Goal: Task Accomplishment & Management: Complete application form

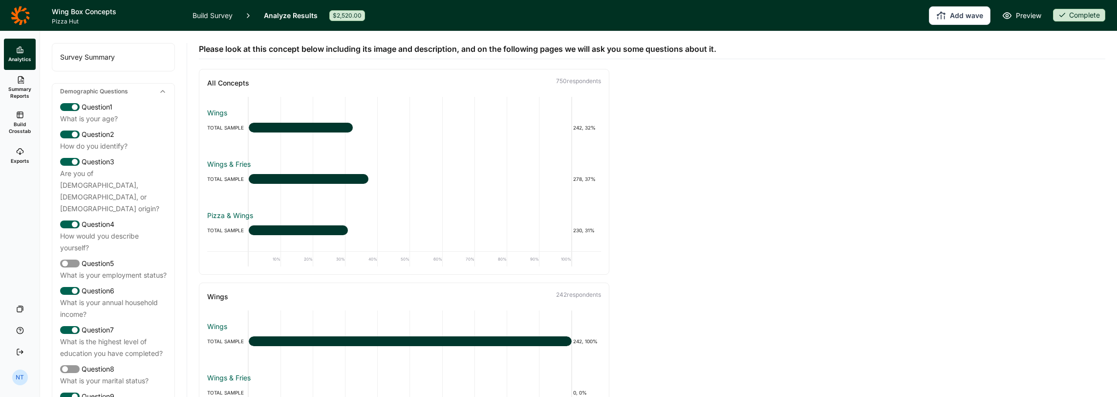
scroll to position [537, 0]
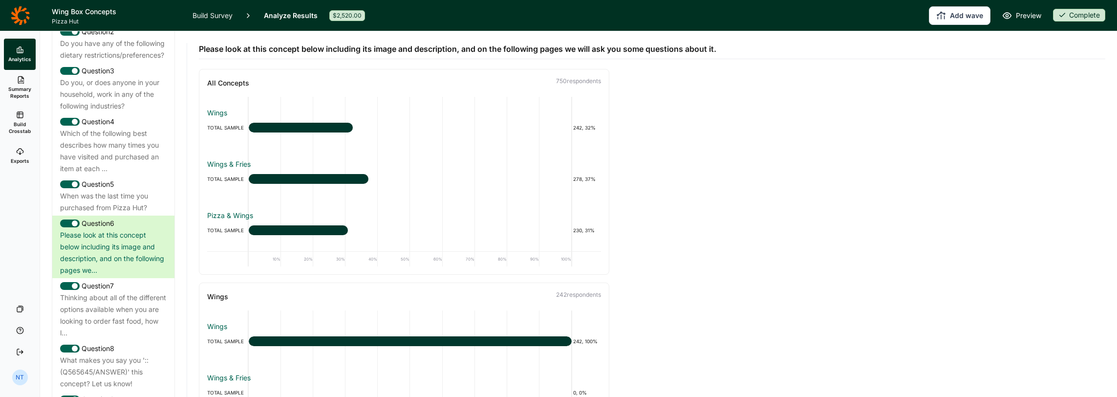
click at [21, 18] on icon at bounding box center [20, 16] width 19 height 20
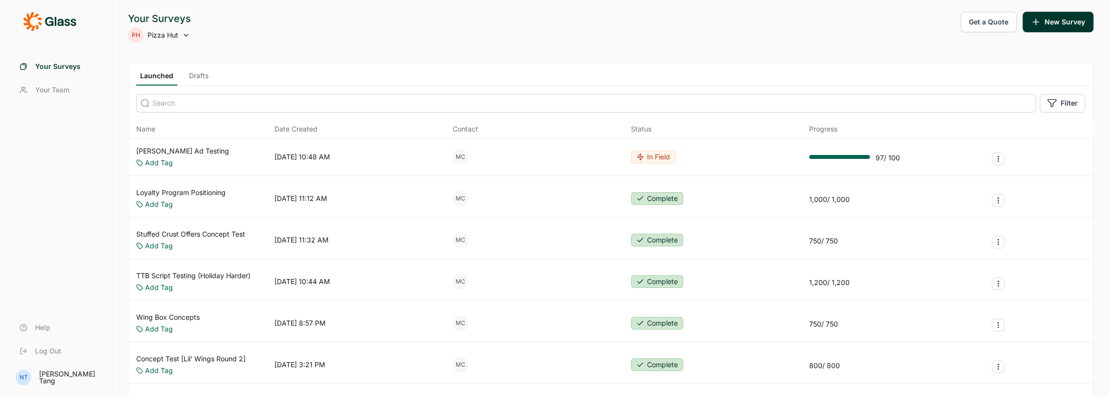
click at [321, 24] on div "Your Surveys PH Pizza Hut Get a Quote New Survey" at bounding box center [611, 27] width 966 height 31
click at [199, 68] on div "Launched Drafts" at bounding box center [610, 74] width 965 height 23
click at [198, 74] on link "Drafts" at bounding box center [198, 78] width 27 height 15
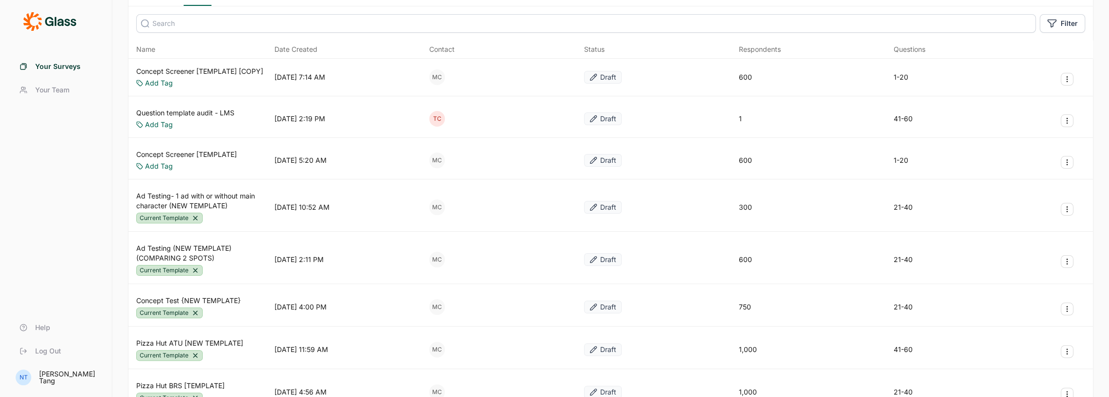
scroll to position [98, 0]
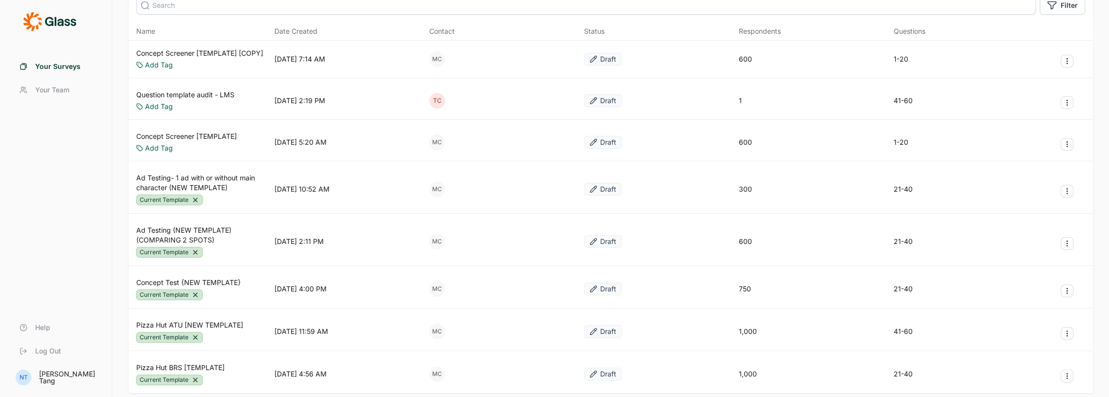
click at [1073, 289] on button "Survey Actions" at bounding box center [1067, 290] width 13 height 13
click at [1030, 310] on button "Duplicate Survey" at bounding box center [1014, 311] width 110 height 21
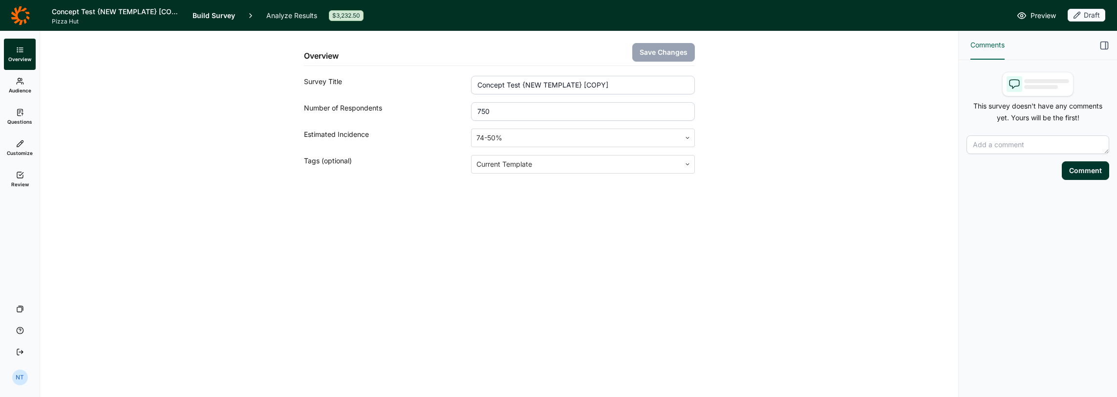
click at [517, 84] on input "Concept Test {NEW TEMPLATE} [COPY]" at bounding box center [582, 85] width 223 height 19
type input "Stuffed Croissant Pricing Test"
click at [488, 107] on input "750" at bounding box center [582, 111] width 223 height 19
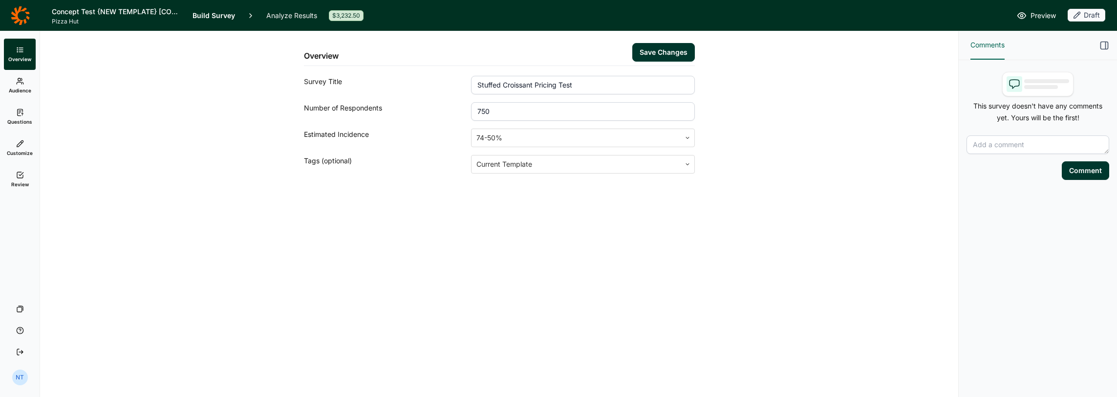
click at [488, 107] on input "750" at bounding box center [582, 111] width 223 height 19
click at [481, 110] on input "750" at bounding box center [582, 111] width 223 height 19
type input "500"
click at [650, 61] on button "Save Changes" at bounding box center [663, 52] width 63 height 19
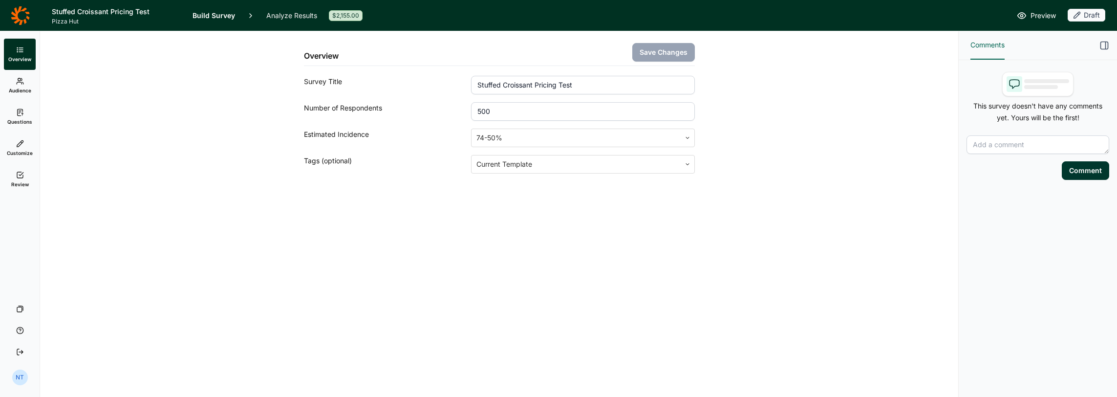
click at [32, 119] on link "Questions" at bounding box center [20, 116] width 32 height 31
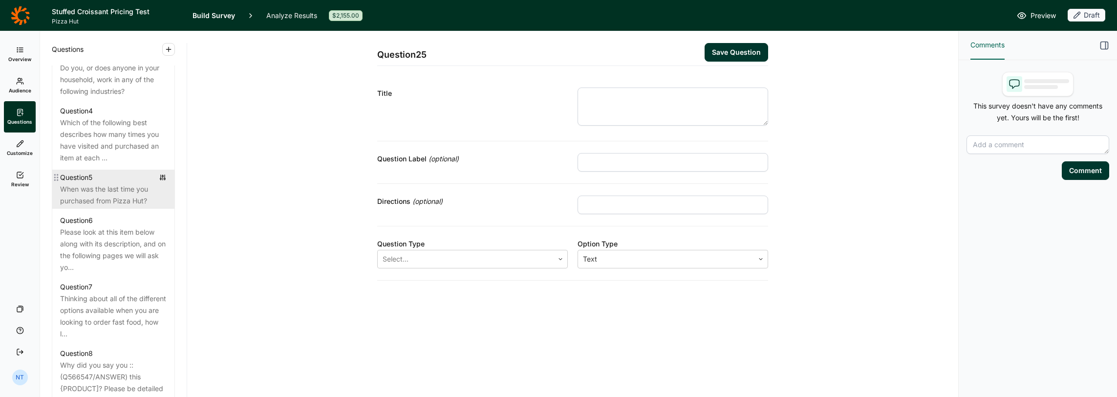
scroll to position [586, 0]
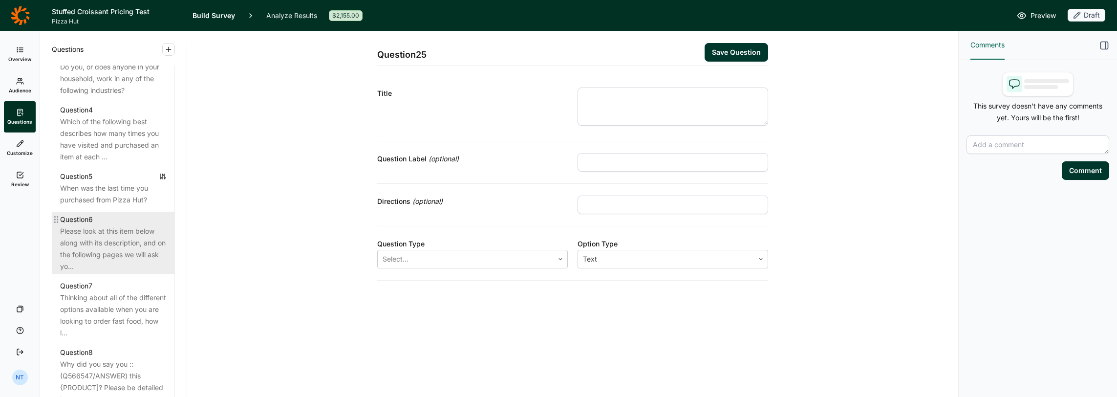
click at [114, 255] on div "Please look at this item below along with its description, and on the following…" at bounding box center [113, 248] width 106 height 47
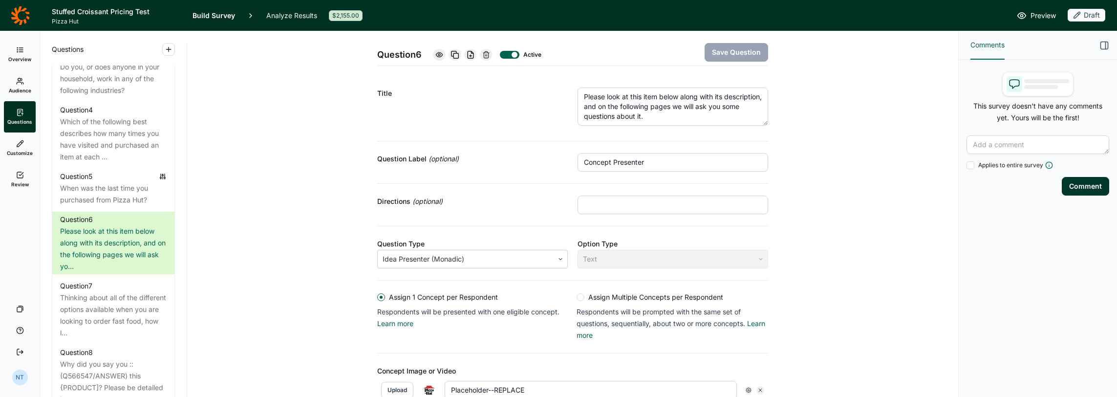
click at [603, 115] on textarea "Please look at this item below along with its description, and on the following…" at bounding box center [672, 106] width 190 height 38
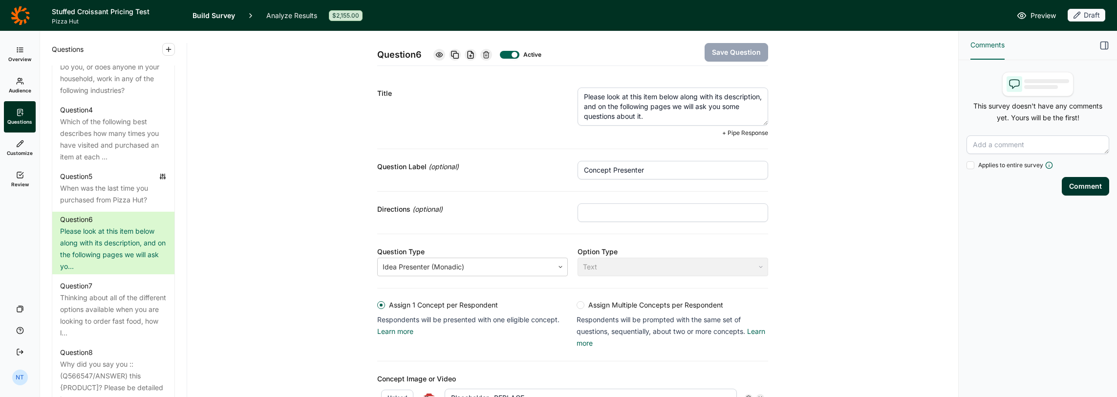
click at [642, 97] on textarea "Please look at this item below along with its description, and on the following…" at bounding box center [672, 106] width 190 height 38
type textarea "Please look at this product below along with its description, and on the follow…"
click at [733, 47] on button "Save Question" at bounding box center [735, 52] width 63 height 19
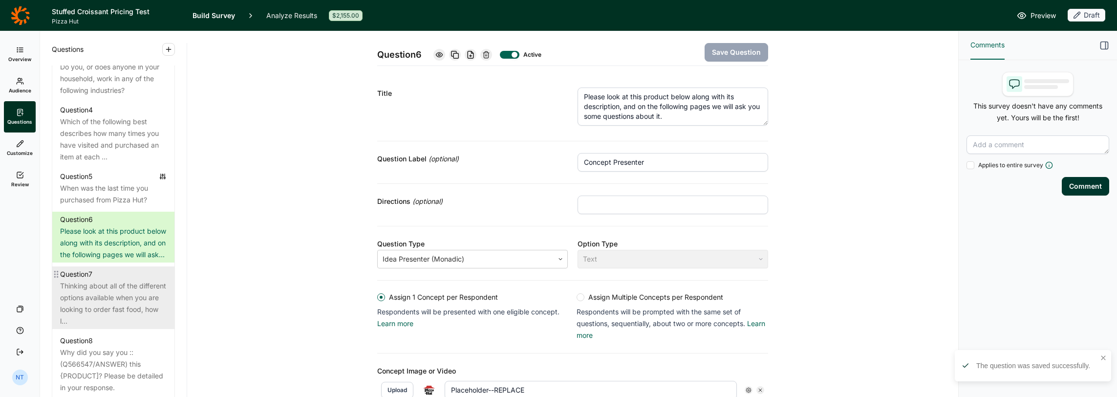
click at [103, 315] on div "Thinking about all of the different options available when you are looking to o…" at bounding box center [113, 303] width 106 height 47
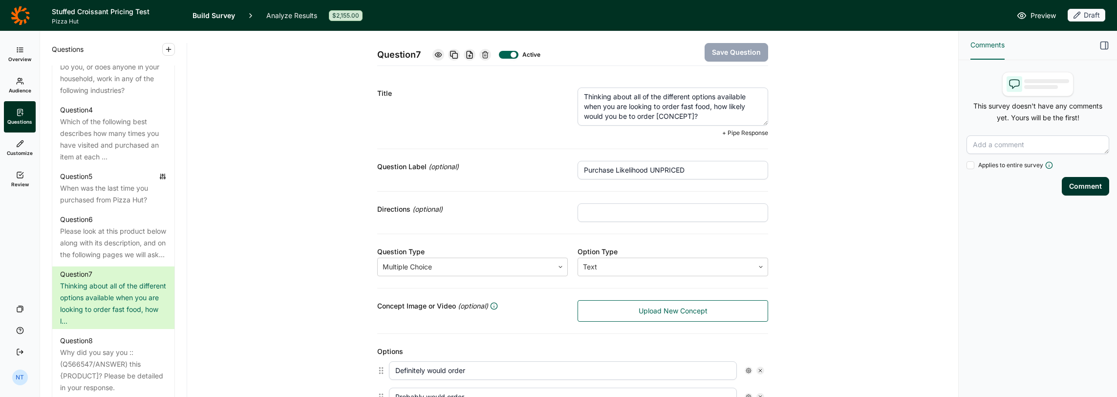
drag, startPoint x: 652, startPoint y: 115, endPoint x: 691, endPoint y: 116, distance: 39.6
click at [691, 116] on textarea "Thinking about all of the different options available when you are looking to o…" at bounding box center [672, 106] width 190 height 38
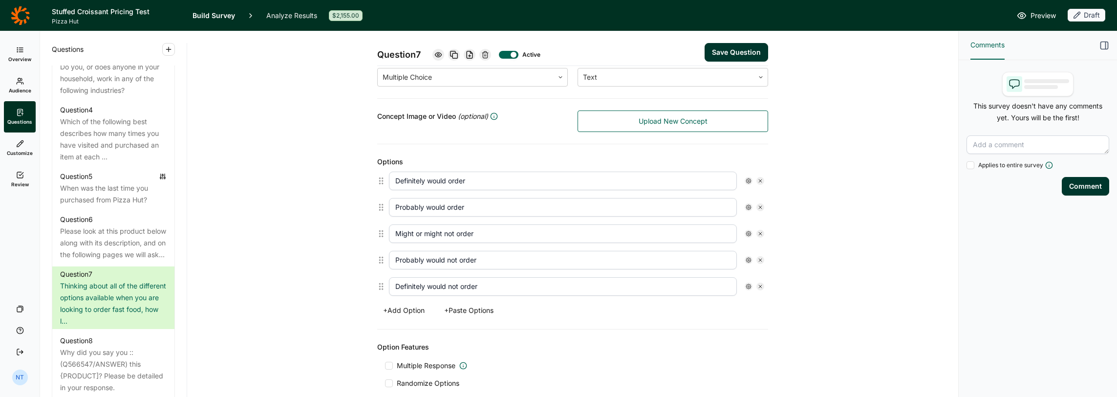
scroll to position [195, 0]
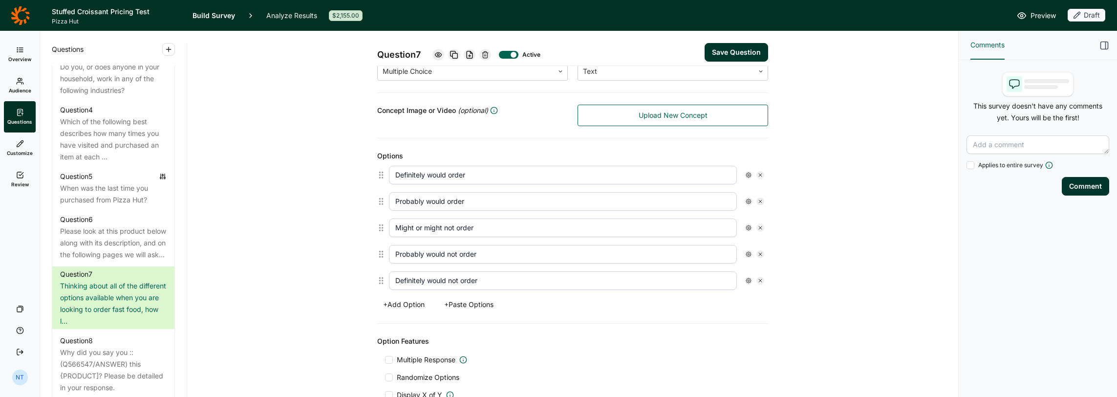
type textarea "Thinking about all of the different options available when you are looking to o…"
click at [709, 56] on button "Save Question" at bounding box center [735, 52] width 63 height 19
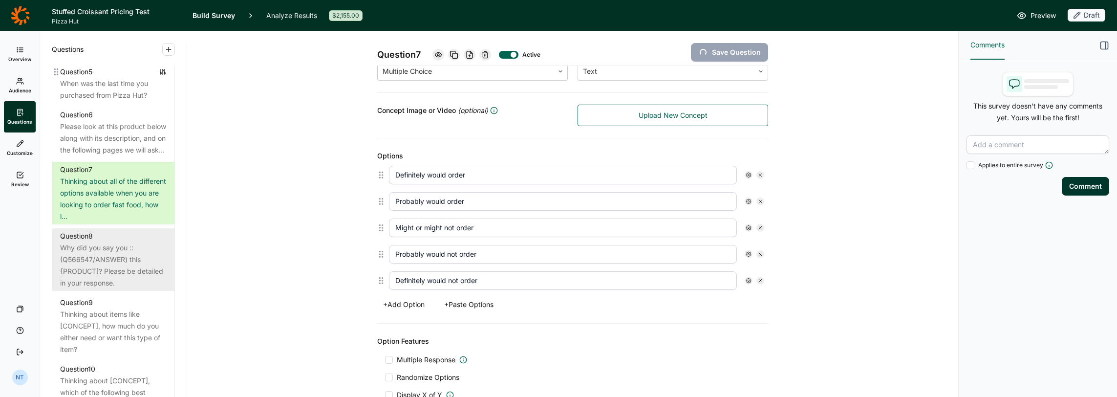
scroll to position [733, 0]
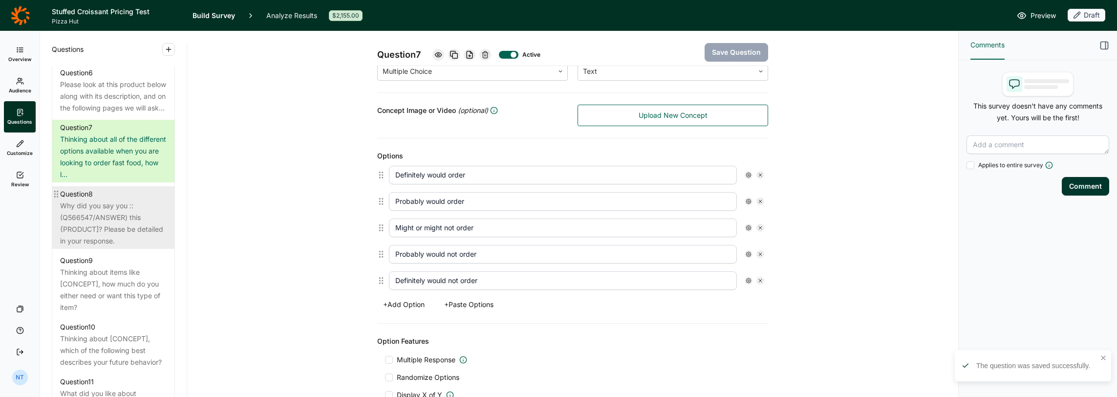
click at [102, 233] on div "Why did you say you ::(Q566547/ANSWER) this {PRODUCT]? Please be detailed in yo…" at bounding box center [113, 223] width 106 height 47
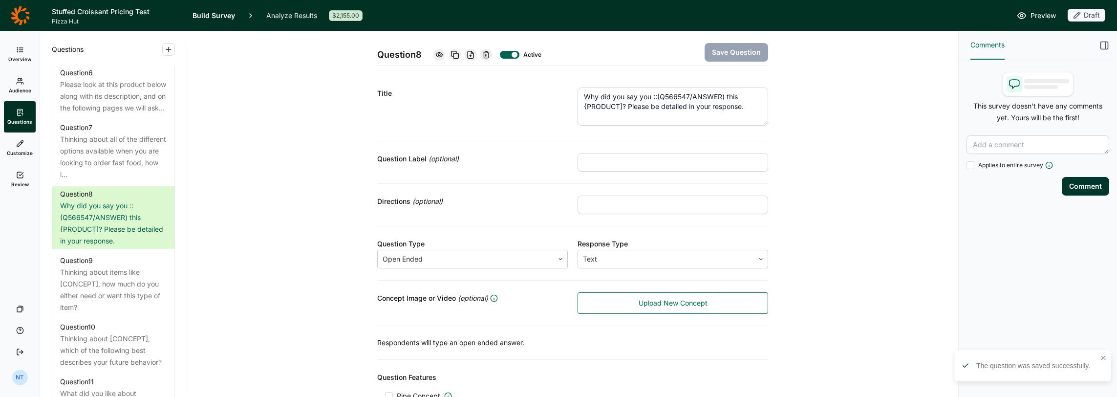
click at [631, 106] on textarea "Why did you say you ::(Q566547/ANSWER) this {PRODUCT]? Please be detailed in yo…" at bounding box center [672, 106] width 190 height 38
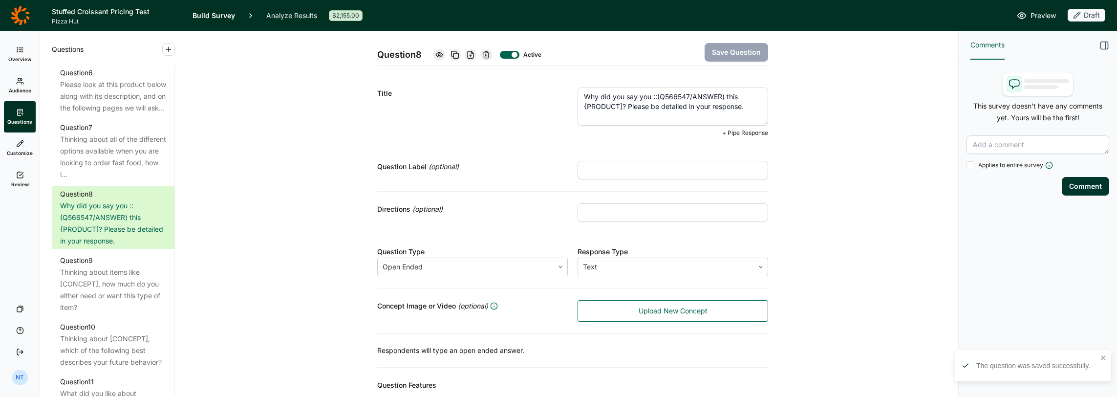
drag, startPoint x: 579, startPoint y: 106, endPoint x: 619, endPoint y: 110, distance: 40.4
click at [619, 110] on textarea "Why did you say you ::(Q566547/ANSWER) this {PRODUCT]? Please be detailed in yo…" at bounding box center [672, 106] width 190 height 38
type textarea "Why did you say you ::(Q566547/ANSWER) this product? Please be detailed in your…"
click at [725, 59] on button "Save Question" at bounding box center [735, 52] width 63 height 19
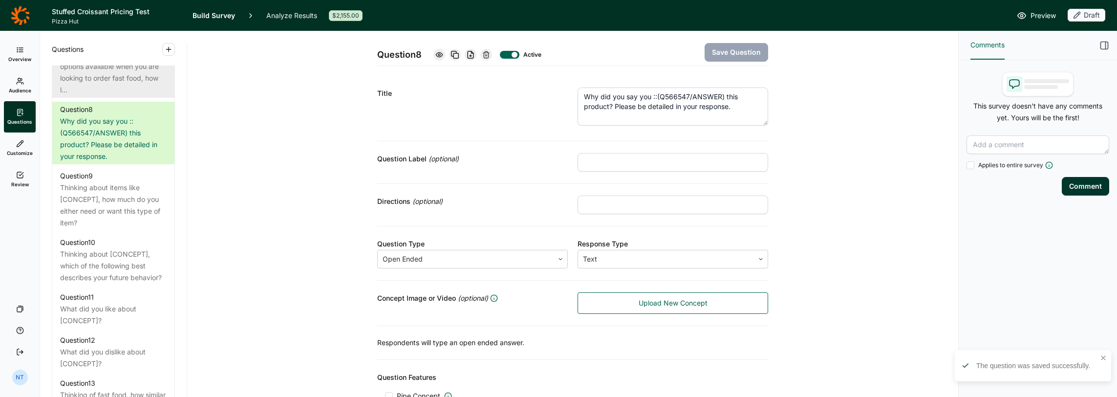
scroll to position [830, 0]
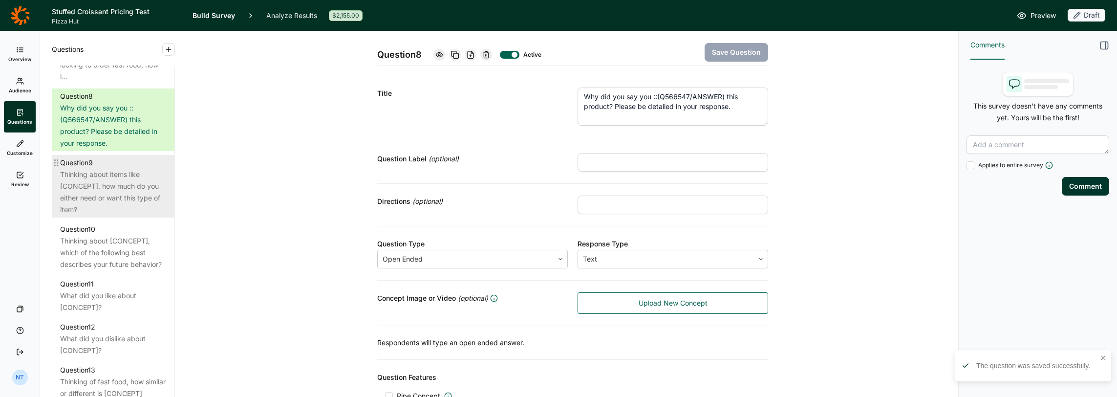
click at [129, 200] on div "Thinking about items like [CONCEPT], how much do you either need or want this t…" at bounding box center [113, 192] width 106 height 47
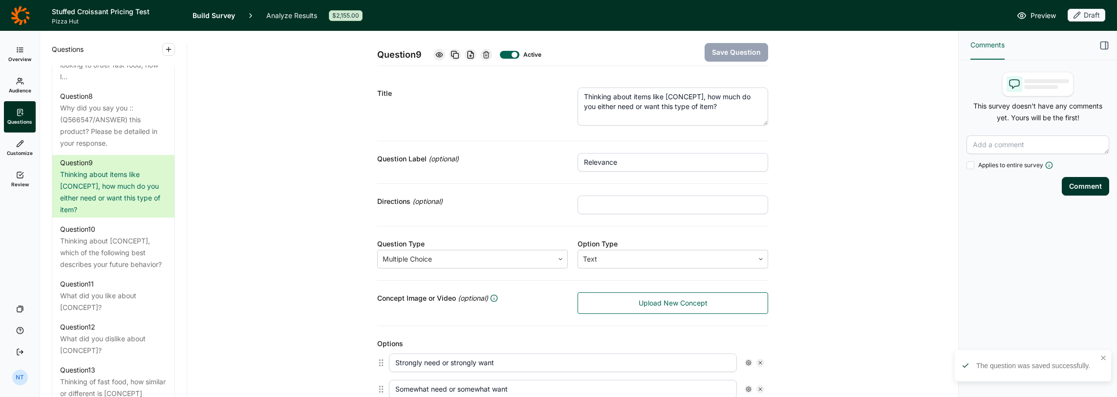
click at [704, 106] on textarea "Thinking about items like [CONCEPT], how much do you either need or want this t…" at bounding box center [672, 106] width 190 height 38
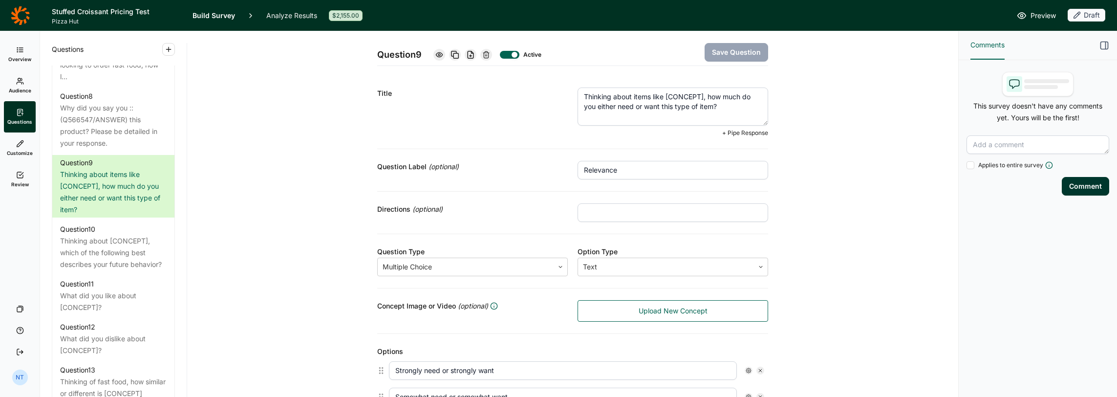
drag, startPoint x: 661, startPoint y: 96, endPoint x: 700, endPoint y: 95, distance: 39.6
click at [700, 95] on textarea "Thinking about items like [CONCEPT], how much do you either need or want this t…" at bounding box center [672, 106] width 190 height 38
click at [632, 96] on textarea "Thinking about items like this product, how much do you either need or want thi…" at bounding box center [672, 106] width 190 height 38
type textarea "Thinking about items like this product, how much do you either need or want thi…"
click at [749, 48] on button "Save Question" at bounding box center [735, 52] width 63 height 19
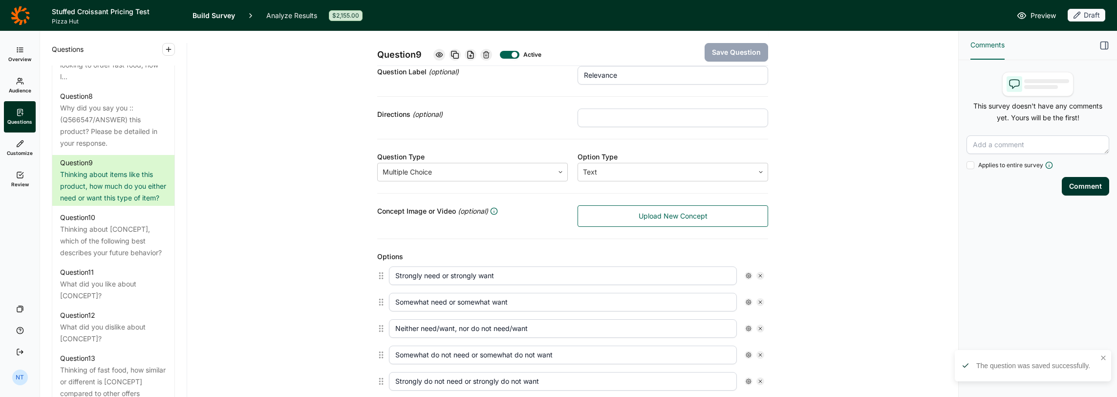
scroll to position [244, 0]
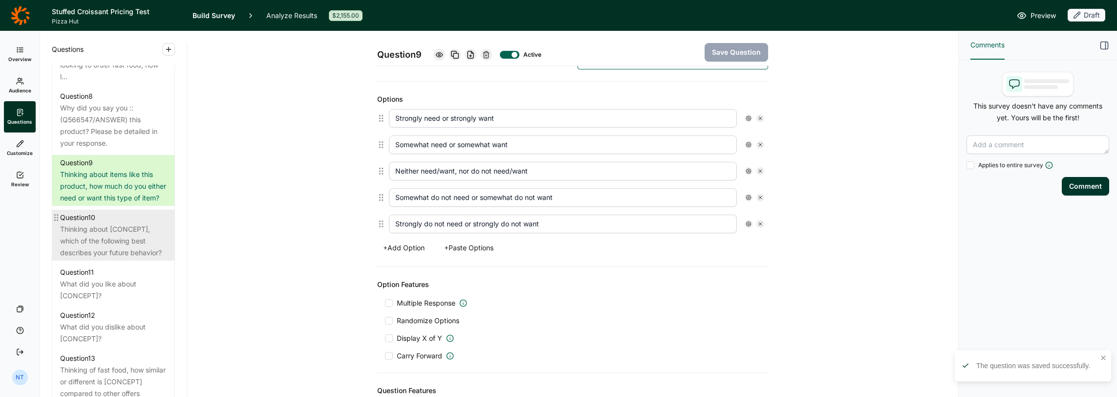
click at [123, 258] on div "Thinking about [CONCEPT], which of the following best describes your future beh…" at bounding box center [113, 240] width 106 height 35
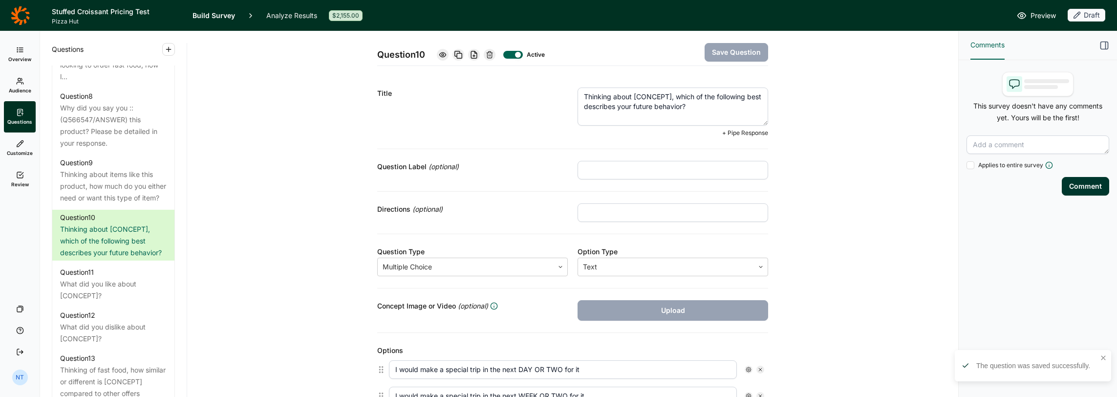
drag, startPoint x: 630, startPoint y: 97, endPoint x: 668, endPoint y: 97, distance: 38.6
click at [668, 97] on textarea "Thinking about [CONCEPT], which of the following best describes your future beh…" at bounding box center [672, 106] width 190 height 38
type textarea "Thinking about this product, which of the following best describes your future …"
click at [709, 47] on button "Save Question" at bounding box center [735, 52] width 63 height 19
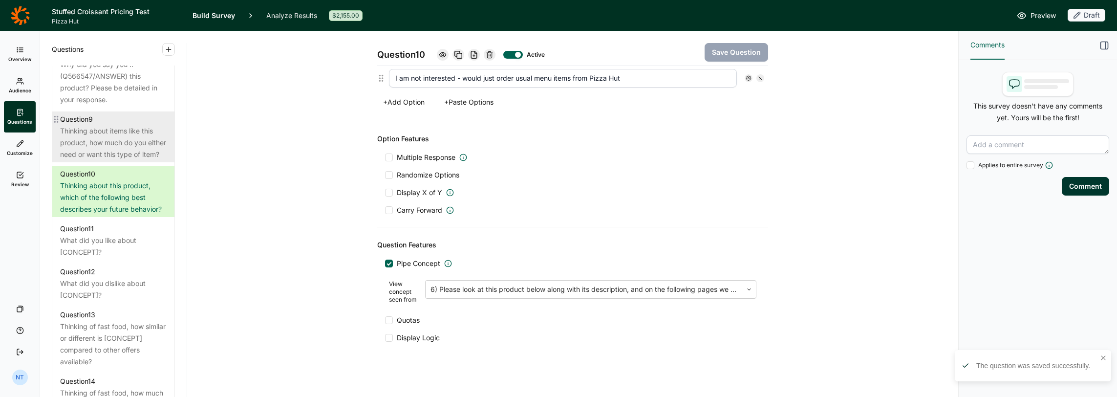
scroll to position [928, 0]
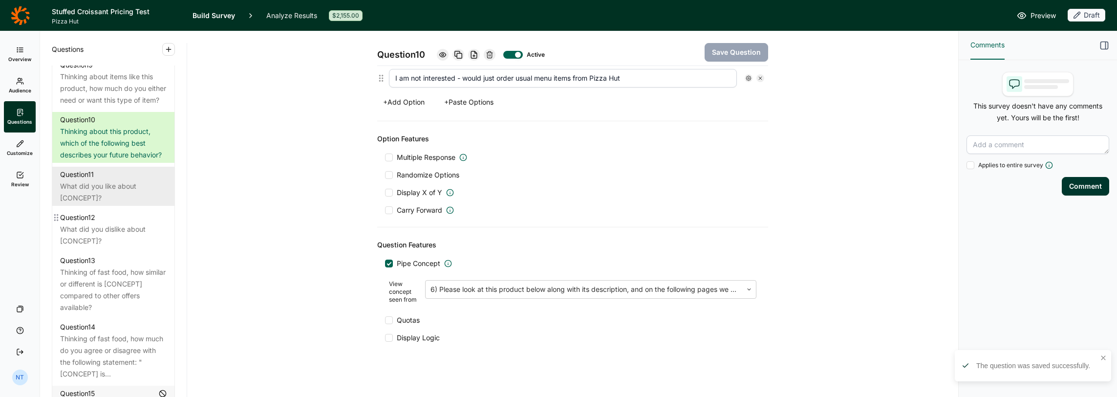
click at [128, 204] on div "What did you like about [CONCEPT]?" at bounding box center [113, 191] width 106 height 23
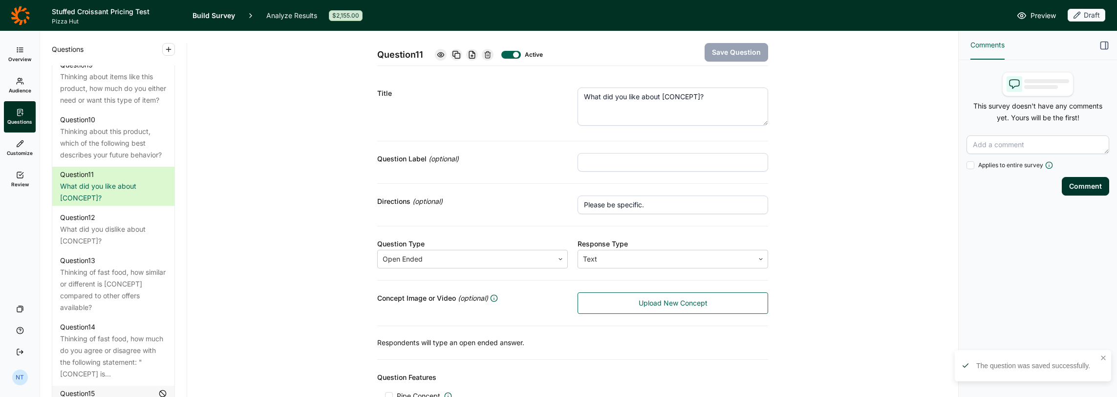
click at [650, 102] on textarea "What did you like about [CONCEPT]?" at bounding box center [672, 106] width 190 height 38
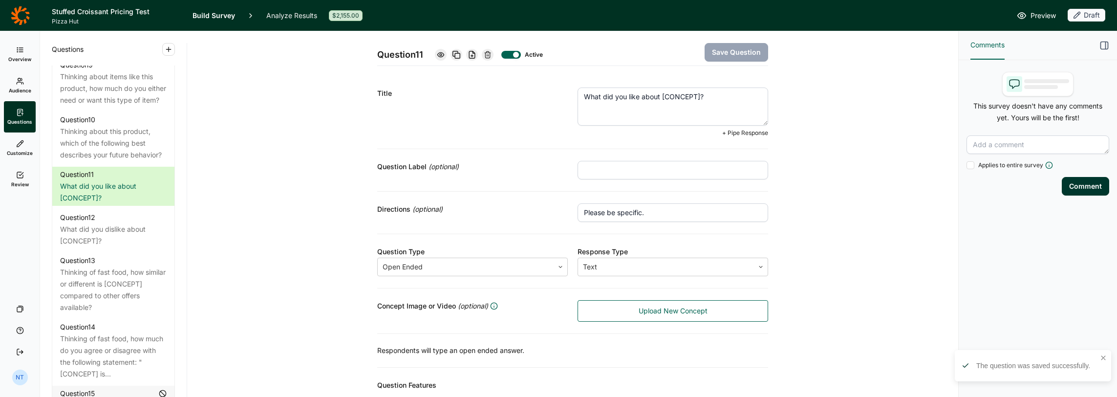
drag, startPoint x: 657, startPoint y: 95, endPoint x: 695, endPoint y: 94, distance: 37.1
click at [695, 94] on textarea "What did you like about [CONCEPT]?" at bounding box center [672, 106] width 190 height 38
type textarea "What did you like about this product?"
click at [725, 51] on button "Save Question" at bounding box center [735, 52] width 63 height 19
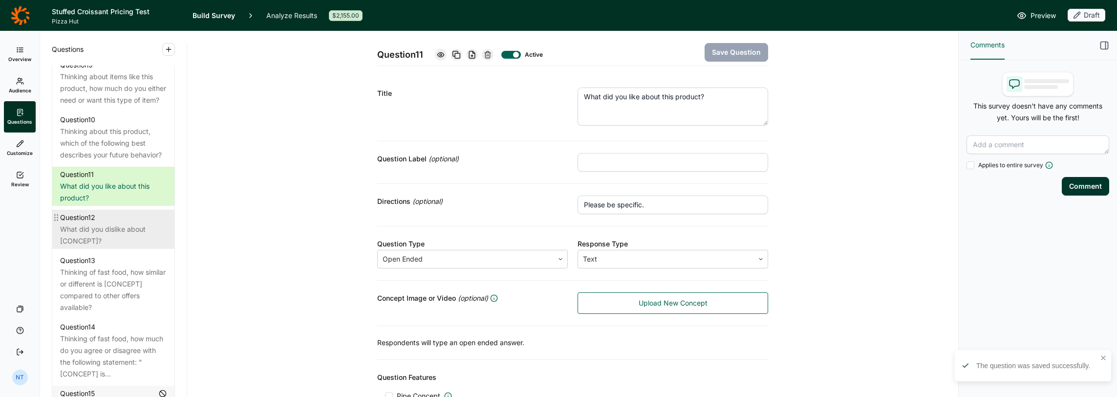
click at [89, 247] on div "What did you dislike about [CONCEPT]?" at bounding box center [113, 234] width 106 height 23
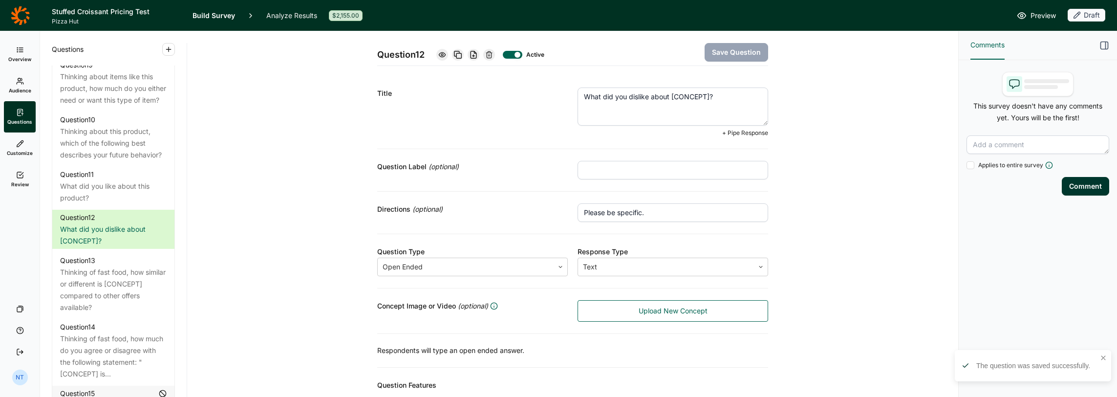
click at [668, 98] on textarea "What did you dislike about [CONCEPT]?" at bounding box center [672, 106] width 190 height 38
drag, startPoint x: 668, startPoint y: 97, endPoint x: 704, endPoint y: 94, distance: 36.8
click at [704, 94] on textarea "What did you dislike about [CONCEPT]?" at bounding box center [672, 106] width 190 height 38
type textarea "What did you dislike about this product?"
click at [710, 56] on button "Save Question" at bounding box center [735, 52] width 63 height 19
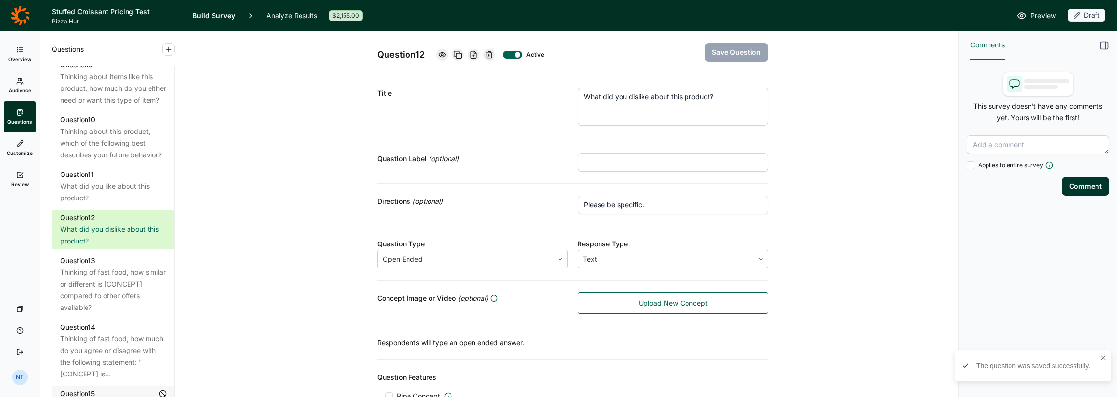
click at [687, 95] on textarea "What did you dislike about this product?" at bounding box center [672, 106] width 190 height 38
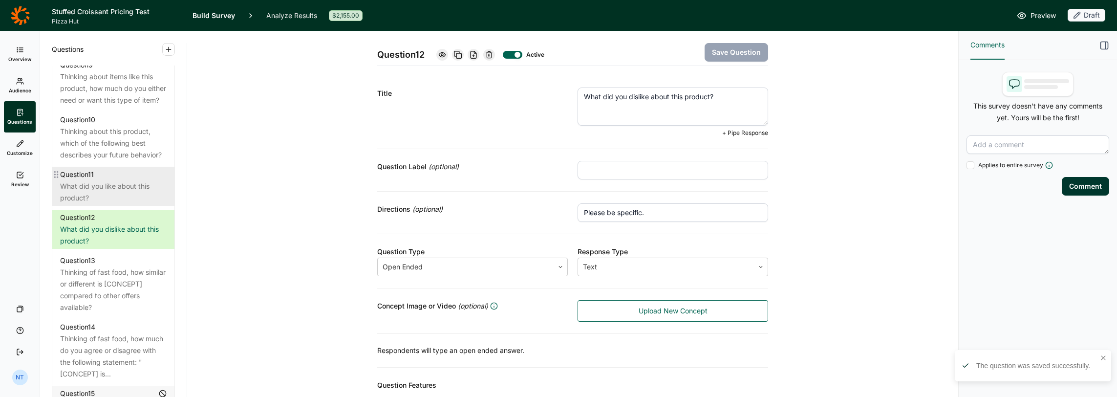
scroll to position [1026, 0]
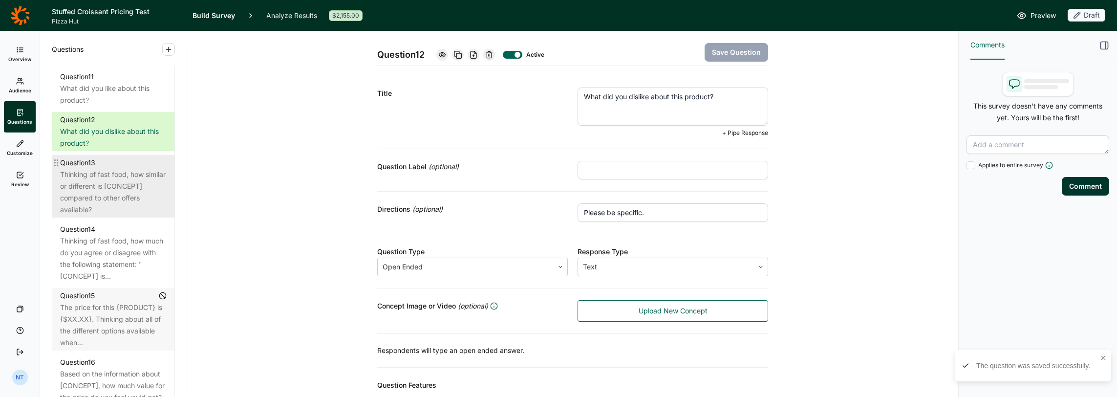
click at [113, 215] on div "Thinking of fast food, how similar or different is [CONCEPT] compared to other …" at bounding box center [113, 192] width 106 height 47
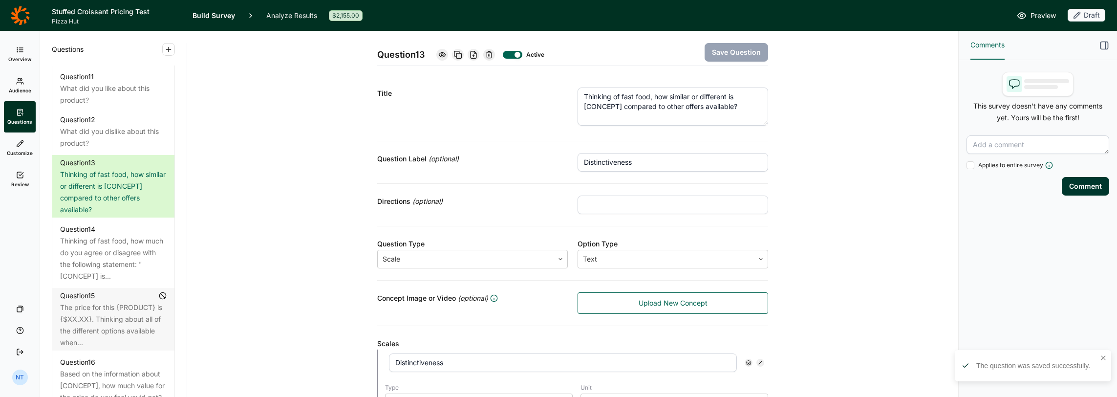
click at [712, 110] on textarea "Thinking of fast food, how similar or different is [CONCEPT] compared to other …" at bounding box center [672, 106] width 190 height 38
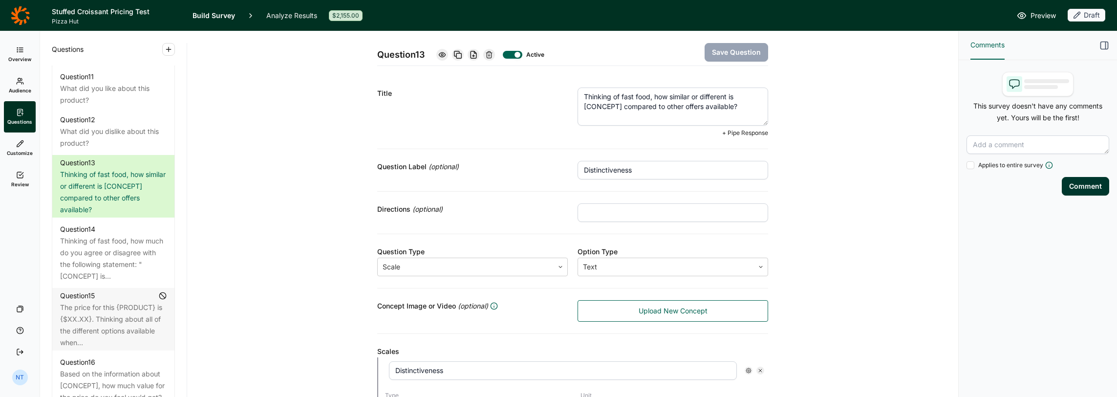
drag, startPoint x: 580, startPoint y: 106, endPoint x: 620, endPoint y: 106, distance: 40.5
click at [620, 106] on textarea "Thinking of fast food, how similar or different is [CONCEPT] compared to other …" at bounding box center [672, 106] width 190 height 38
click at [680, 107] on textarea "Thinking of fast food, how similar or different is this product compared to oth…" at bounding box center [672, 106] width 190 height 38
click at [683, 110] on textarea "Thinking of fast food, how similar or different is this product compared to oth…" at bounding box center [672, 106] width 190 height 38
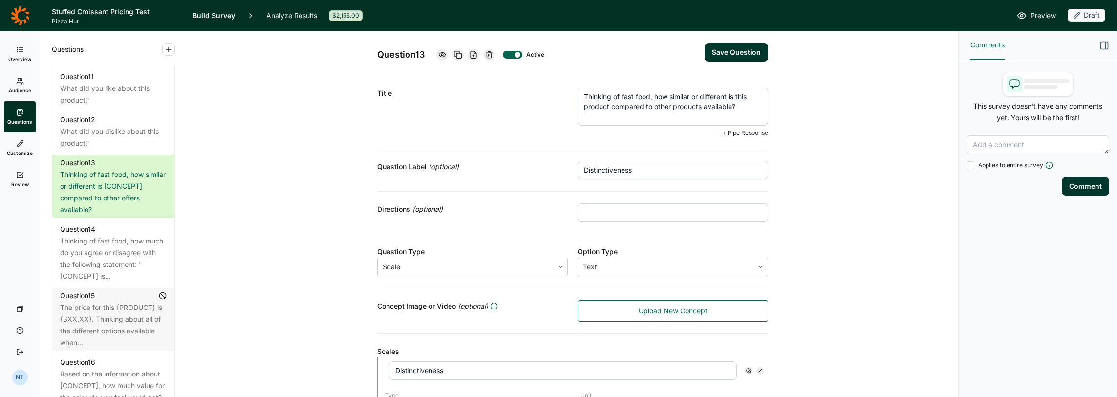
click at [683, 110] on textarea "Thinking of fast food, how similar or different is this product compared to oth…" at bounding box center [672, 106] width 190 height 38
type textarea "Thinking of fast food, how similar or different is this product compared to oth…"
click at [721, 46] on button "Save Question" at bounding box center [735, 52] width 63 height 19
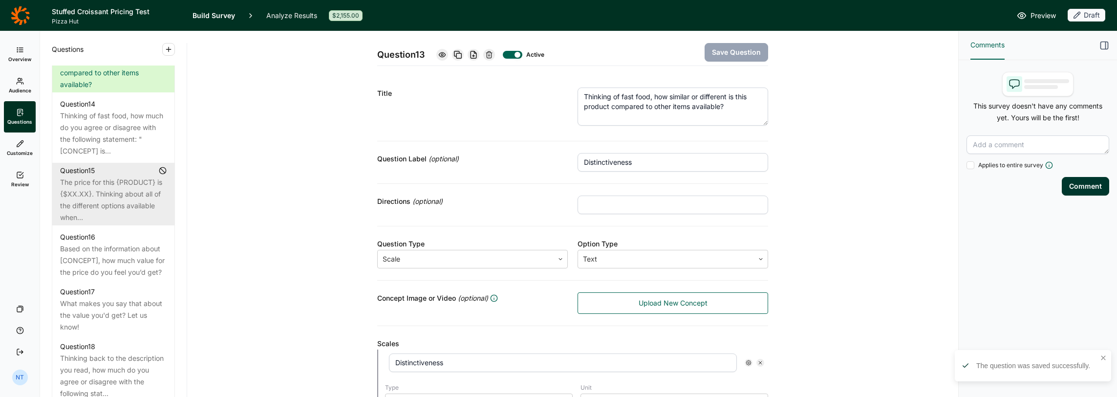
scroll to position [1172, 0]
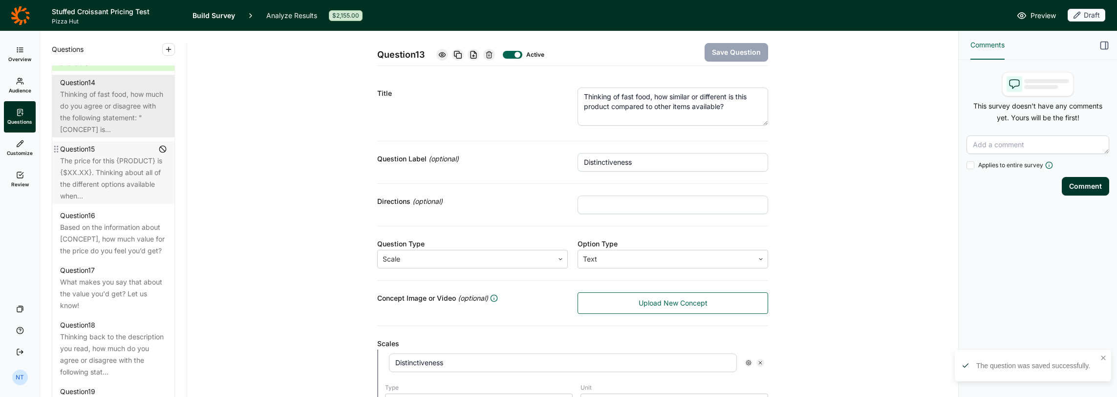
click at [109, 135] on div "Thinking of fast food, how much do you agree or disagree with the following sta…" at bounding box center [113, 111] width 106 height 47
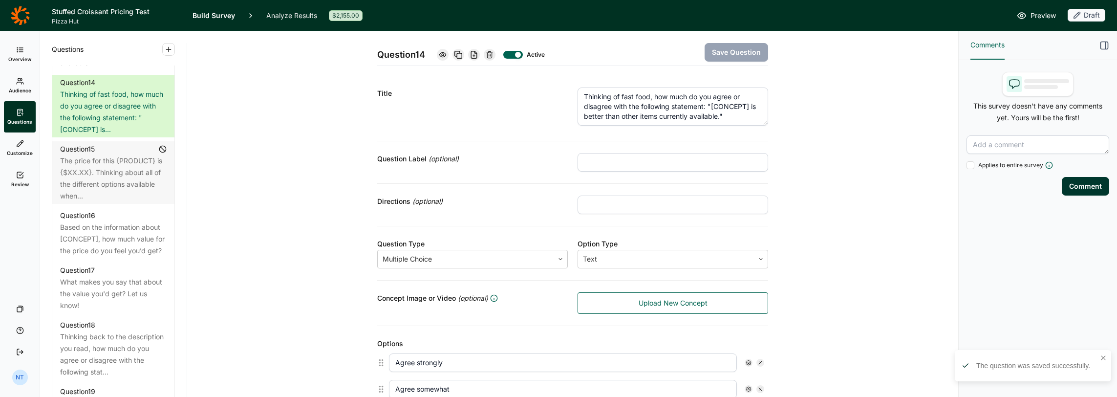
click at [704, 108] on textarea "Thinking of fast food, how much do you agree or disagree with the following sta…" at bounding box center [672, 106] width 190 height 38
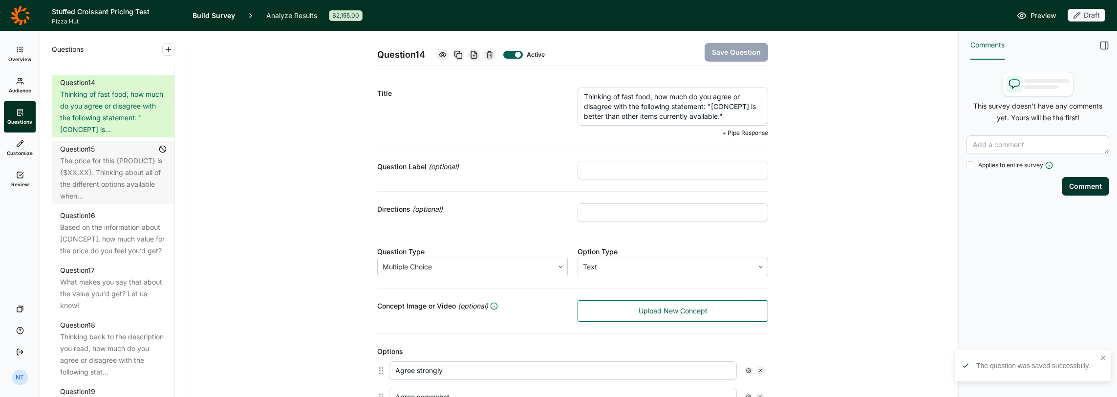
drag, startPoint x: 708, startPoint y: 106, endPoint x: 745, endPoint y: 105, distance: 37.1
click at [745, 105] on textarea "Thinking of fast food, how much do you agree or disagree with the following sta…" at bounding box center [672, 106] width 190 height 38
click at [683, 96] on textarea "Thinking of fast food, how much do you agree or disagree with the following sta…" at bounding box center [672, 106] width 190 height 38
type textarea "Thinking of fast food, how much do you agree or disagree with the following sta…"
click at [734, 51] on button "Save Question" at bounding box center [735, 52] width 63 height 19
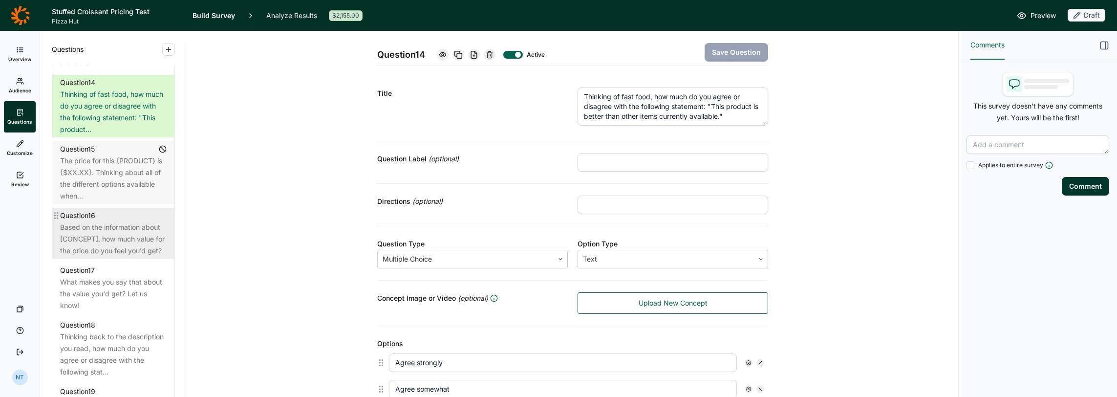
click at [110, 256] on div "Based on the information about [CONCEPT], how much value for the price do you f…" at bounding box center [113, 238] width 106 height 35
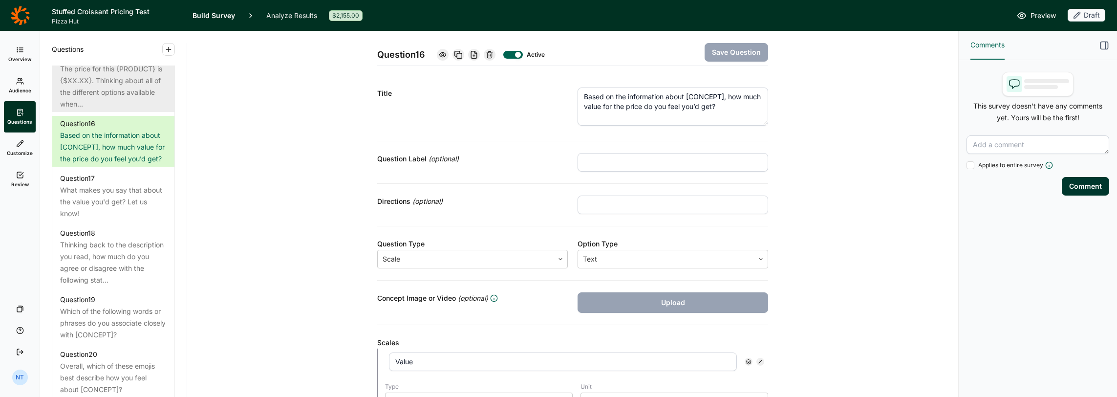
scroll to position [1270, 0]
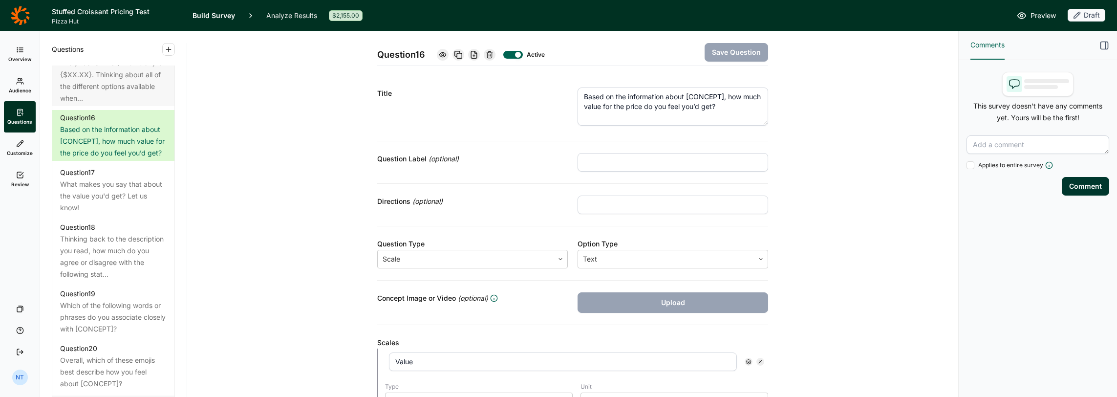
click at [505, 56] on div at bounding box center [513, 55] width 20 height 8
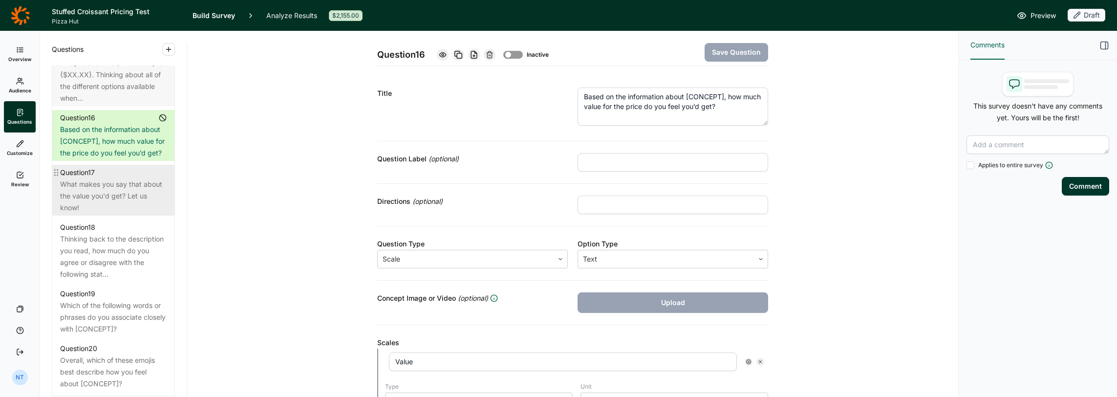
click at [116, 213] on div "What makes you say that about the value you'd get? Let us know!" at bounding box center [113, 195] width 106 height 35
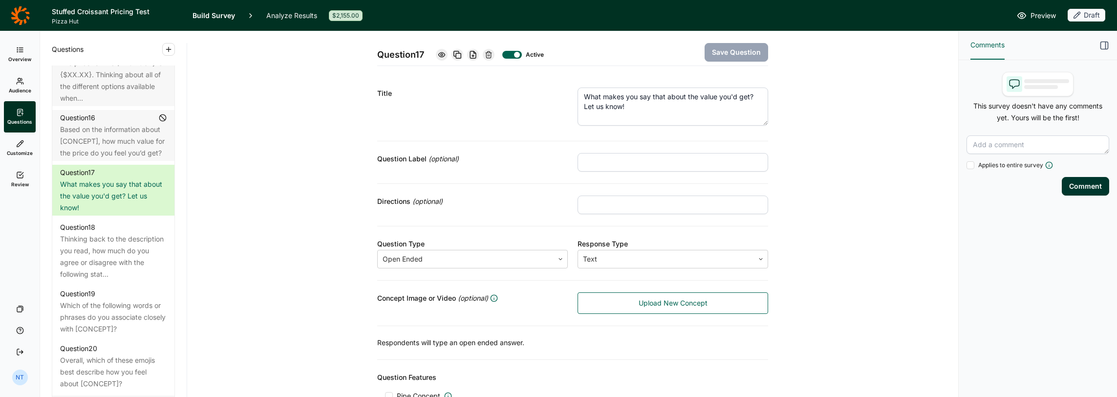
click at [515, 52] on div at bounding box center [517, 55] width 6 height 6
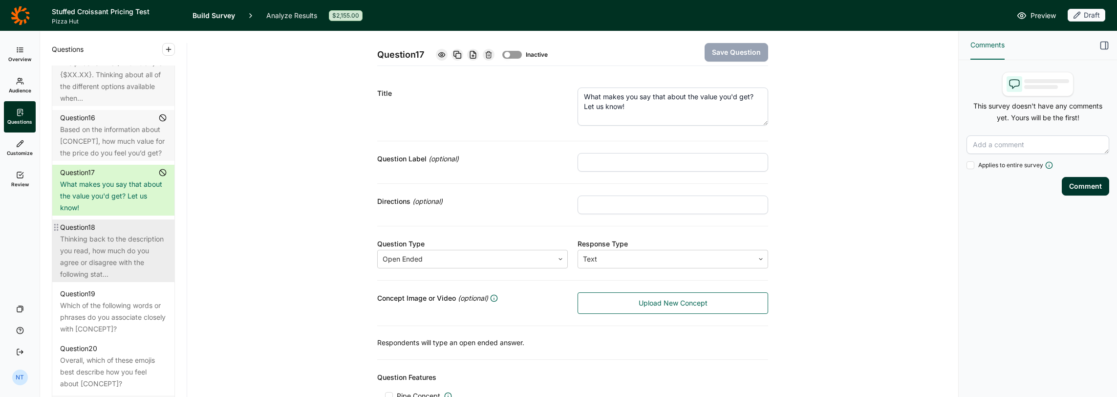
click at [111, 280] on div "Thinking back to the description you read, how much do you agree or disagree wi…" at bounding box center [113, 256] width 106 height 47
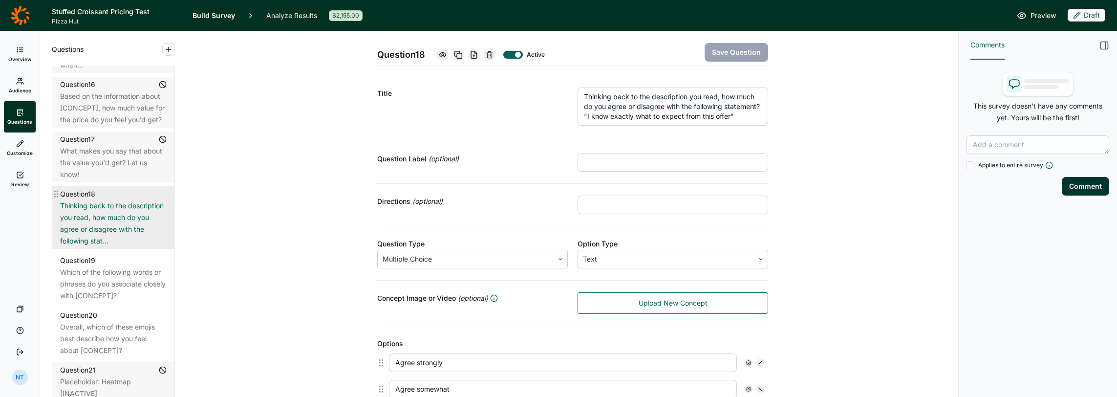
scroll to position [1319, 0]
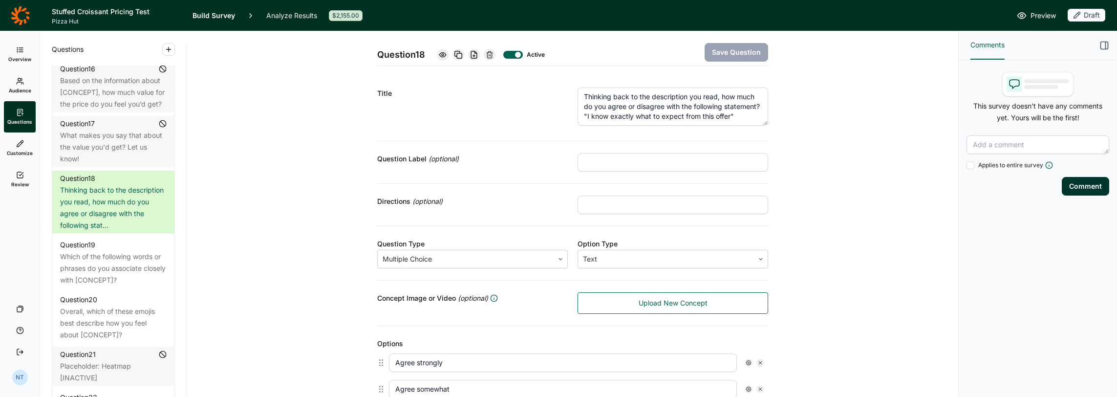
click at [662, 107] on textarea "Thinking back to the description you read, how much do you agree or disagree wi…" at bounding box center [672, 106] width 190 height 38
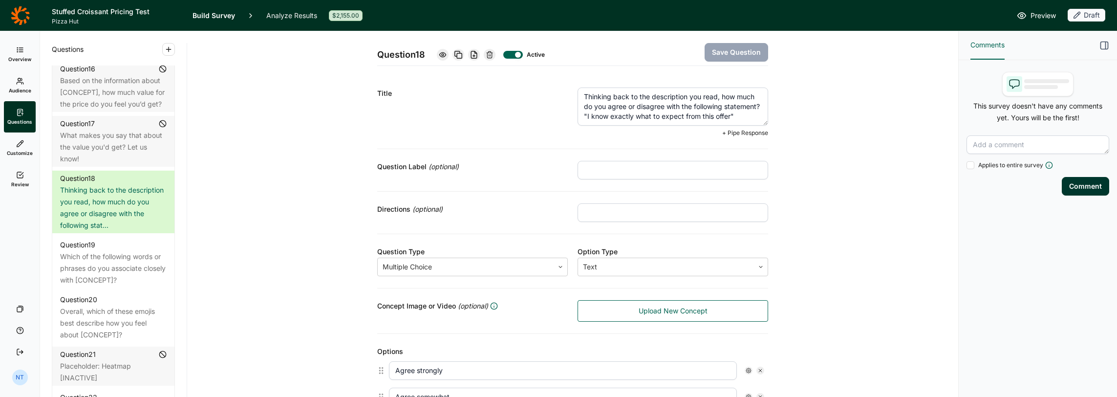
click at [712, 114] on textarea "Thinking back to the description you read, how much do you agree or disagree wi…" at bounding box center [672, 106] width 190 height 38
type textarea "Thinking back to the description you read, how much do you agree or disagree wi…"
click at [721, 56] on button "Save Question" at bounding box center [735, 52] width 63 height 19
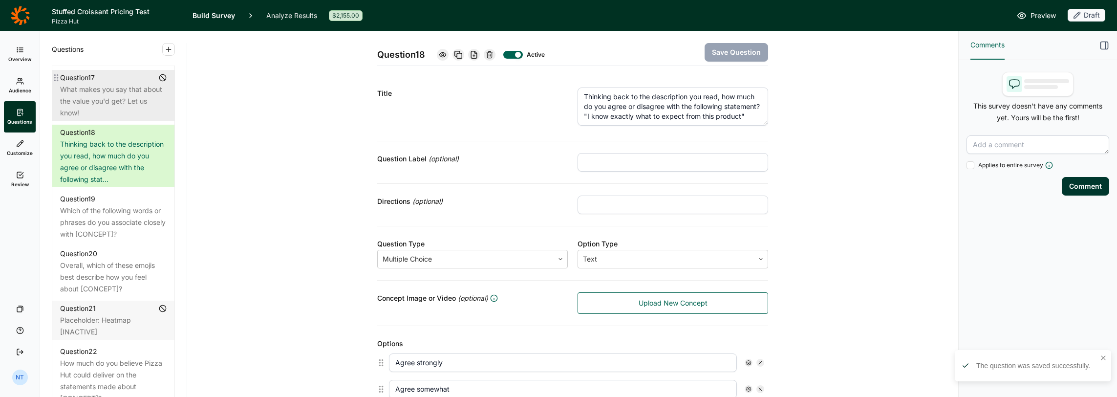
scroll to position [1417, 0]
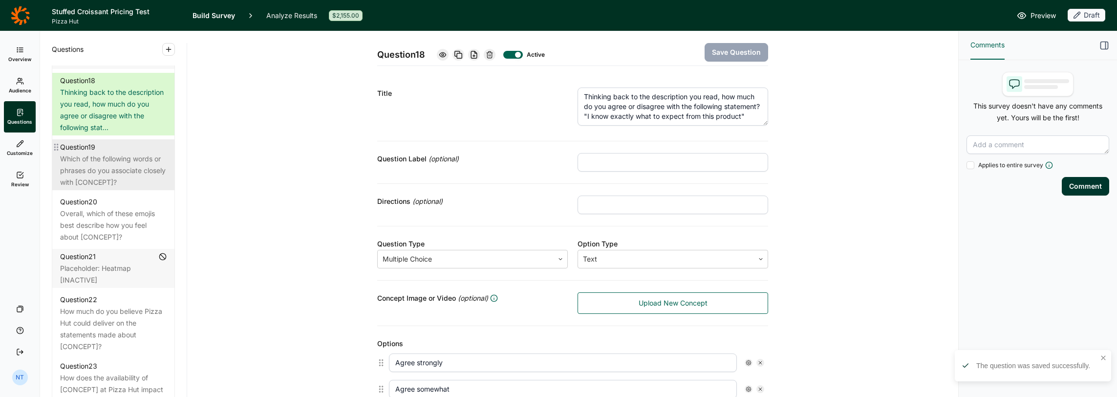
click at [125, 190] on div "Question 19 Which of the following words or phrases do you associate closely wi…" at bounding box center [113, 164] width 122 height 51
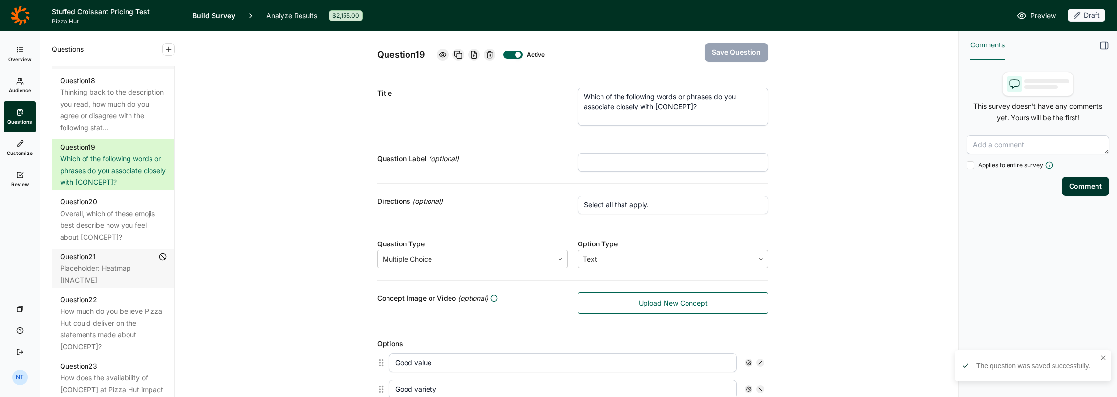
click at [660, 105] on textarea "Which of the following words or phrases do you associate closely with [CONCEPT]?" at bounding box center [672, 106] width 190 height 38
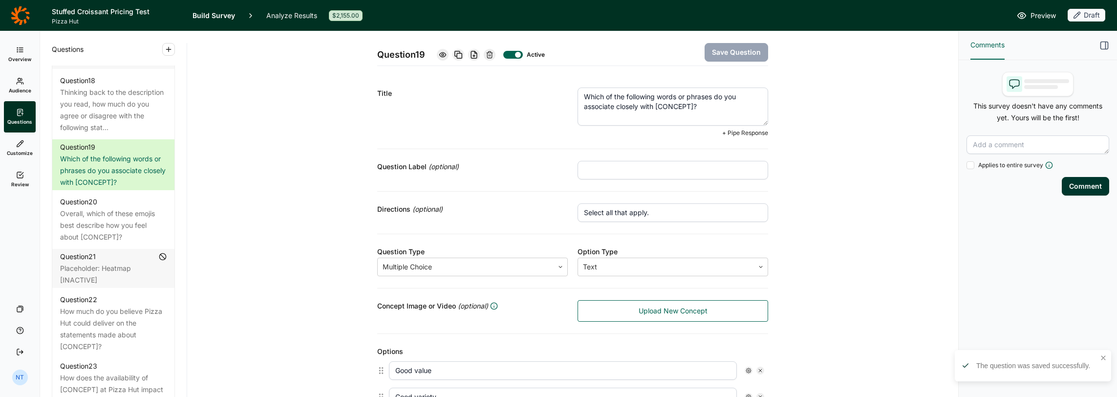
click at [655, 105] on textarea "Which of the following words or phrases do you associate closely with [CONCEPT]?" at bounding box center [672, 106] width 190 height 38
click at [651, 106] on textarea "Which of the following words or phrases do you associate closely with [CONCEPT]?" at bounding box center [672, 106] width 190 height 38
drag, startPoint x: 653, startPoint y: 105, endPoint x: 691, endPoint y: 105, distance: 37.6
click at [691, 105] on textarea "Which of the following words or phrases do you associate closely with [CONCEPT]?" at bounding box center [672, 106] width 190 height 38
type textarea "Which of the following words or phrases do you associate closely with this prod…"
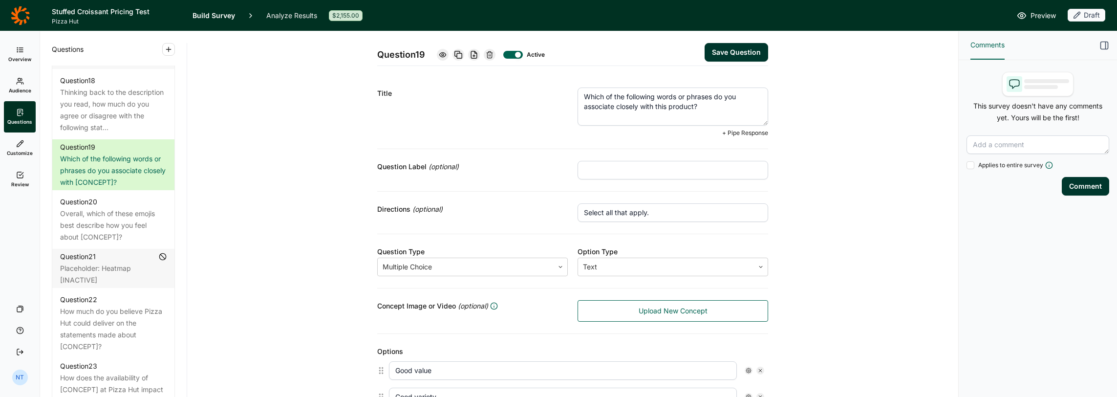
click at [716, 56] on button "Save Question" at bounding box center [735, 52] width 63 height 19
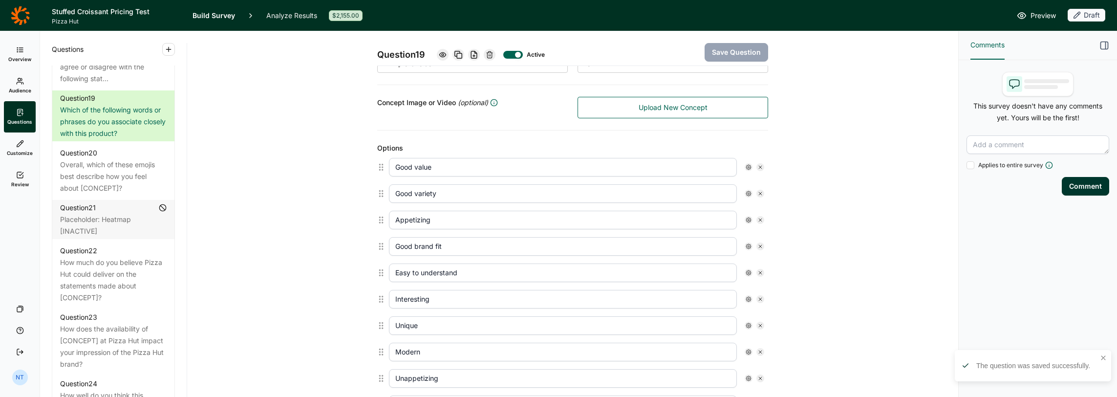
scroll to position [342, 0]
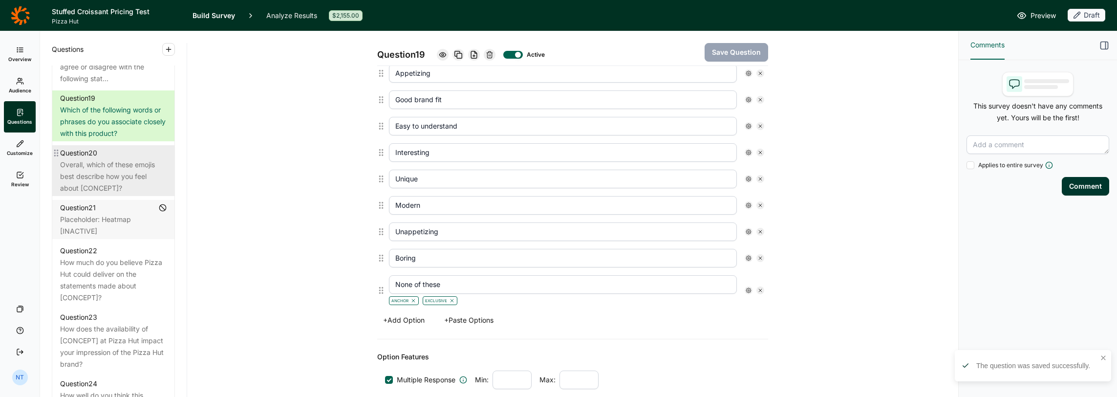
click at [138, 194] on div "Overall, which of these emojis best describe how you feel about [CONCEPT]?" at bounding box center [113, 176] width 106 height 35
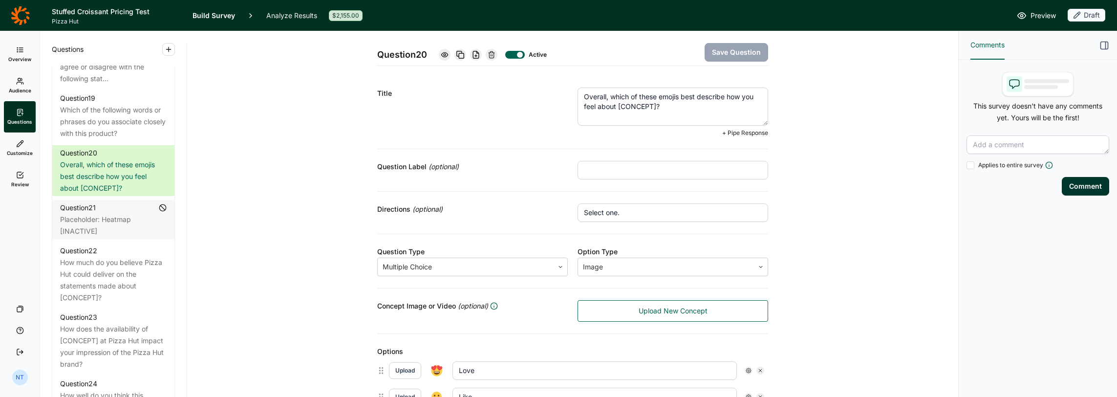
drag, startPoint x: 614, startPoint y: 106, endPoint x: 652, endPoint y: 107, distance: 38.6
click at [652, 107] on textarea "Overall, which of these emojis best describe how you feel about [CONCEPT]?" at bounding box center [672, 106] width 190 height 38
type textarea "Overall, which of these emojis best describe how you feel about this product?"
click at [704, 48] on button "Save Question" at bounding box center [735, 52] width 63 height 19
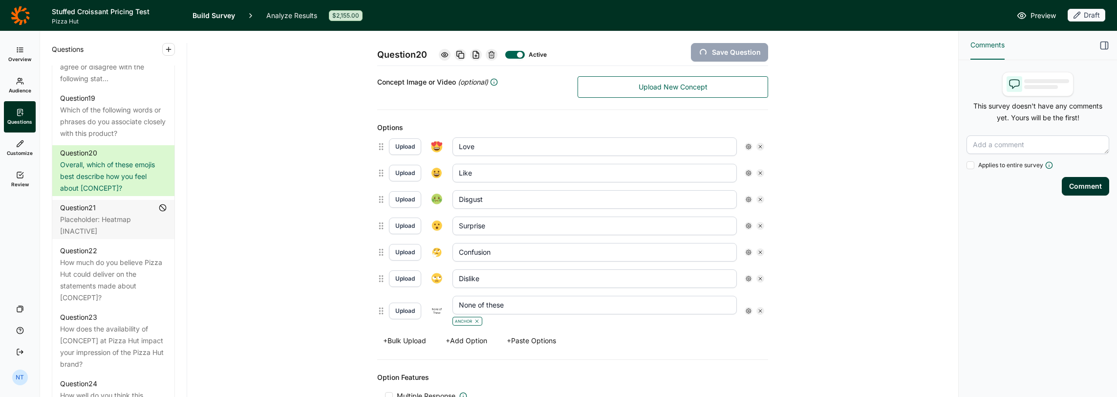
scroll to position [293, 0]
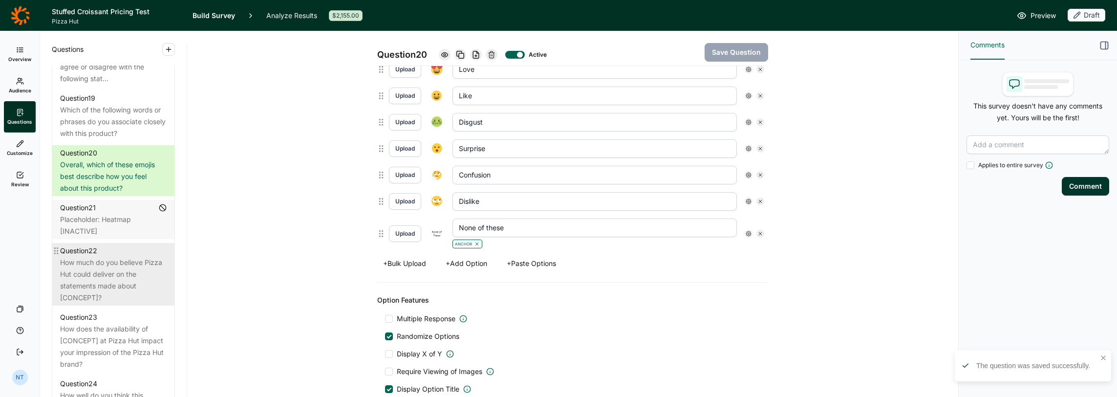
click at [88, 256] on div "Question 22" at bounding box center [78, 251] width 37 height 12
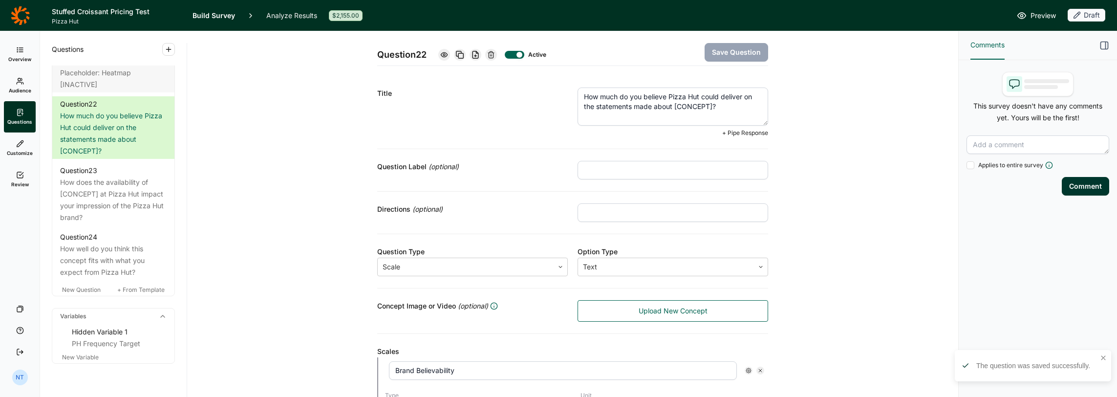
drag, startPoint x: 670, startPoint y: 107, endPoint x: 708, endPoint y: 106, distance: 37.6
click at [708, 106] on textarea "How much do you believe Pizza Hut could deliver on the statements made about [C…" at bounding box center [672, 106] width 190 height 38
type textarea "How much do you believe Pizza Hut could deliver on the statements made about th…"
click at [710, 62] on div "Question 22 Active Save Question" at bounding box center [572, 48] width 391 height 35
click at [713, 58] on button "Save Question" at bounding box center [735, 52] width 63 height 19
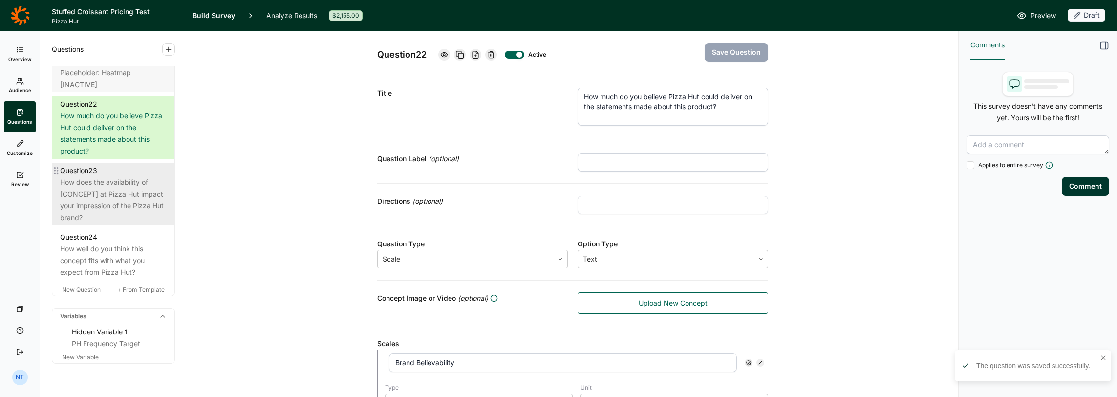
click at [119, 223] on div "How does the availability of [CONCEPT] at Pizza Hut impact your impression of t…" at bounding box center [113, 199] width 106 height 47
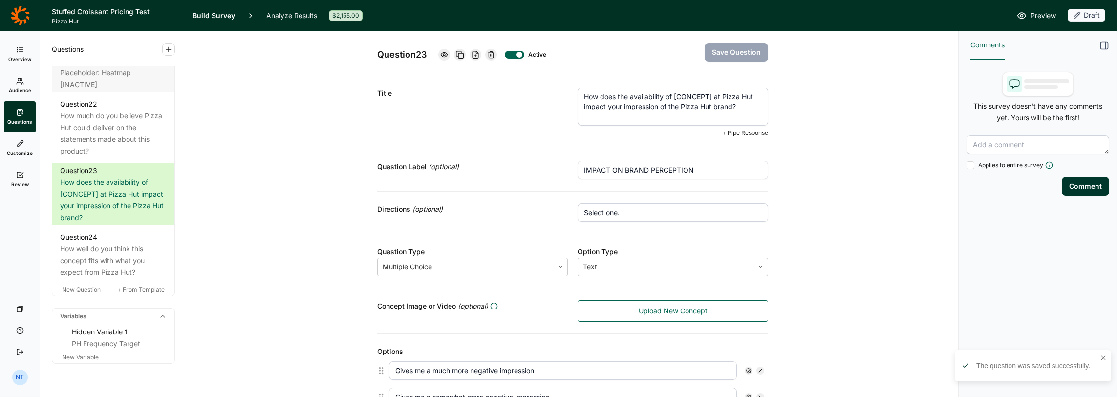
drag, startPoint x: 671, startPoint y: 94, endPoint x: 708, endPoint y: 95, distance: 37.2
click at [708, 95] on textarea "How does the availability of [CONCEPT] at Pizza Hut impact your impression of t…" at bounding box center [672, 106] width 190 height 38
type textarea "How does the availability of this product at Pizza Hut impact your impression o…"
click at [732, 44] on button "Save Question" at bounding box center [735, 52] width 63 height 19
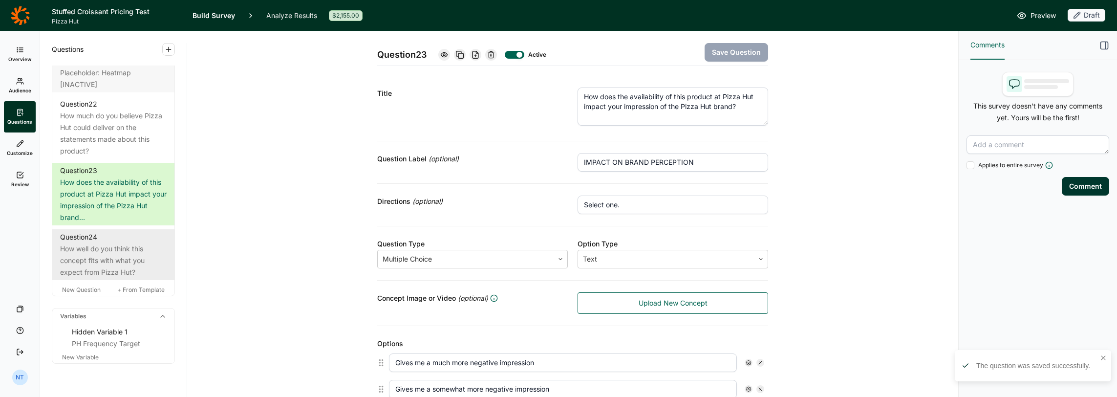
click at [72, 278] on div "How well do you think this concept fits with what you expect from Pizza Hut?" at bounding box center [113, 260] width 106 height 35
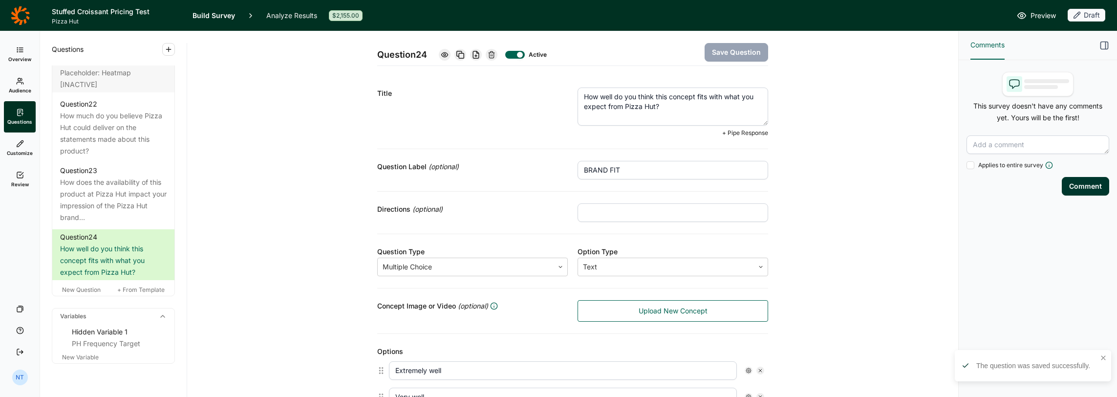
click at [700, 95] on textarea "How well do you think this concept fits with what you expect from Pizza Hut?" at bounding box center [672, 106] width 190 height 38
click at [674, 97] on textarea "How well do you think this concept fits with what you expect from Pizza Hut?" at bounding box center [672, 106] width 190 height 38
type textarea "How well do you think this product fits with what you expect from Pizza Hut?"
click at [718, 56] on button "Save Question" at bounding box center [735, 52] width 63 height 19
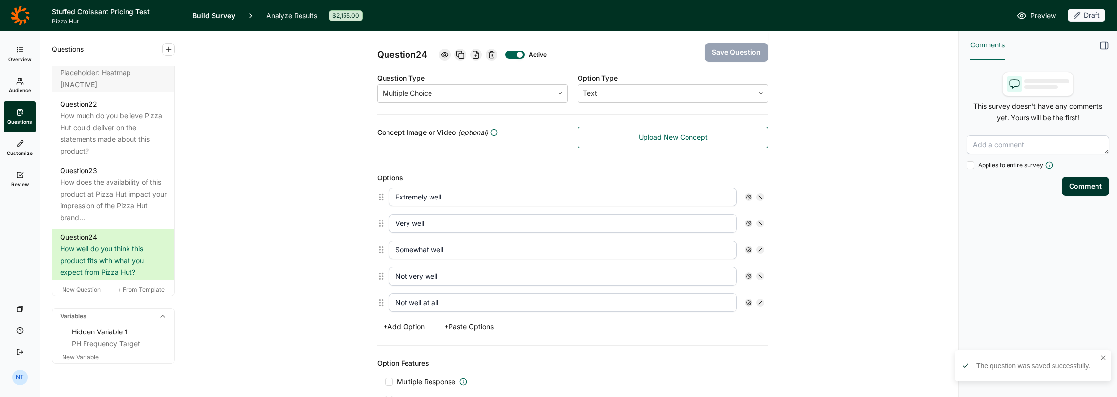
scroll to position [244, 0]
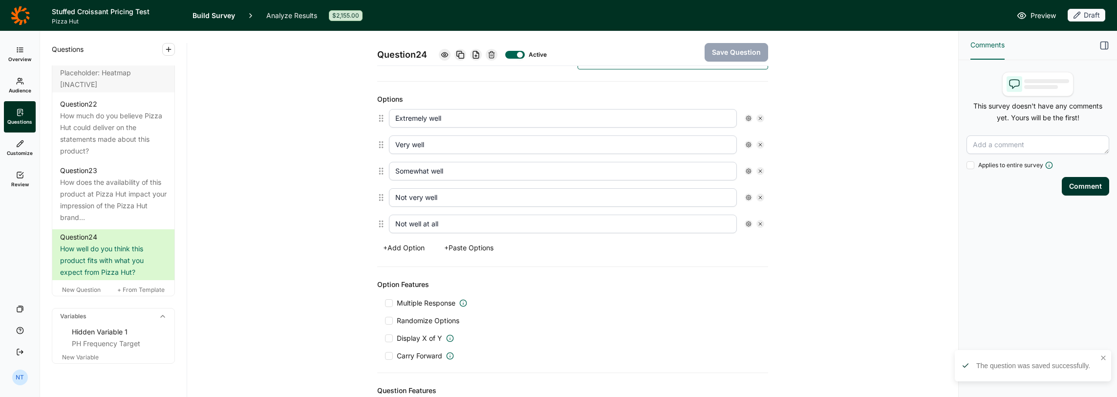
click at [84, 296] on div "New Question + From Template" at bounding box center [113, 290] width 122 height 12
click at [81, 296] on div "New Question + From Template" at bounding box center [113, 290] width 122 height 12
drag, startPoint x: 81, startPoint y: 363, endPoint x: 81, endPoint y: 359, distance: 4.9
click at [81, 293] on span "New Question" at bounding box center [81, 289] width 39 height 7
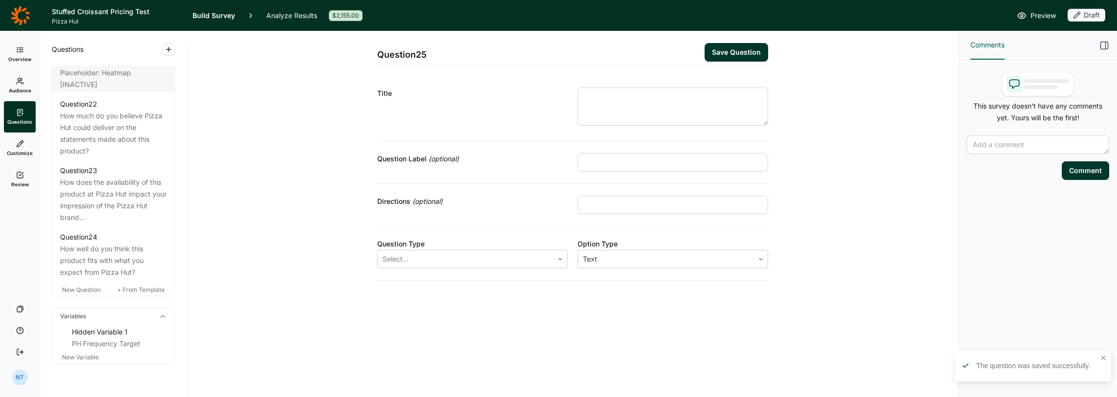
click at [614, 115] on textarea at bounding box center [672, 106] width 190 height 38
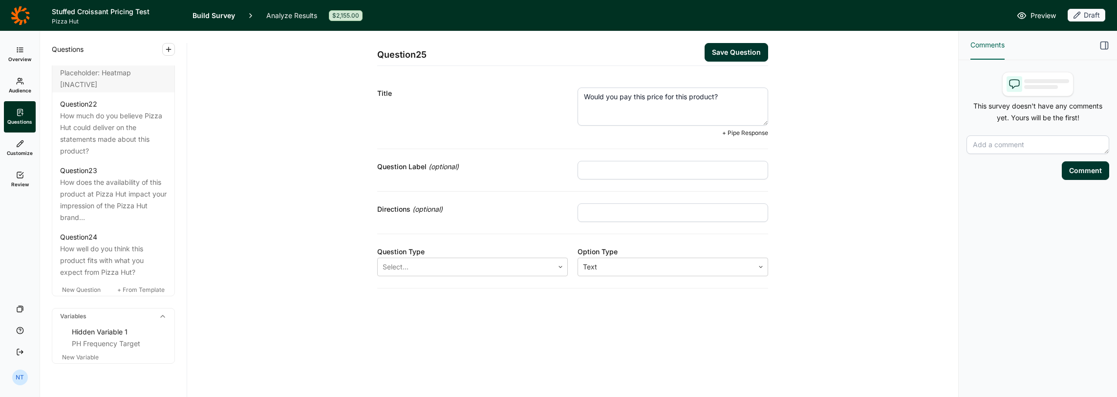
click at [638, 95] on textarea "Would you pay this price for this product?" at bounding box center [672, 106] width 190 height 38
click at [657, 95] on textarea "Would you pay this price for this product?" at bounding box center [672, 106] width 190 height 38
drag, startPoint x: 663, startPoint y: 96, endPoint x: 634, endPoint y: 96, distance: 29.3
click at [634, 96] on textarea "Would you pay this price for this product?" at bounding box center [672, 106] width 190 height 38
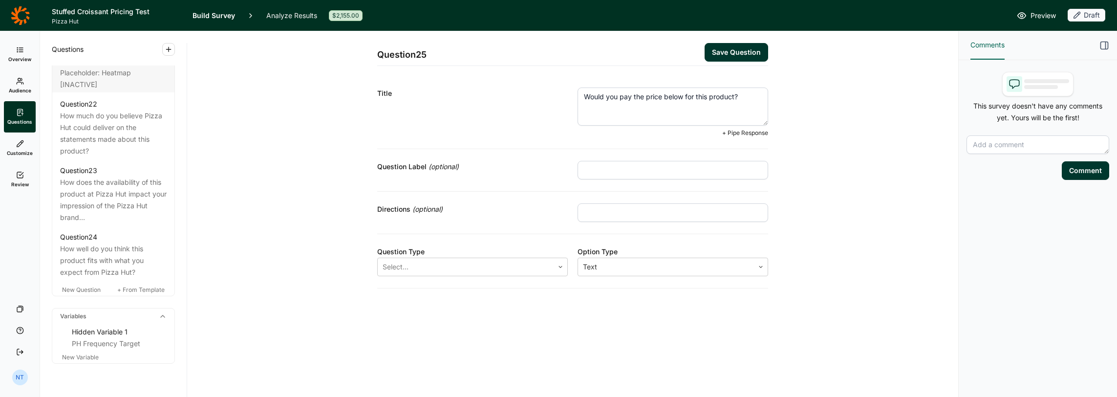
type textarea "Would you pay the price below for this product?"
click at [591, 173] on input "text" at bounding box center [672, 170] width 190 height 19
type input "[PERSON_NAME]"
click at [553, 192] on div "Directions (optional)" at bounding box center [572, 205] width 391 height 42
click at [452, 265] on div "Select..." at bounding box center [466, 259] width 176 height 18
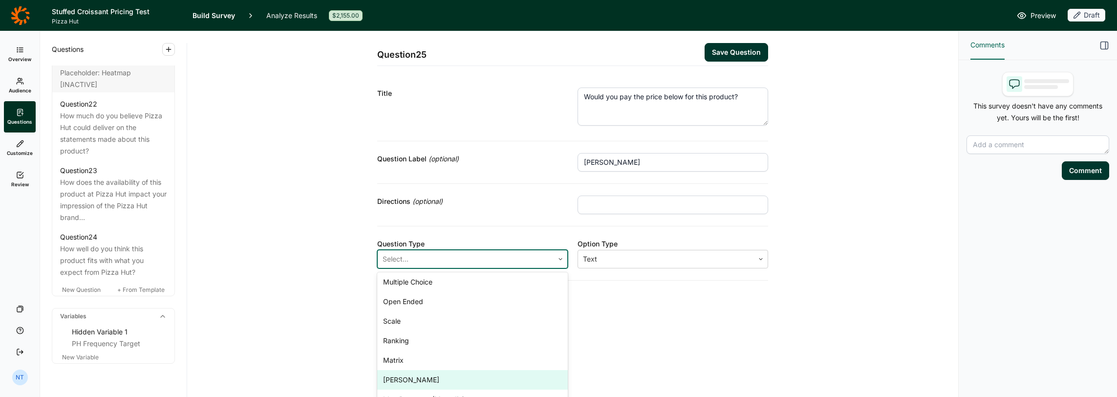
click at [441, 377] on div "[PERSON_NAME]" at bounding box center [472, 380] width 190 height 20
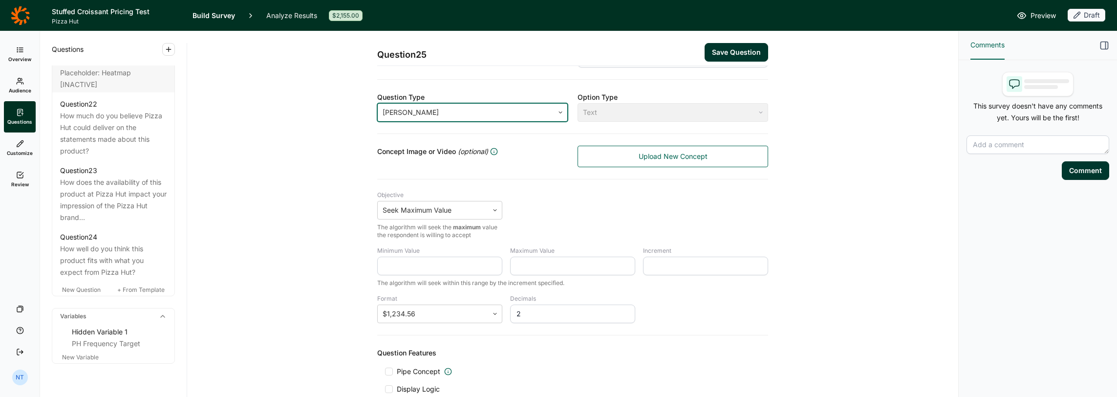
scroll to position [199, 0]
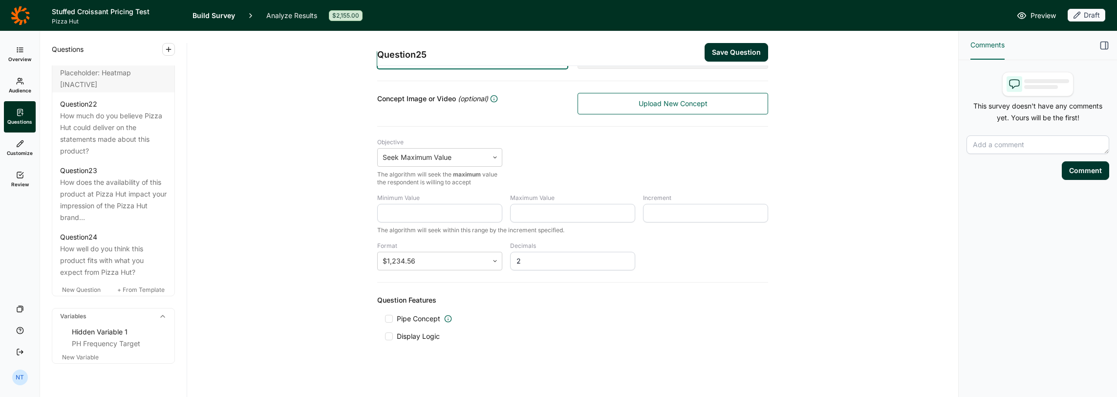
click at [400, 317] on span "Pipe Concept" at bounding box center [418, 319] width 43 height 10
click at [385, 318] on input "Pipe Concept" at bounding box center [385, 318] width 0 height 0
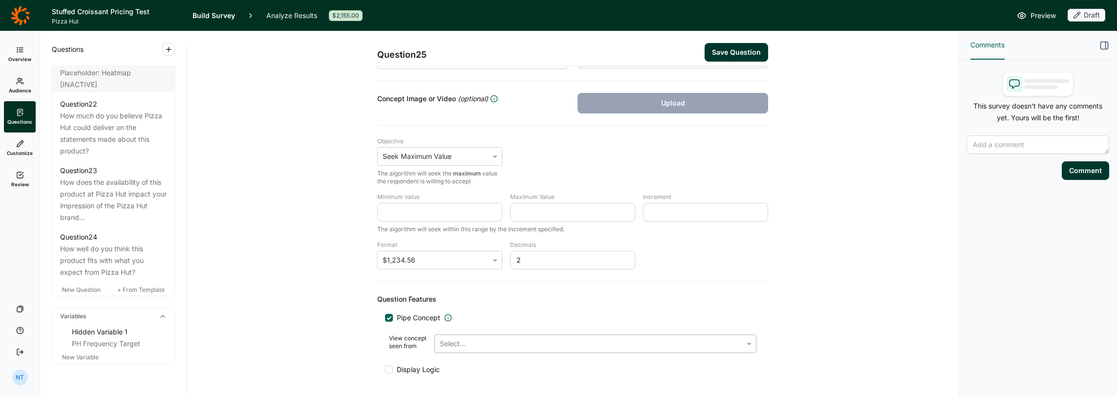
click at [460, 344] on div at bounding box center [588, 344] width 297 height 14
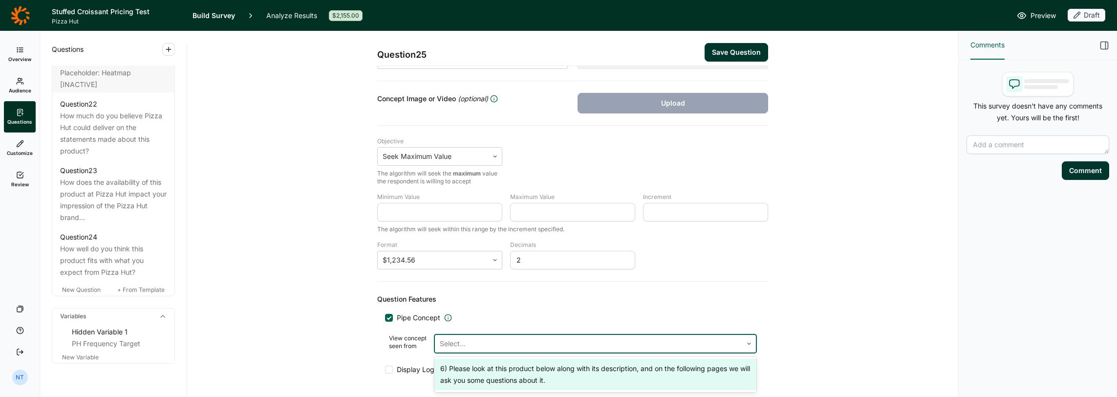
click at [478, 372] on div "6) Please look at this product below along with its description, and on the fol…" at bounding box center [595, 374] width 322 height 31
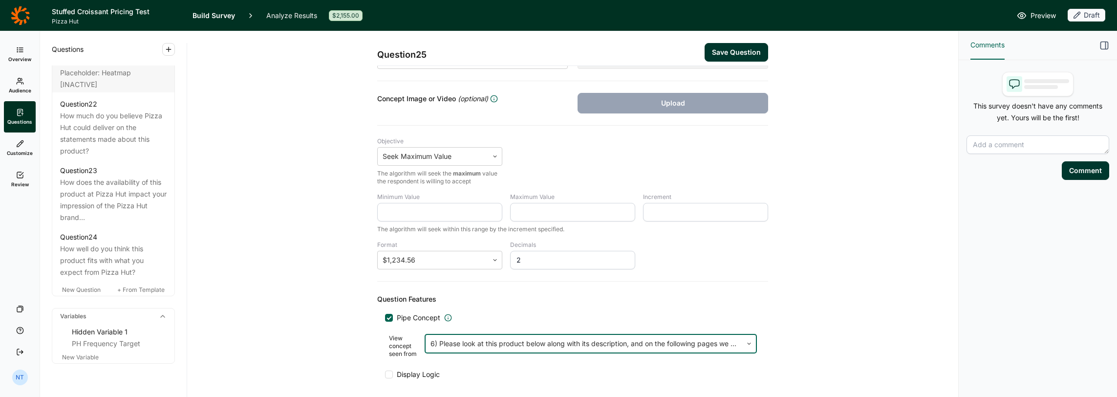
click at [414, 372] on span "Display Logic" at bounding box center [418, 374] width 43 height 10
click at [385, 374] on input "Display Logic" at bounding box center [385, 374] width 0 height 0
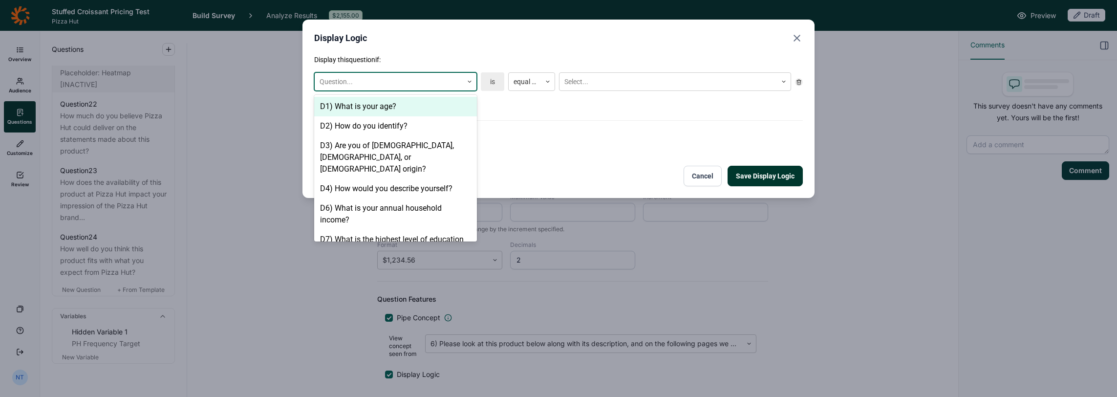
click at [378, 79] on div at bounding box center [388, 82] width 138 height 12
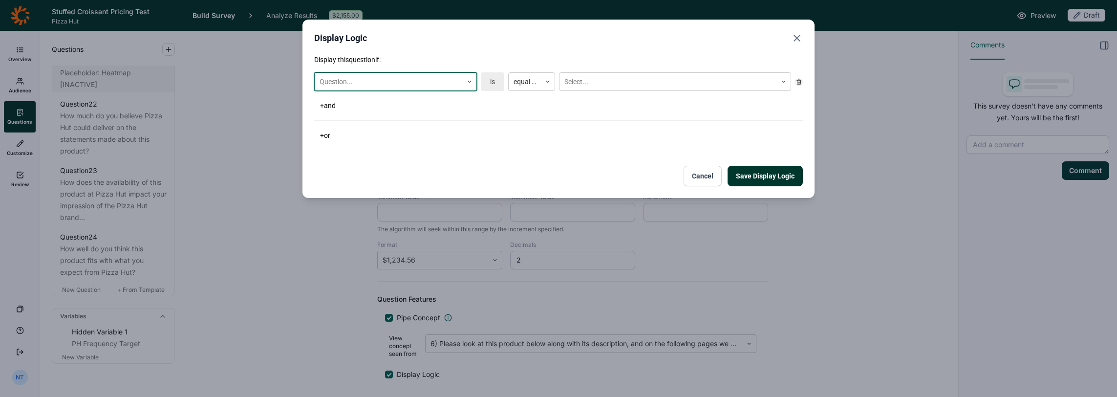
click at [797, 43] on icon "Close" at bounding box center [797, 38] width 12 height 12
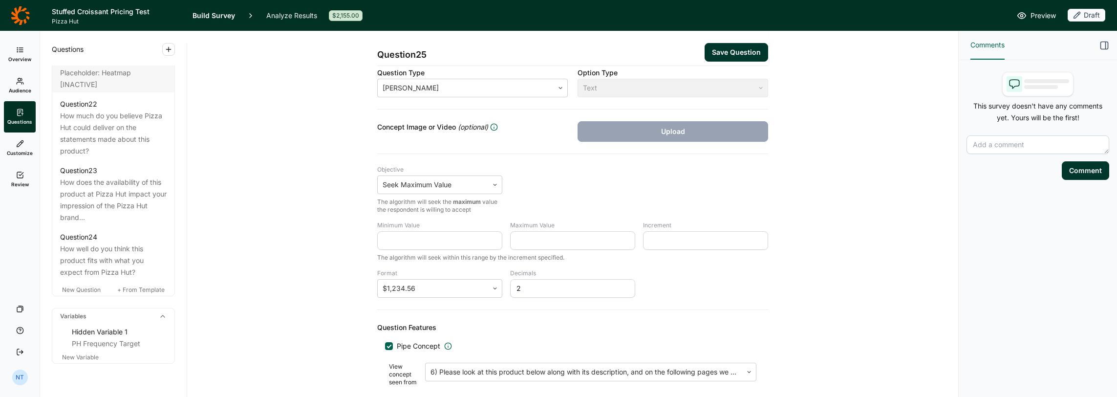
scroll to position [150, 0]
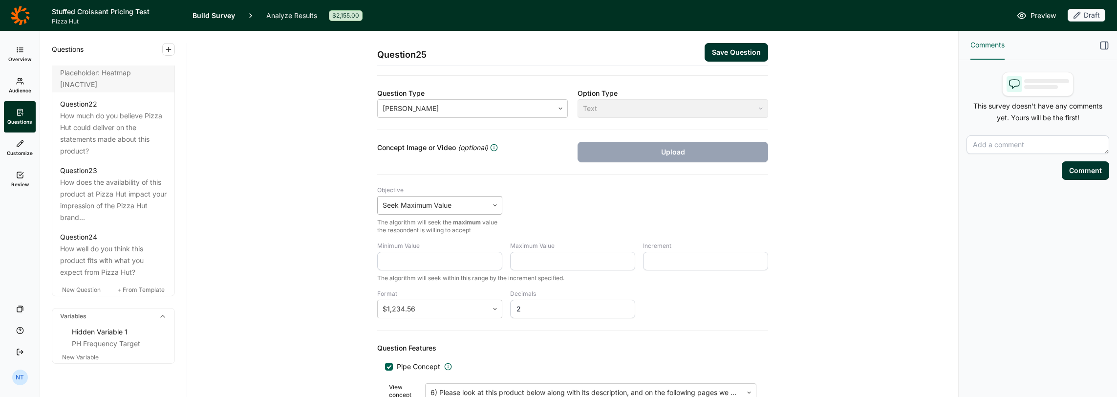
click at [429, 204] on div at bounding box center [432, 205] width 101 height 14
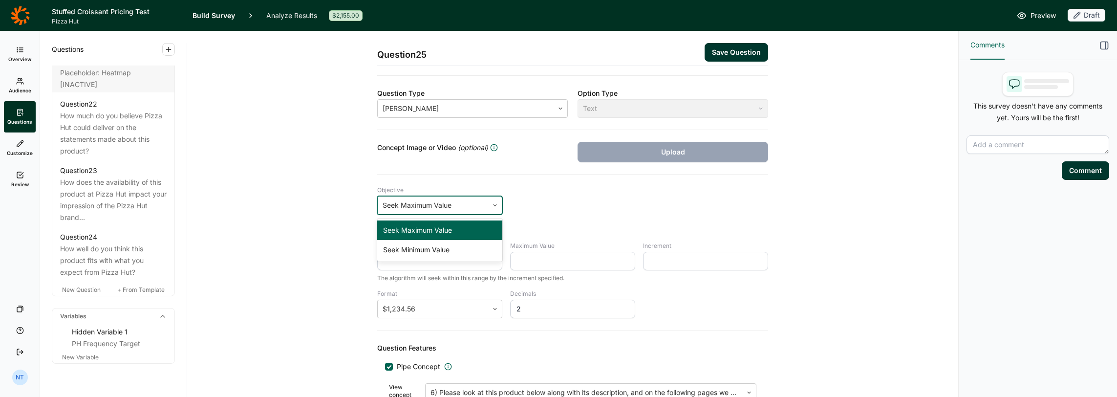
click at [429, 204] on div at bounding box center [432, 205] width 101 height 14
click at [413, 258] on input "Minimum Value" at bounding box center [439, 261] width 125 height 19
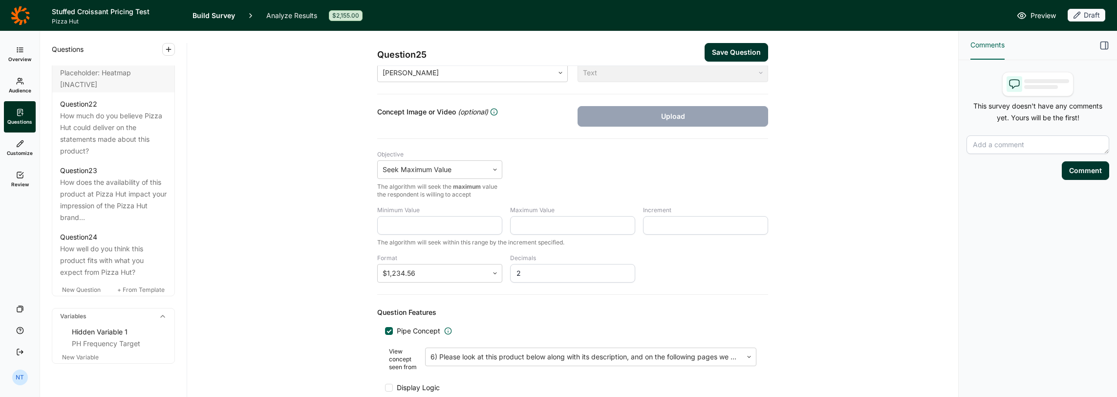
scroll to position [199, 0]
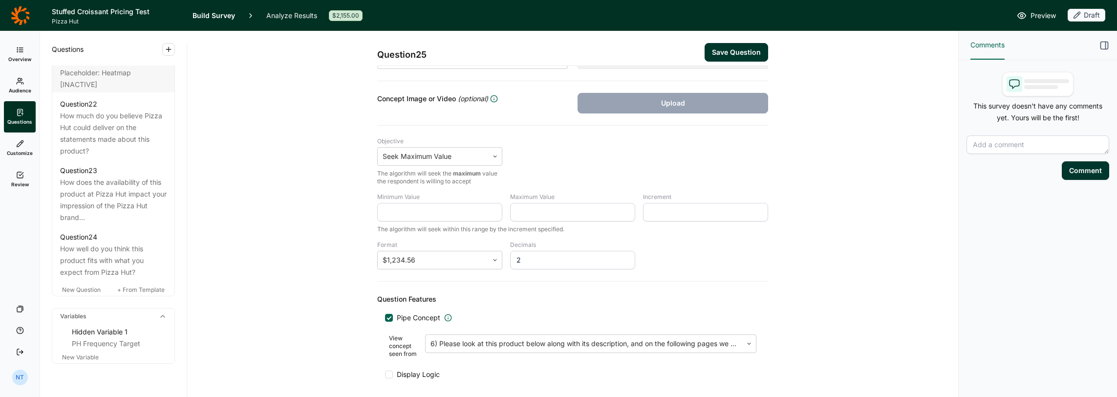
click at [427, 206] on input "Minimum Value" at bounding box center [439, 212] width 125 height 19
click at [414, 208] on input "Minimum Value" at bounding box center [439, 212] width 125 height 19
type input "3.99"
type input "6.99"
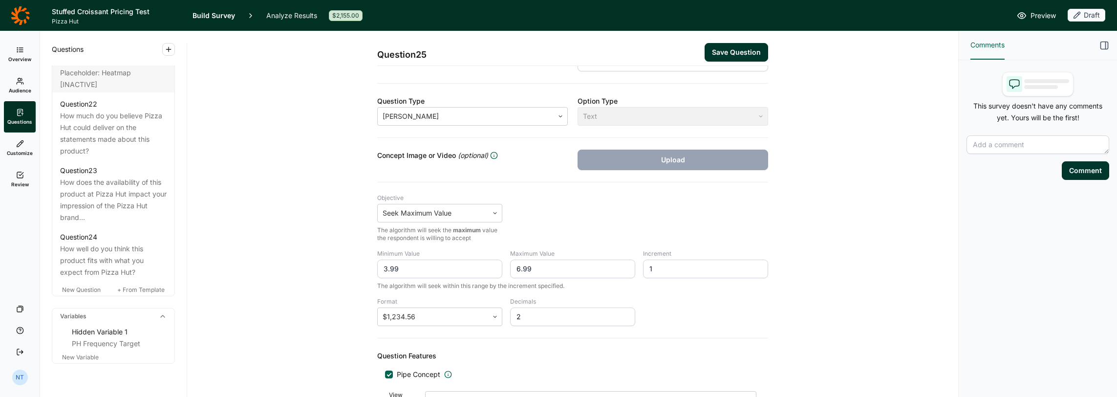
scroll to position [140, 0]
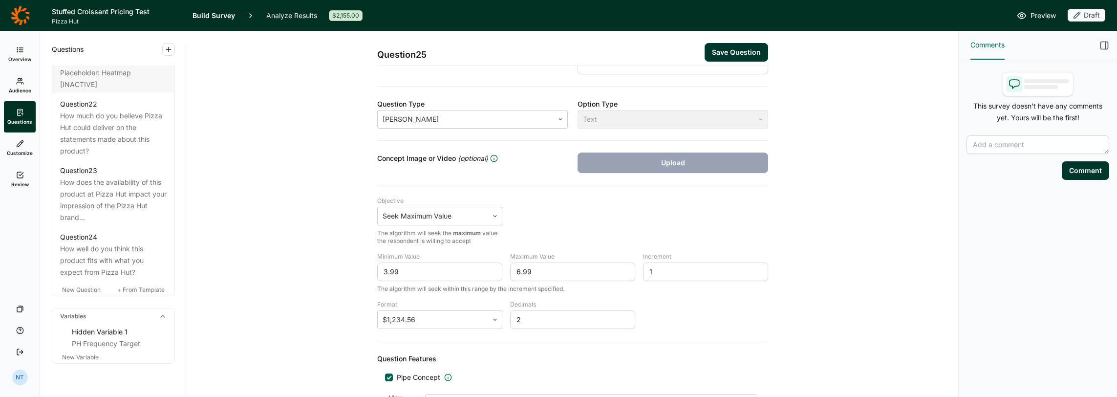
type input "1"
click at [717, 55] on button "Save Question" at bounding box center [735, 52] width 63 height 19
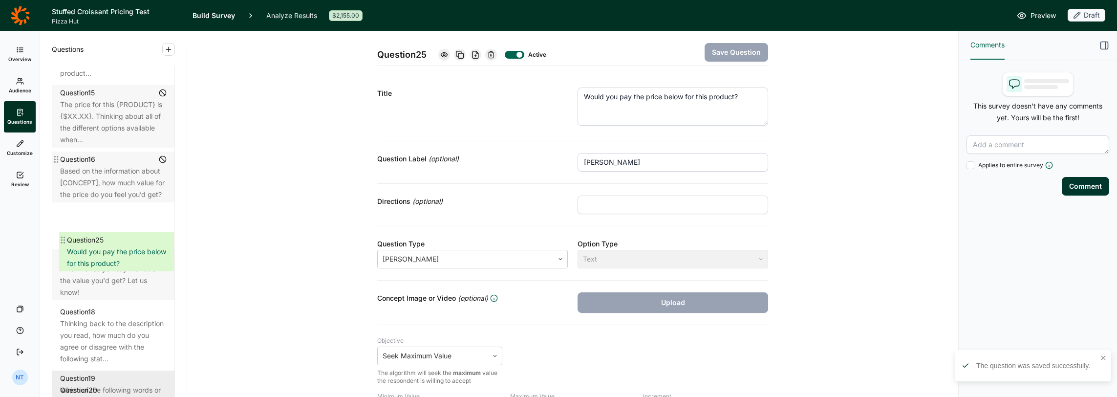
scroll to position [1227, 0]
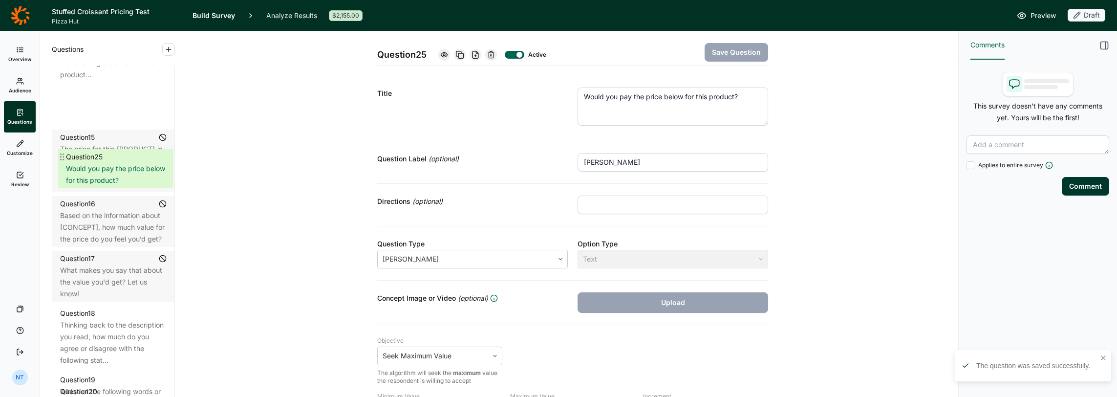
drag, startPoint x: 54, startPoint y: 363, endPoint x: 62, endPoint y: 156, distance: 206.8
click at [62, 156] on div "Question 1 Which of the following have you visited in the past month? Question …" at bounding box center [113, 14] width 122 height 1387
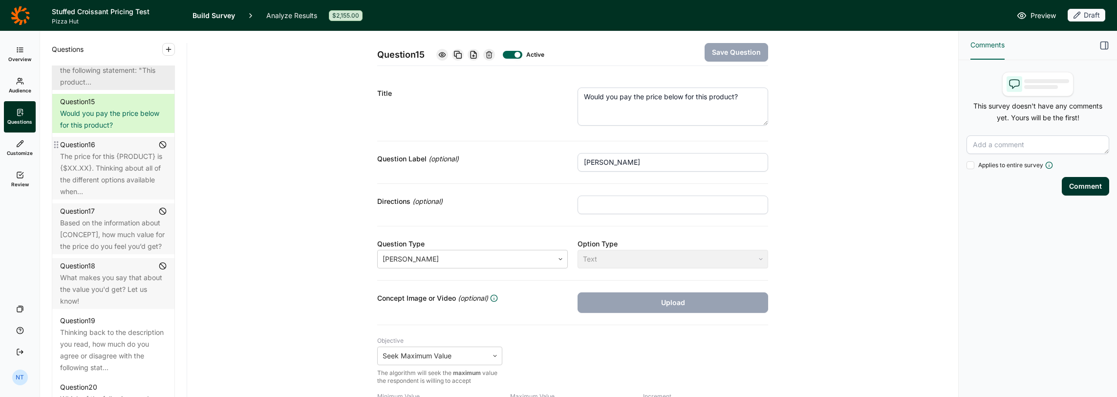
scroll to position [1216, 0]
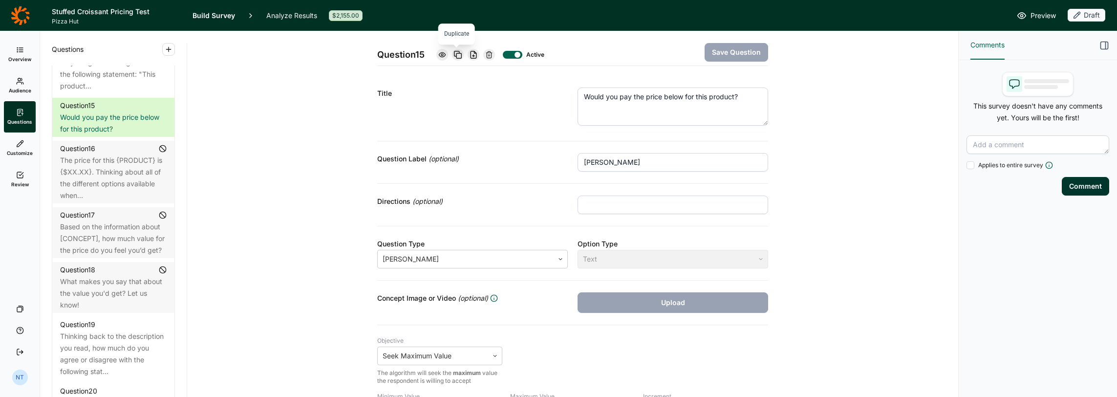
click at [454, 54] on use at bounding box center [457, 54] width 7 height 7
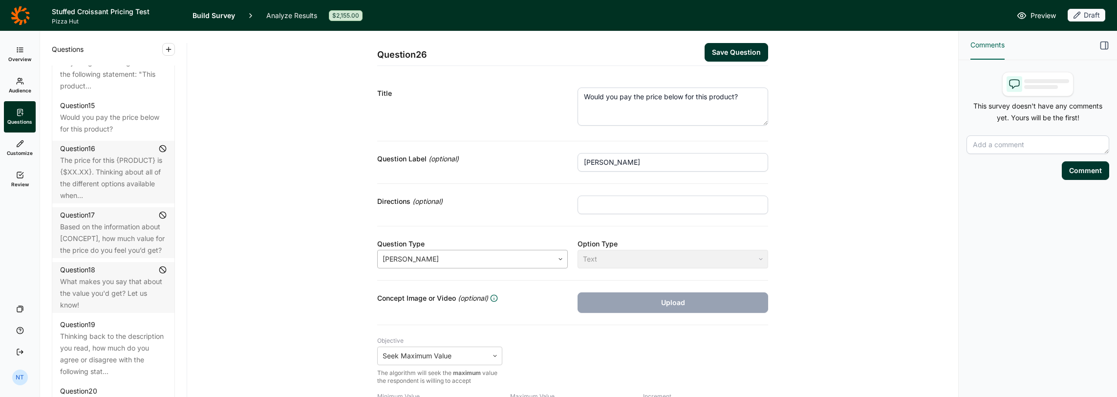
scroll to position [195, 0]
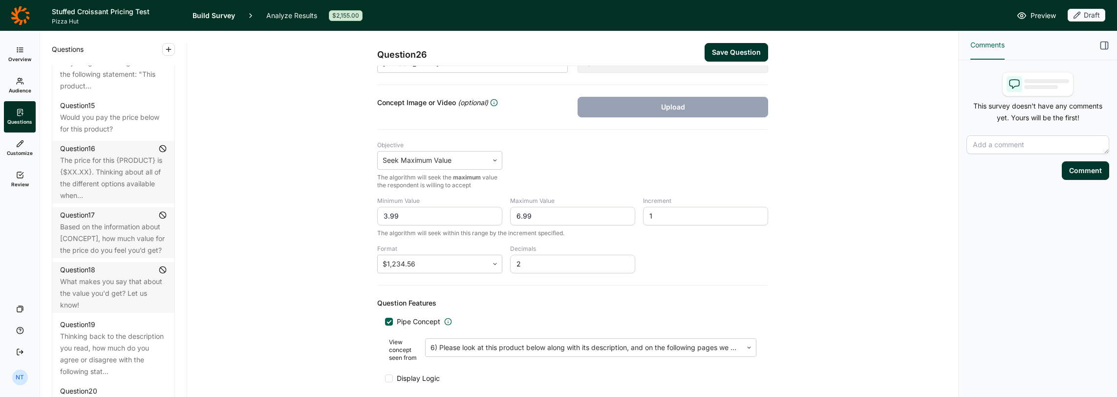
click at [397, 210] on input "3.99" at bounding box center [439, 216] width 125 height 19
click at [379, 214] on input "3.99" at bounding box center [439, 216] width 125 height 19
type input "12.99"
click at [512, 215] on input "6.99" at bounding box center [572, 216] width 125 height 19
type input "15.99"
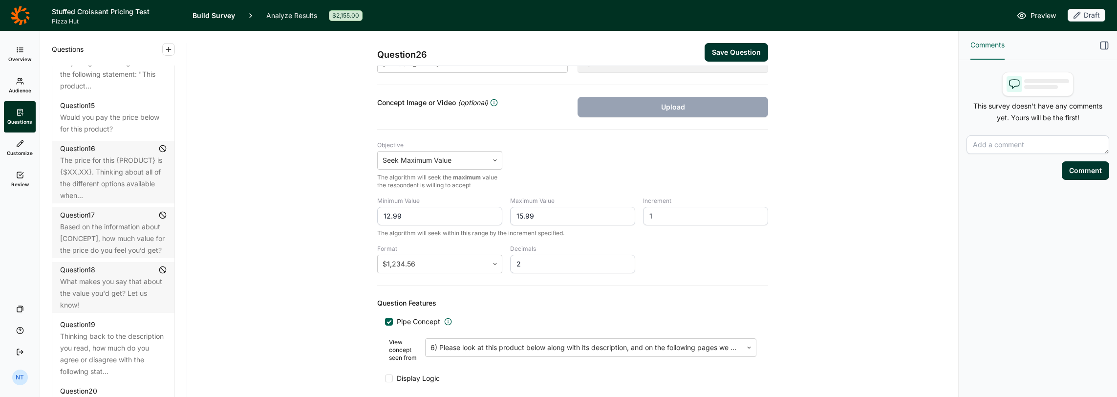
click at [526, 182] on div "Objective Seek Maximum Value The algorithm will seek the maximum value the resp…" at bounding box center [572, 165] width 391 height 48
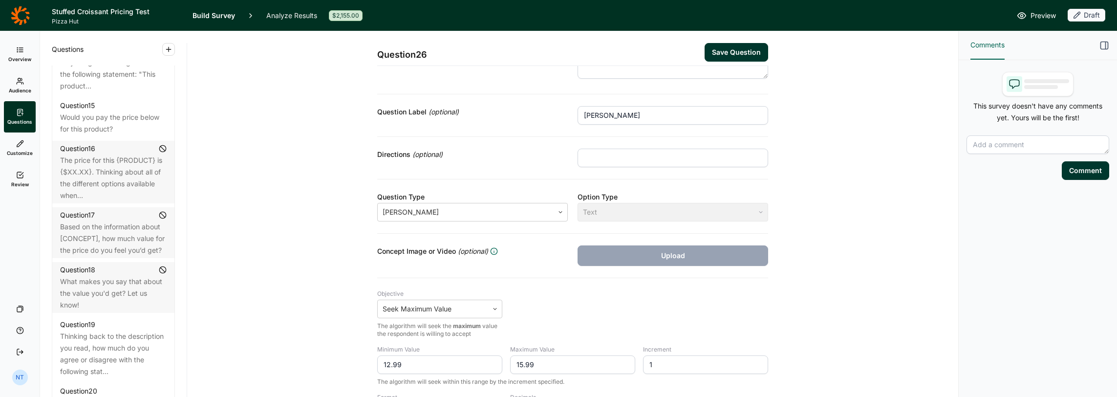
scroll to position [0, 0]
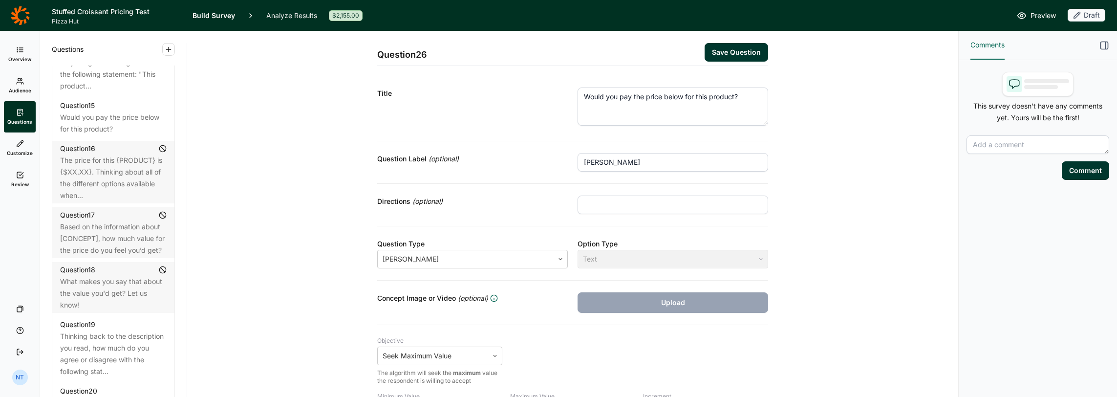
click at [724, 50] on button "Save Question" at bounding box center [735, 52] width 63 height 19
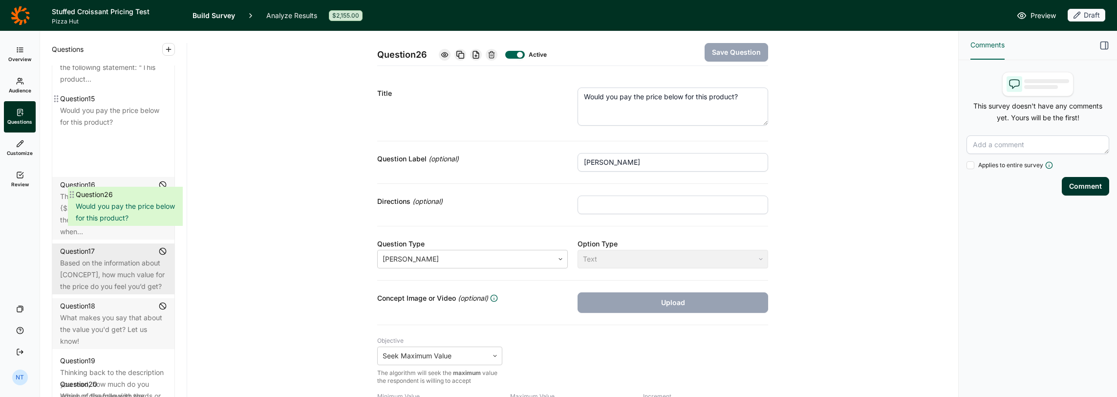
scroll to position [1210, 0]
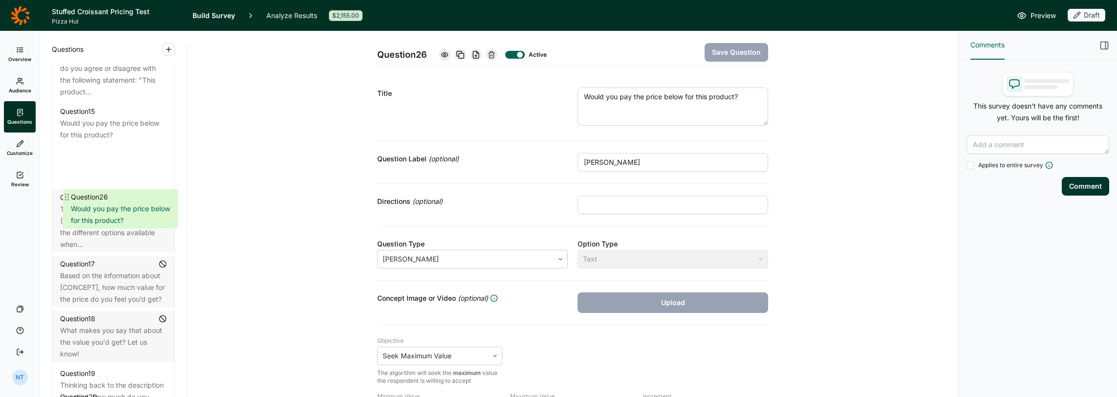
drag, startPoint x: 57, startPoint y: 217, endPoint x: 70, endPoint y: 190, distance: 30.6
click at [70, 190] on div "Question 1 Which of the following have you visited in the past month? Question …" at bounding box center [113, 53] width 122 height 1430
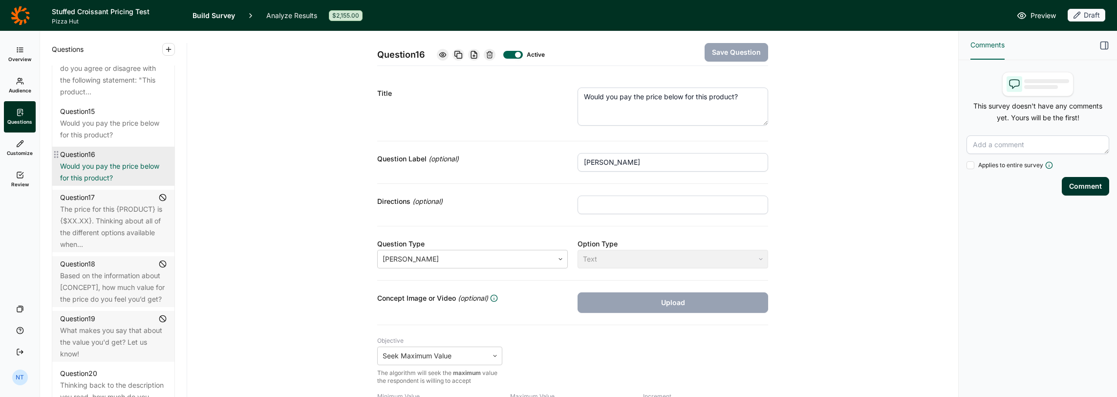
scroll to position [1259, 0]
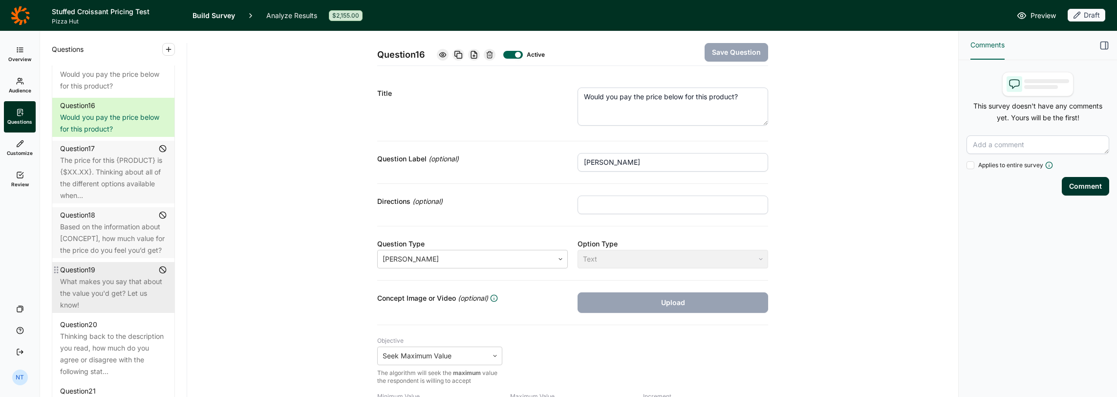
click at [117, 311] on div "What makes you say that about the value you'd get? Let us know!" at bounding box center [113, 292] width 106 height 35
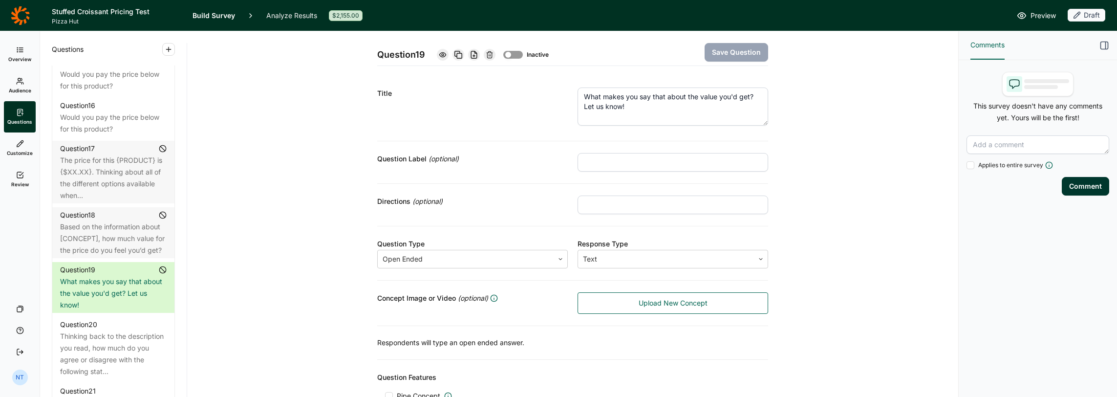
click at [513, 56] on div at bounding box center [513, 55] width 20 height 8
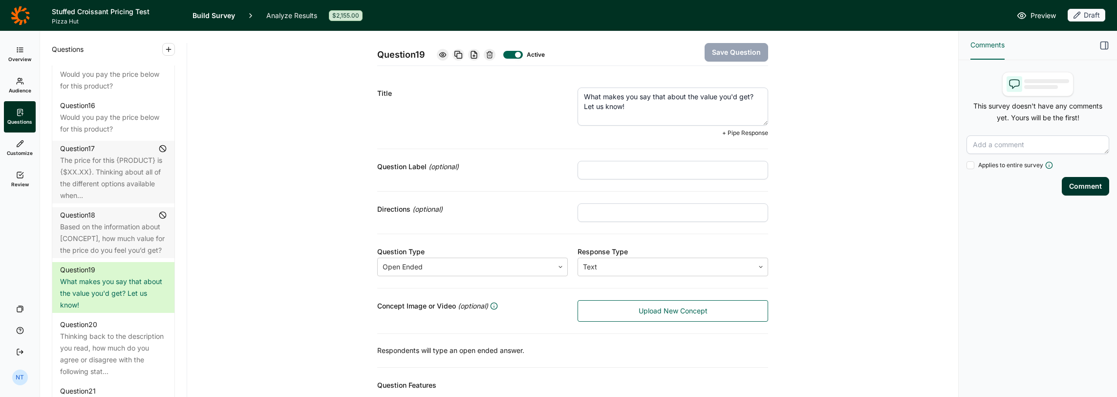
click at [681, 98] on textarea "What makes you say that about the value you'd get? Let us know!" at bounding box center [672, 106] width 190 height 38
drag, startPoint x: 697, startPoint y: 95, endPoint x: 745, endPoint y: 94, distance: 48.8
click at [745, 94] on textarea "What makes you say that about the value you'd get? Let us know!" at bounding box center [672, 106] width 190 height 38
click at [736, 96] on textarea "What makes you say that about the price you'd pay? Let us know!" at bounding box center [672, 106] width 190 height 38
type textarea "What makes you say that about the price you'd be willing to pay? Let us know!"
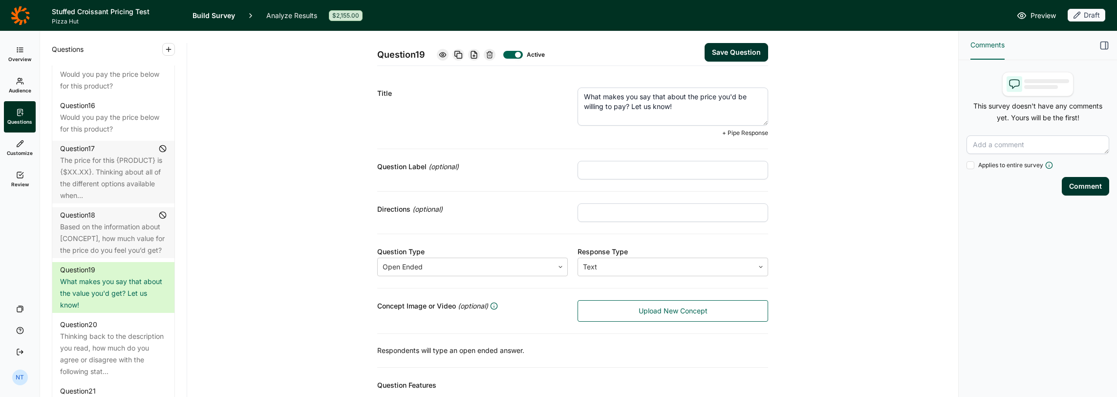
click at [723, 46] on button "Save Question" at bounding box center [735, 52] width 63 height 19
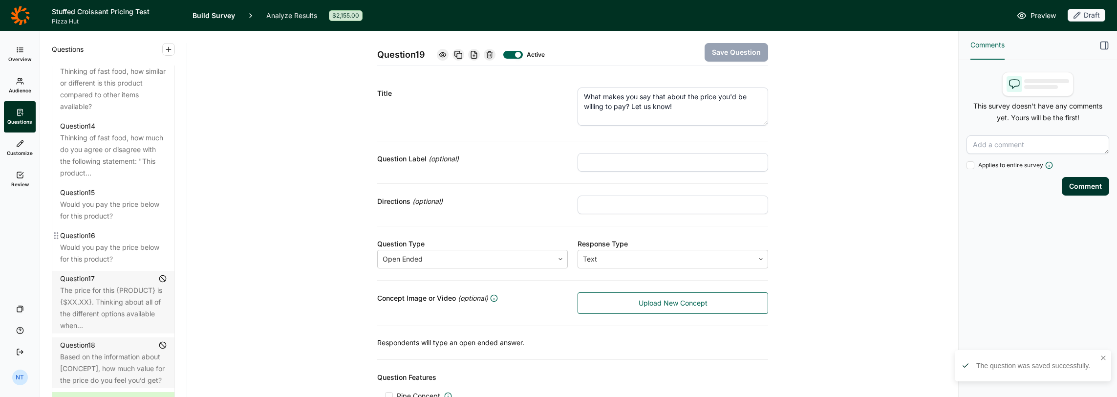
scroll to position [1112, 0]
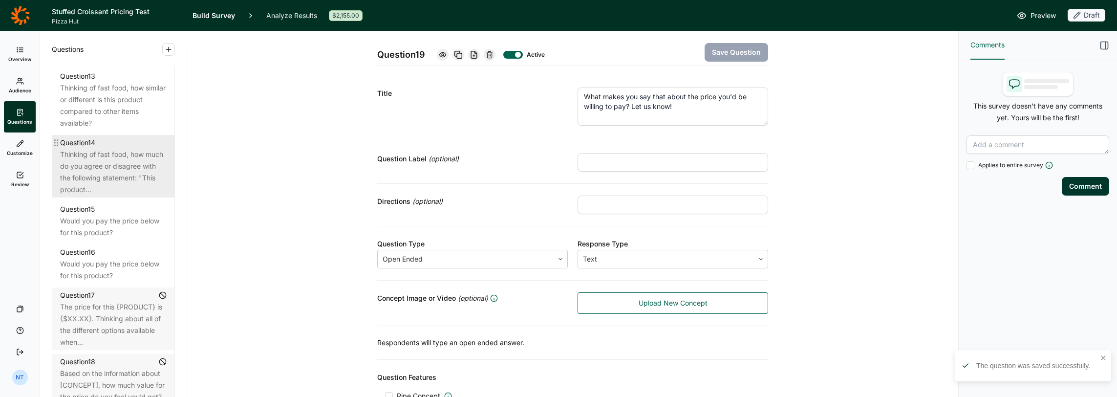
click at [111, 195] on div "Thinking of fast food, how much do you agree or disagree with the following sta…" at bounding box center [113, 171] width 106 height 47
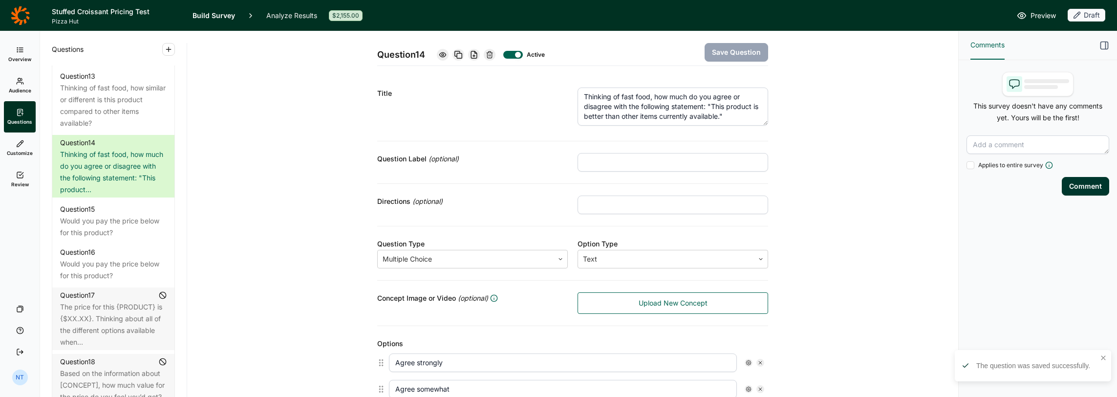
click at [440, 54] on icon at bounding box center [443, 55] width 8 height 8
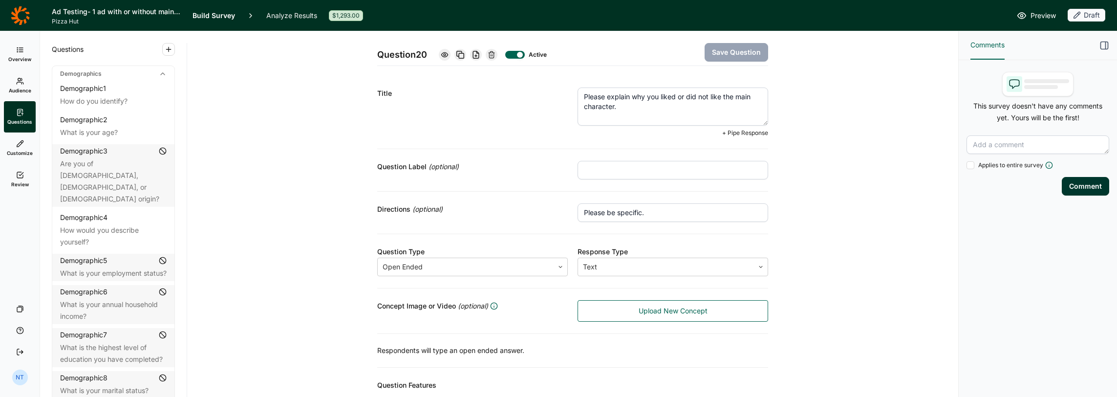
scroll to position [1417, 0]
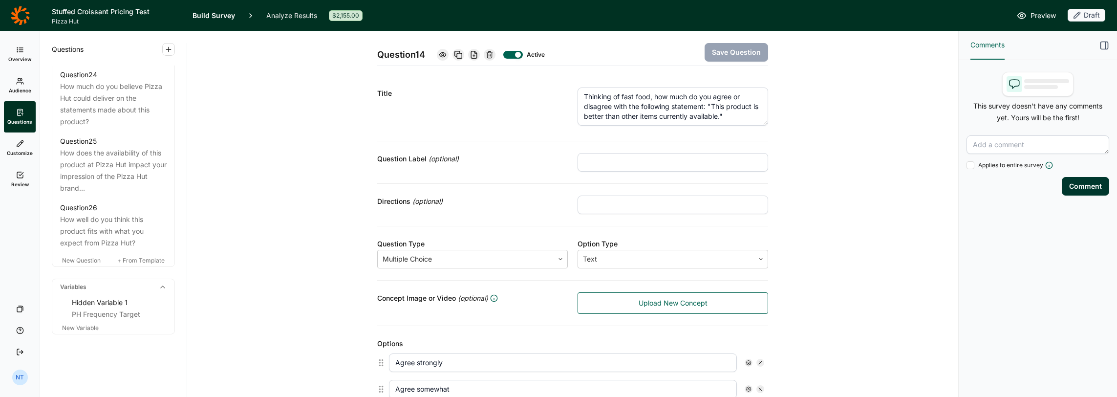
scroll to position [1782, 0]
click at [128, 213] on div "Question 26" at bounding box center [113, 208] width 106 height 12
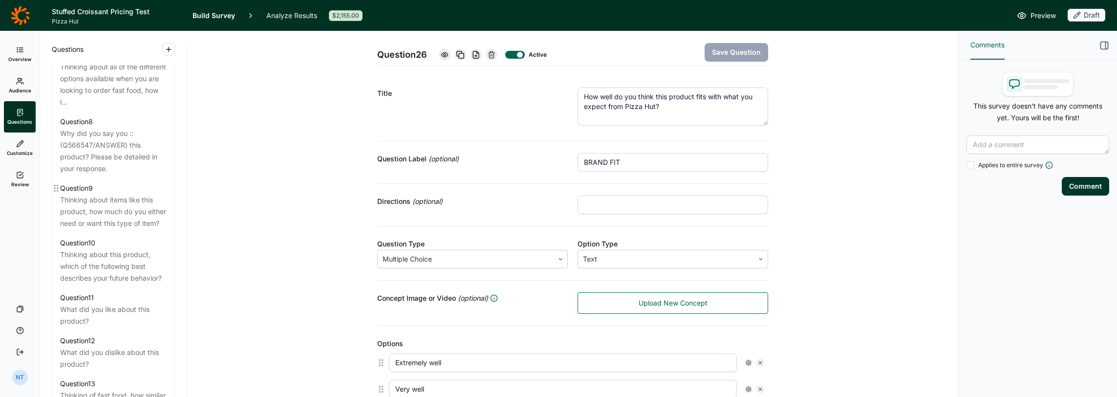
scroll to position [756, 0]
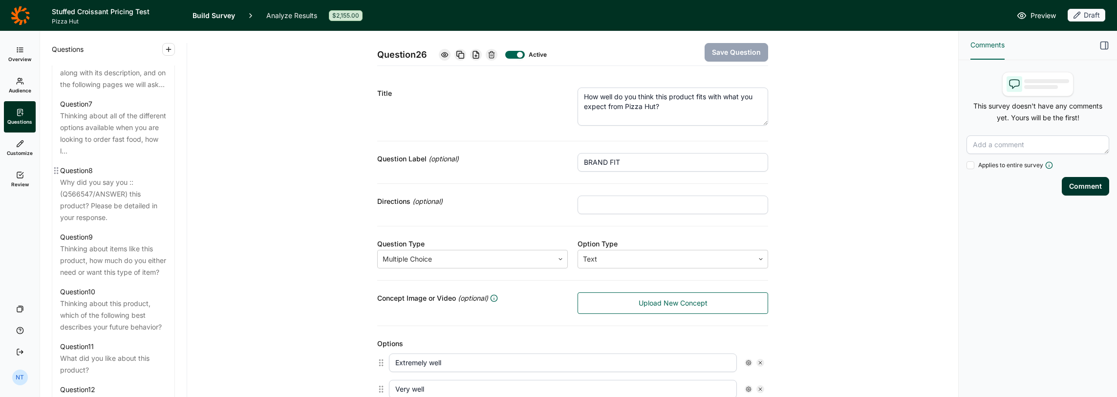
click at [128, 219] on div "Why did you say you ::(Q566547/ANSWER) this product? Please be detailed in your…" at bounding box center [113, 199] width 106 height 47
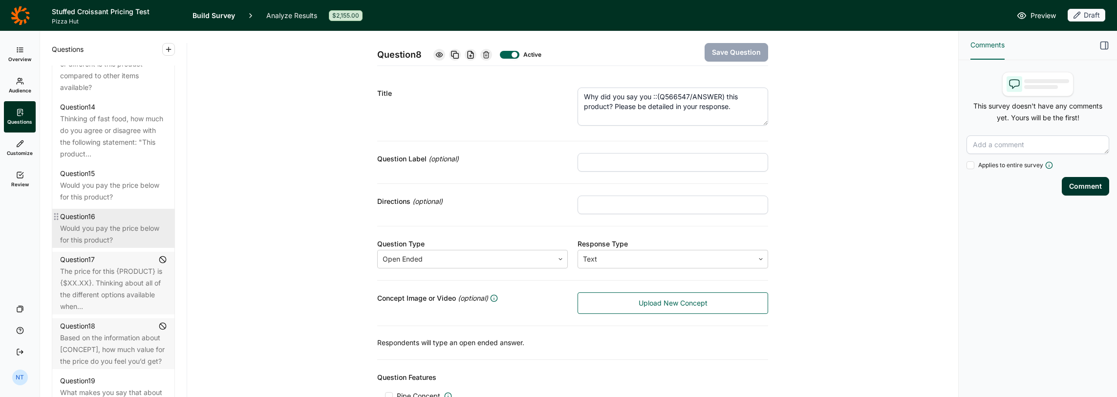
scroll to position [1147, 0]
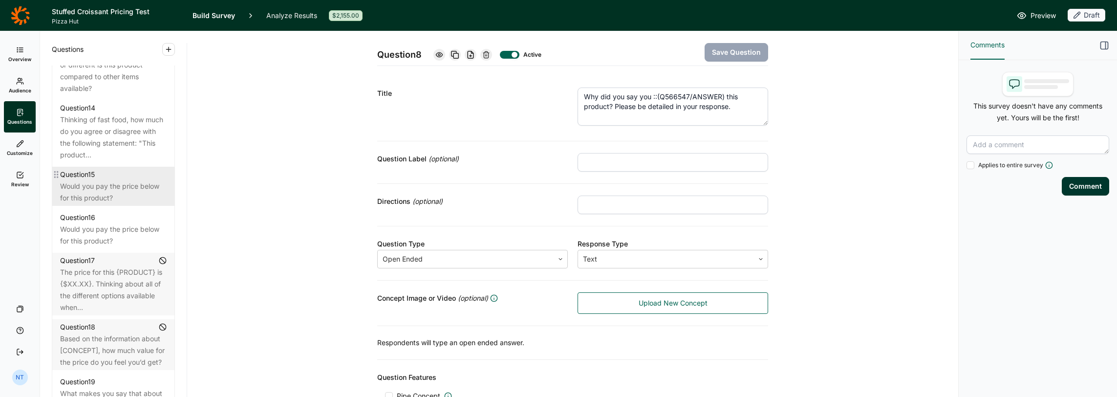
click at [116, 180] on div "Question 15" at bounding box center [113, 175] width 106 height 12
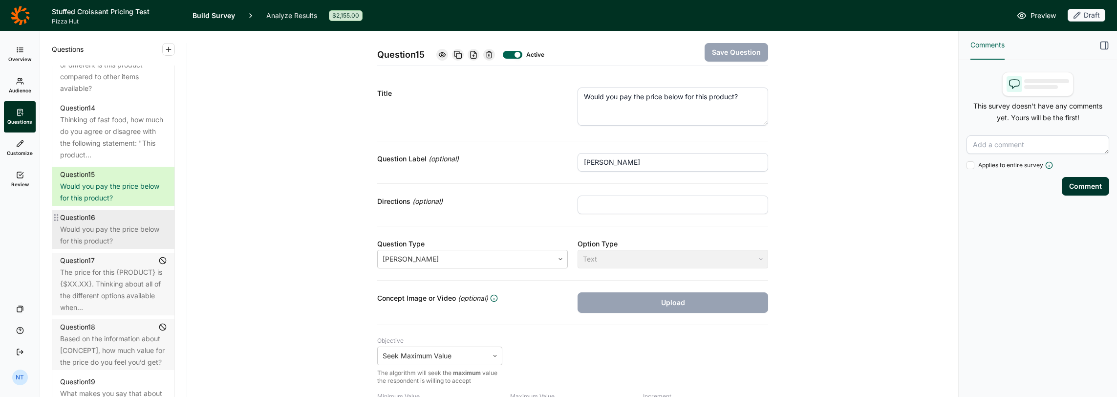
click at [113, 247] on div "Would you pay the price below for this product?" at bounding box center [113, 234] width 106 height 23
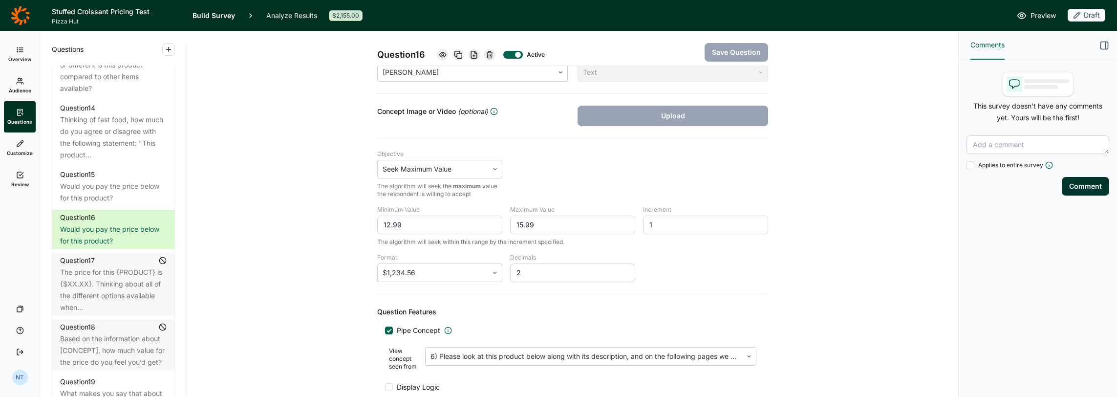
scroll to position [91, 0]
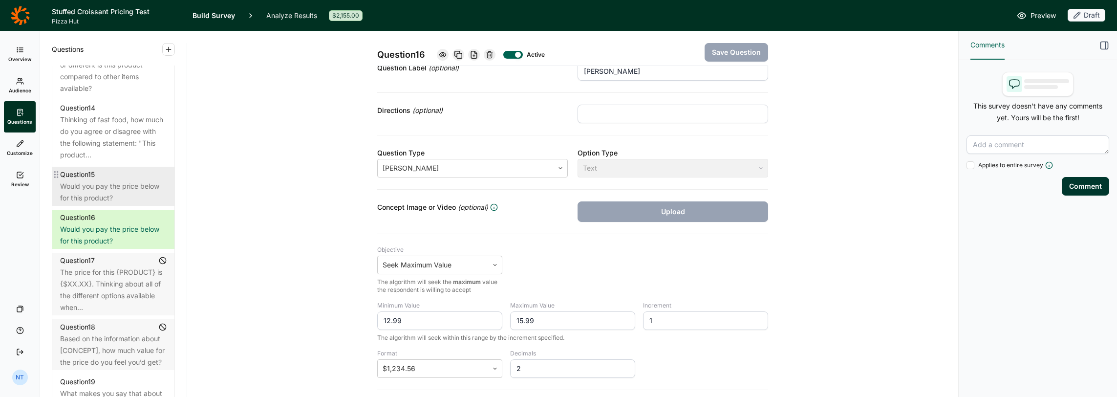
click at [116, 204] on div "Would you pay the price below for this product?" at bounding box center [113, 191] width 106 height 23
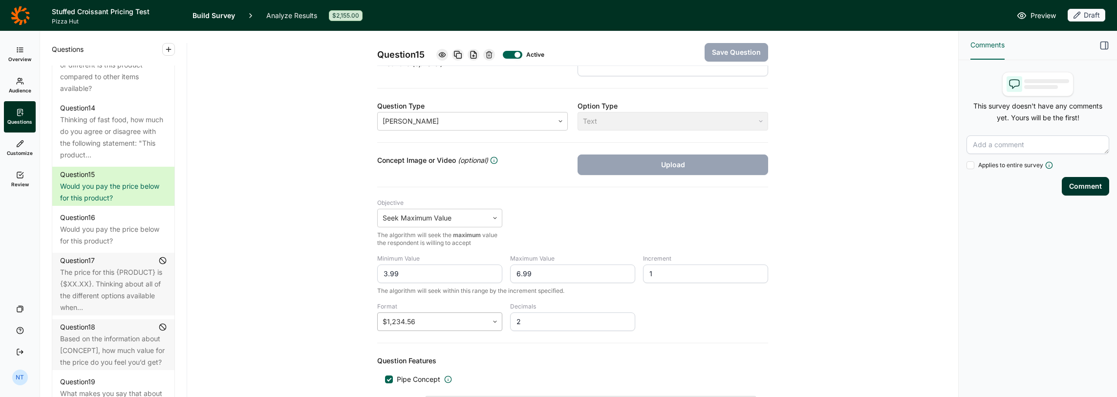
scroll to position [189, 0]
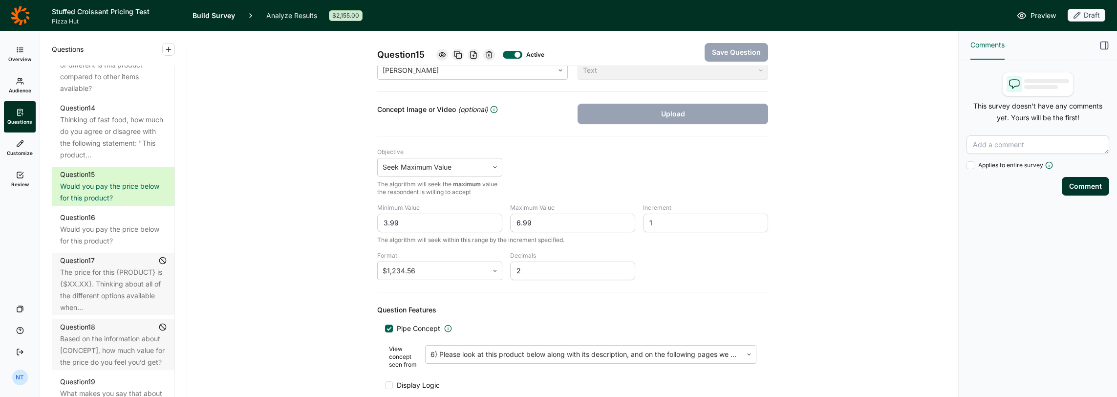
click at [382, 219] on input "3.99" at bounding box center [439, 222] width 125 height 19
type input "2.99"
click at [515, 222] on input "6.99" at bounding box center [572, 222] width 125 height 19
type input "7.99"
drag, startPoint x: 662, startPoint y: 212, endPoint x: 643, endPoint y: 222, distance: 21.6
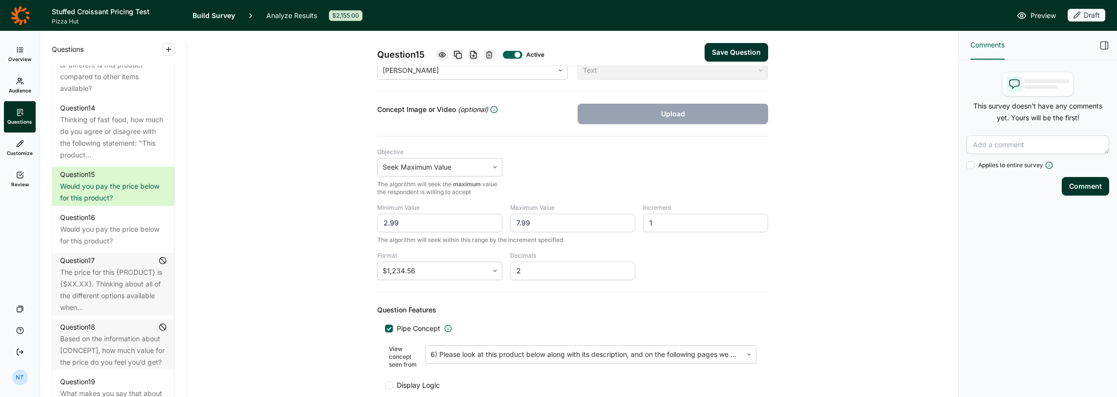
click at [643, 222] on input "1" at bounding box center [705, 222] width 125 height 19
type input "0.50"
click at [821, 99] on div "Question 15 Active Save Question Title Would you pay the price below for this p…" at bounding box center [572, 146] width 747 height 606
click at [728, 53] on button "Save Question" at bounding box center [735, 52] width 63 height 19
click at [443, 55] on icon at bounding box center [442, 55] width 8 height 8
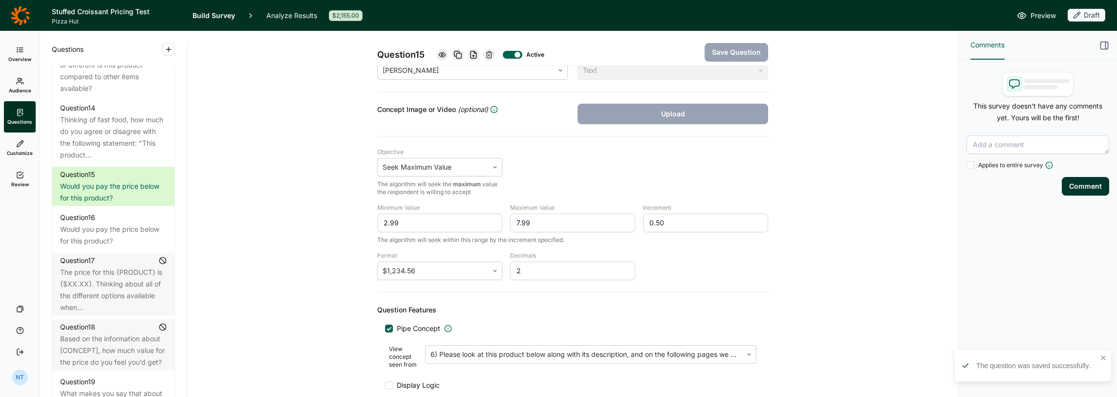
click at [300, 185] on div "Question 15 Active Save Question Title Would you pay the price below for this p…" at bounding box center [572, 146] width 747 height 606
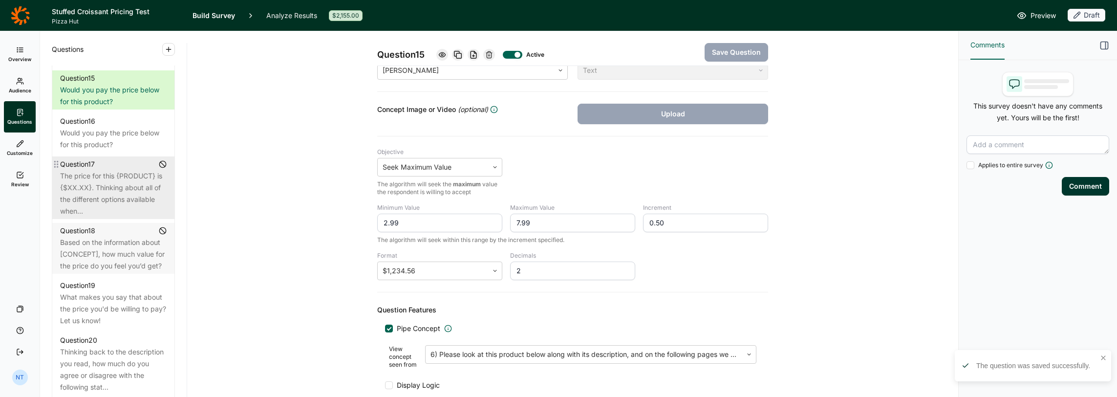
scroll to position [1245, 0]
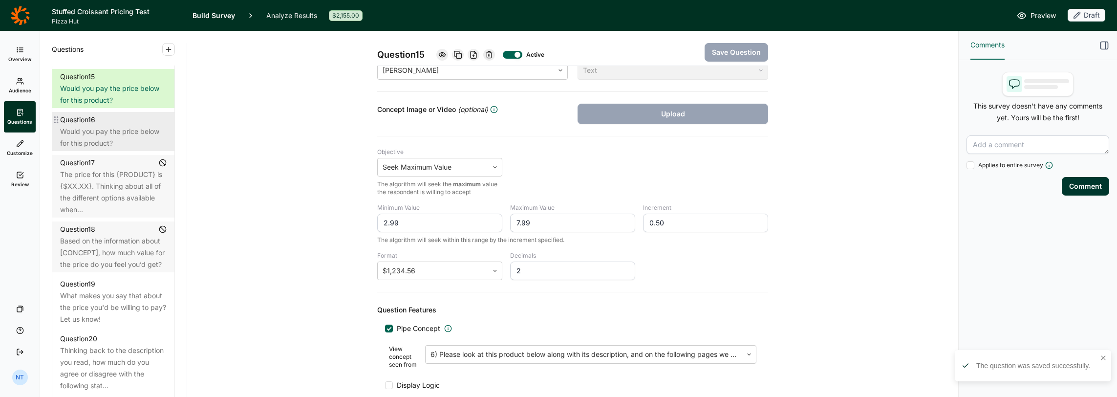
click at [111, 149] on div "Would you pay the price below for this product?" at bounding box center [113, 137] width 106 height 23
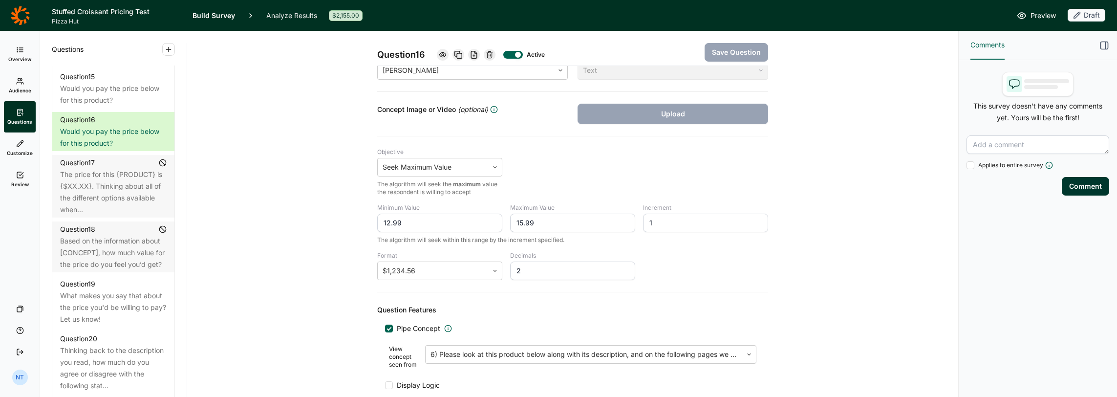
click at [382, 222] on input "12.99" at bounding box center [439, 222] width 125 height 19
type input "11.99"
click at [526, 222] on input "15.99" at bounding box center [572, 222] width 125 height 19
click at [518, 221] on input "15.99" at bounding box center [572, 222] width 125 height 19
type input "16.99"
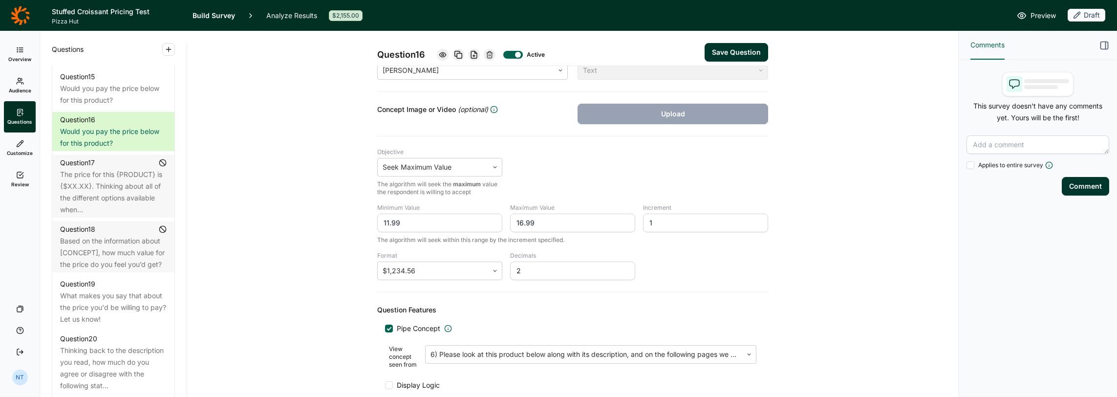
click at [731, 50] on button "Save Question" at bounding box center [735, 52] width 63 height 19
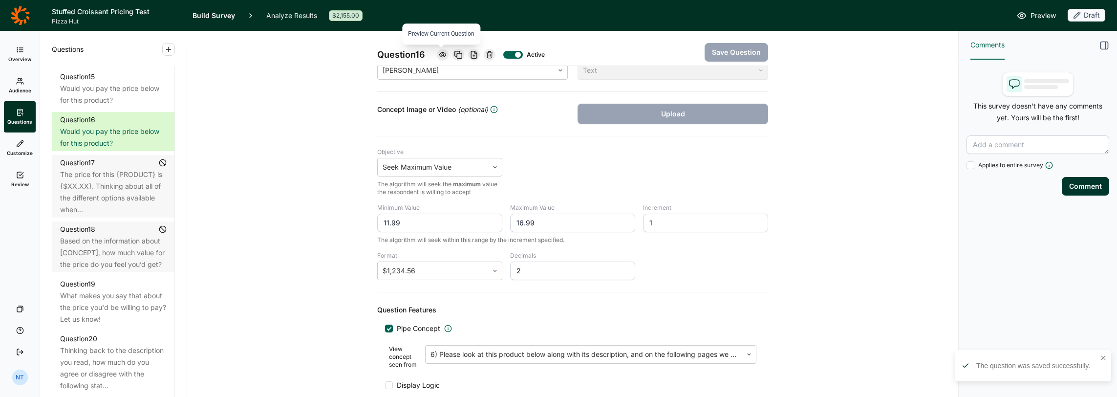
click at [441, 55] on use at bounding box center [442, 54] width 6 height 4
drag, startPoint x: 676, startPoint y: 214, endPoint x: 634, endPoint y: 208, distance: 43.0
click at [643, 216] on input "1" at bounding box center [705, 222] width 125 height 19
type input "0.50"
click at [704, 47] on button "Save Question" at bounding box center [735, 52] width 63 height 19
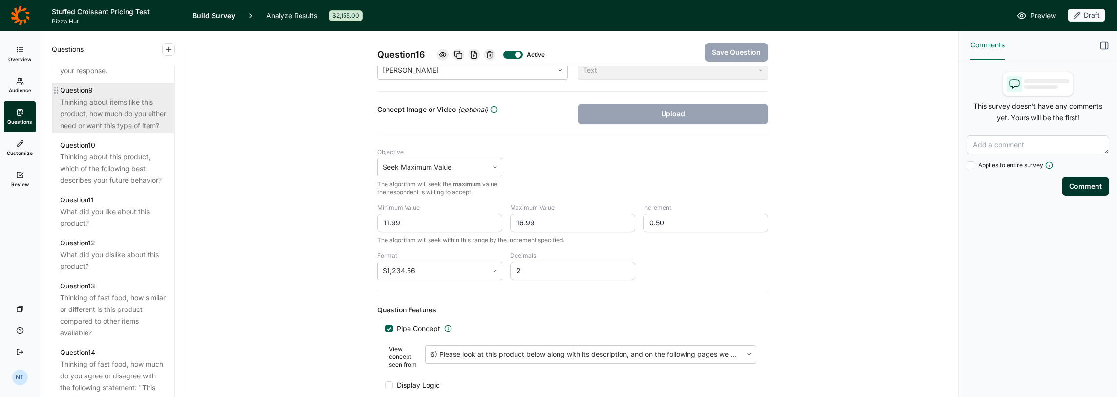
scroll to position [707, 0]
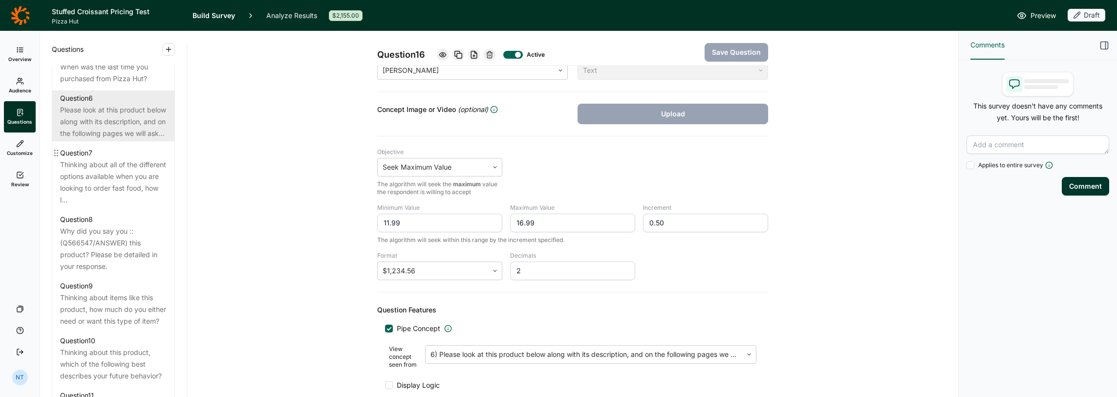
click at [126, 139] on div "Please look at this product below along with its description, and on the follow…" at bounding box center [113, 121] width 106 height 35
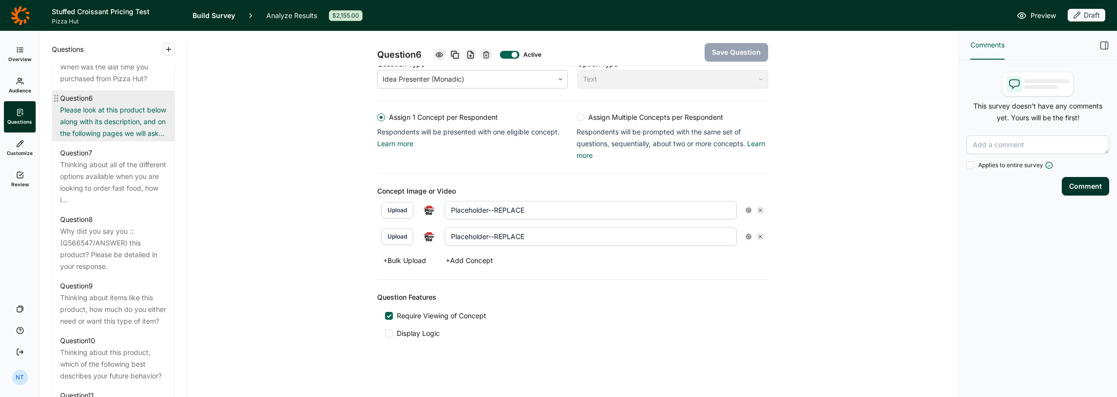
scroll to position [177, 0]
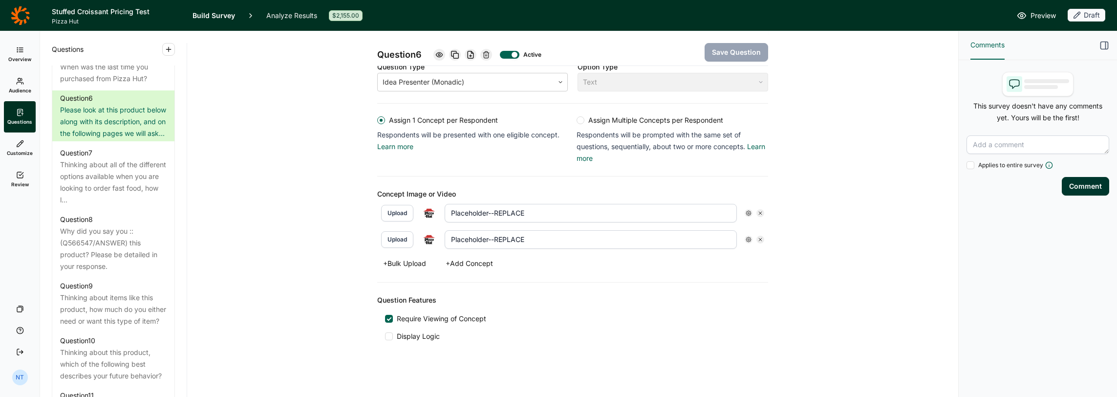
click at [757, 213] on icon at bounding box center [760, 213] width 6 height 6
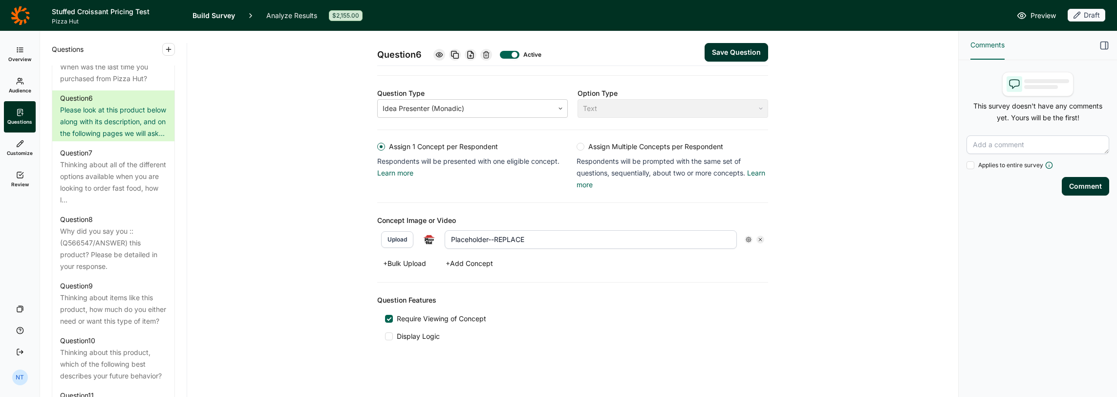
click at [757, 236] on icon at bounding box center [760, 239] width 6 height 6
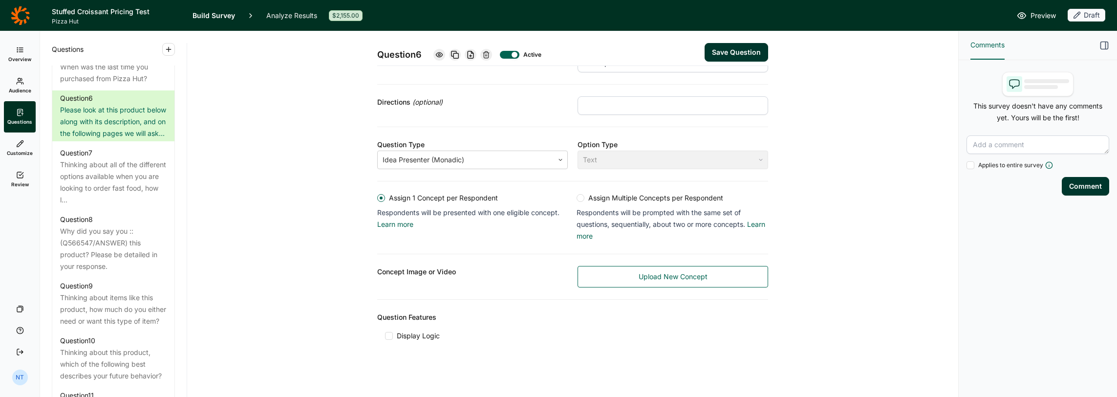
click at [642, 260] on div "Concept Image or Video Upload New Concept" at bounding box center [572, 276] width 391 height 45
click at [640, 269] on link "Upload New Concept" at bounding box center [672, 276] width 190 height 21
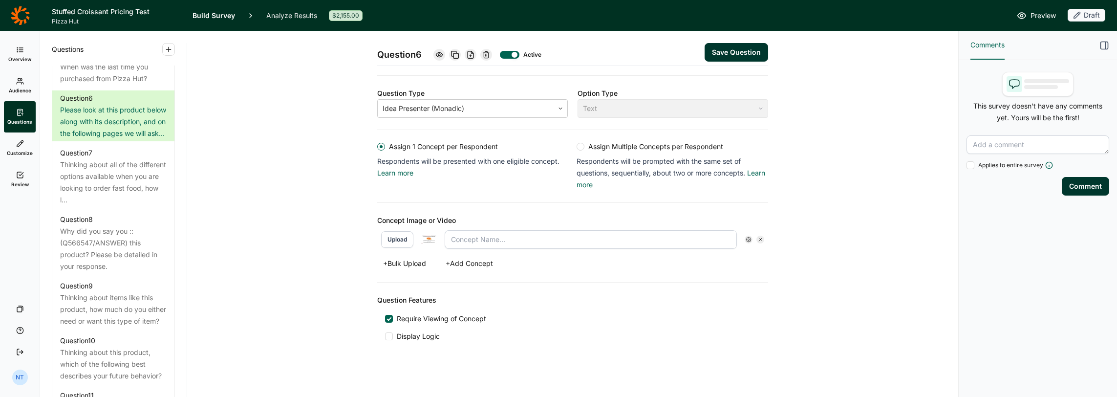
click at [450, 261] on button "+ Add Concept" at bounding box center [469, 263] width 59 height 14
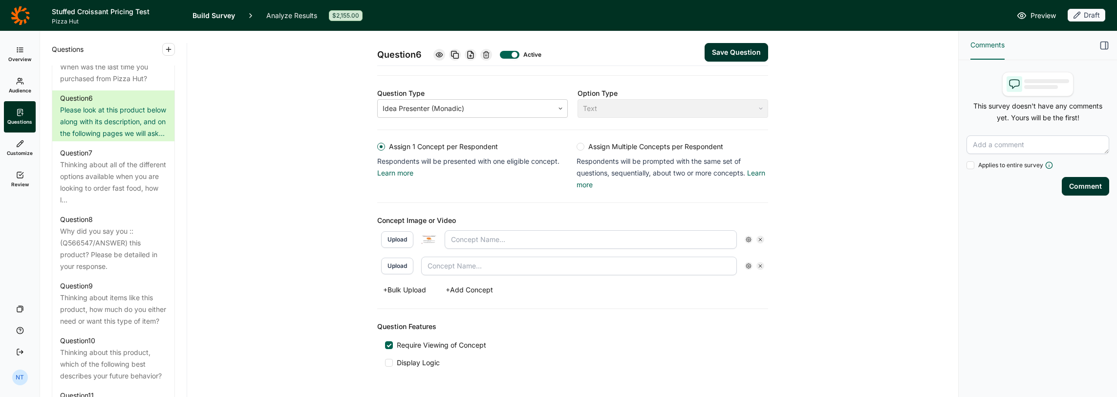
click at [408, 265] on button "Upload" at bounding box center [397, 265] width 32 height 17
click at [425, 239] on img at bounding box center [429, 239] width 16 height 9
click at [509, 235] on input "text" at bounding box center [590, 239] width 292 height 19
type input "Large Size"
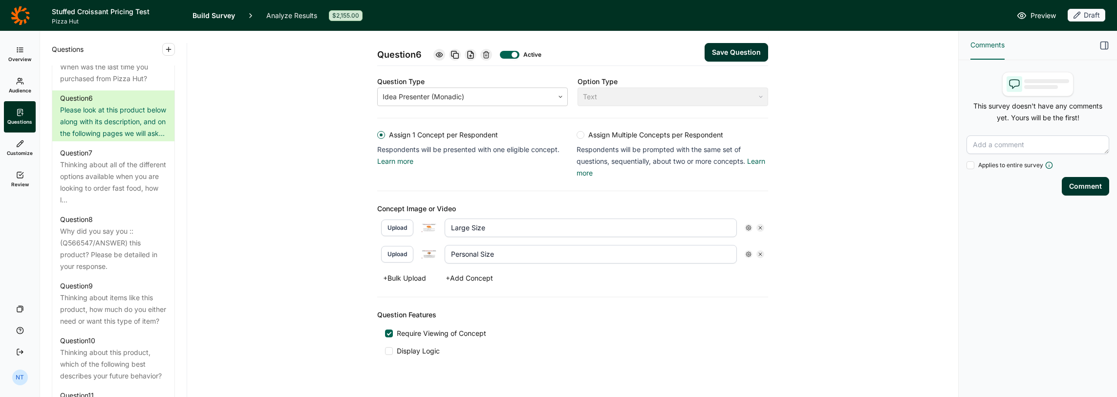
scroll to position [177, 0]
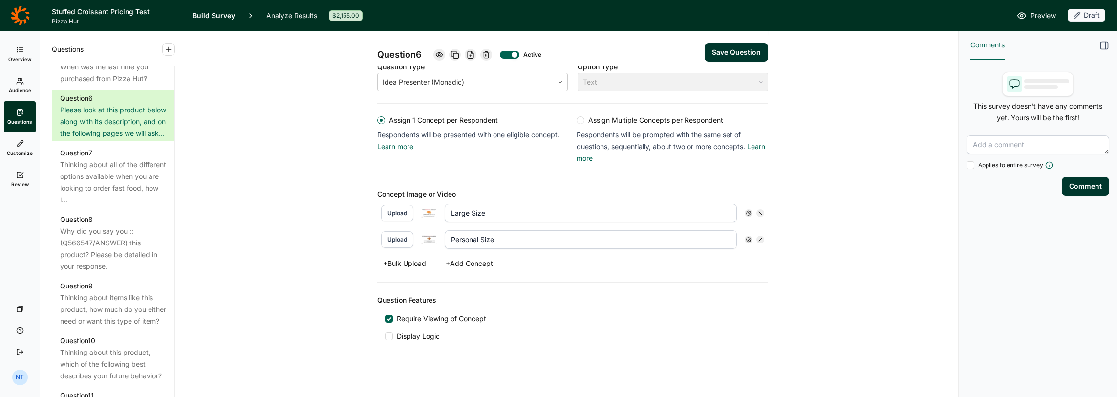
type input "Personal Size"
click at [745, 54] on button "Save Question" at bounding box center [735, 52] width 63 height 19
type input "Personal Size"
type input "Large Size"
click at [328, 210] on div "Question 6 Active Save Question Title Please look at this product below along w…" at bounding box center [572, 126] width 747 height 545
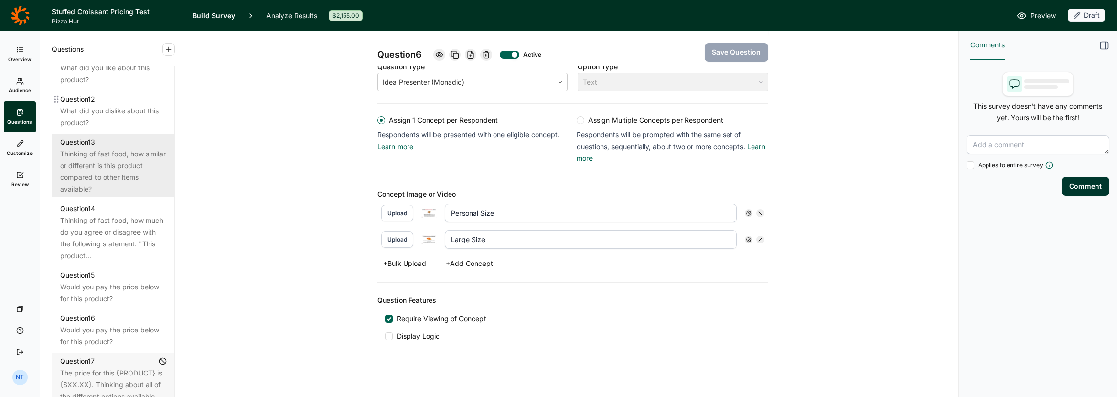
scroll to position [1098, 0]
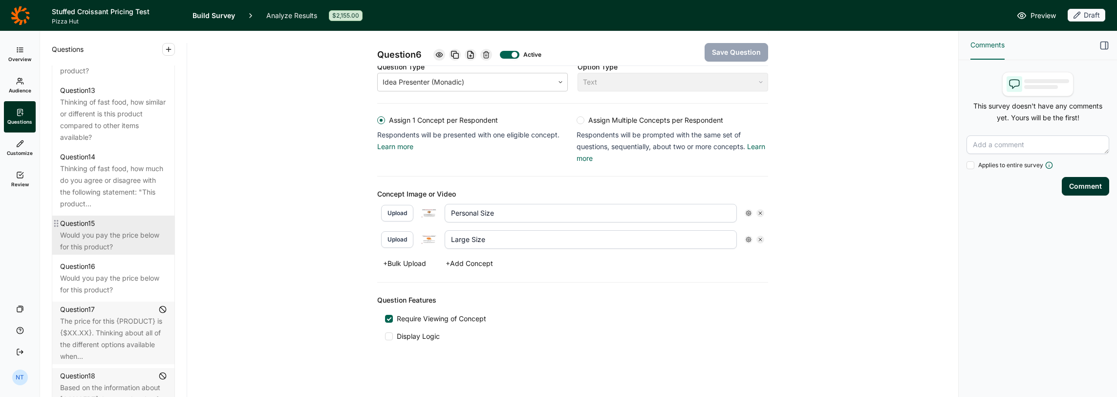
click at [111, 253] on div "Would you pay the price below for this product?" at bounding box center [113, 240] width 106 height 23
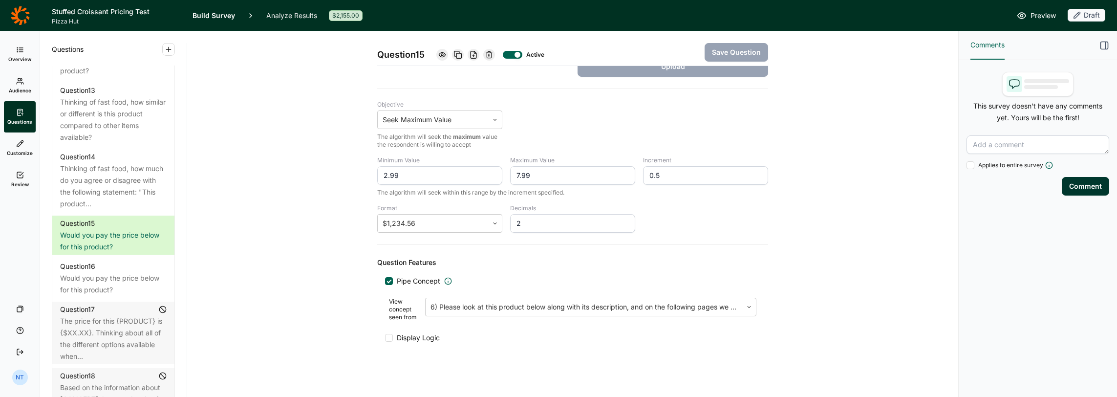
scroll to position [237, 0]
click at [385, 334] on div at bounding box center [389, 336] width 8 height 8
click at [385, 336] on input "Display Logic" at bounding box center [385, 336] width 0 height 0
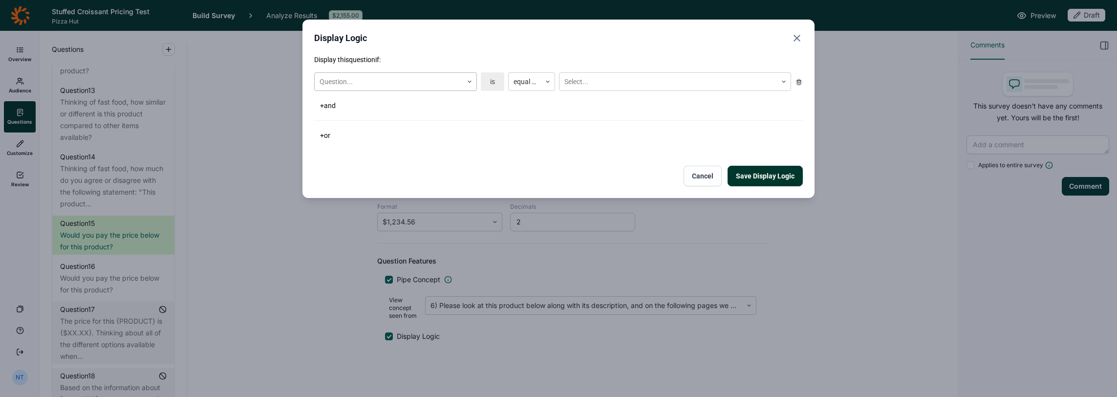
click at [466, 86] on div at bounding box center [470, 82] width 14 height 18
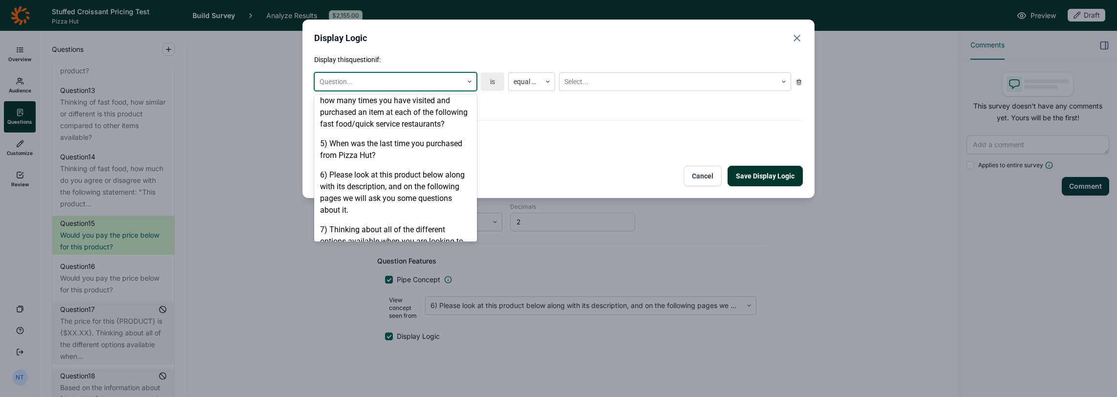
scroll to position [391, 0]
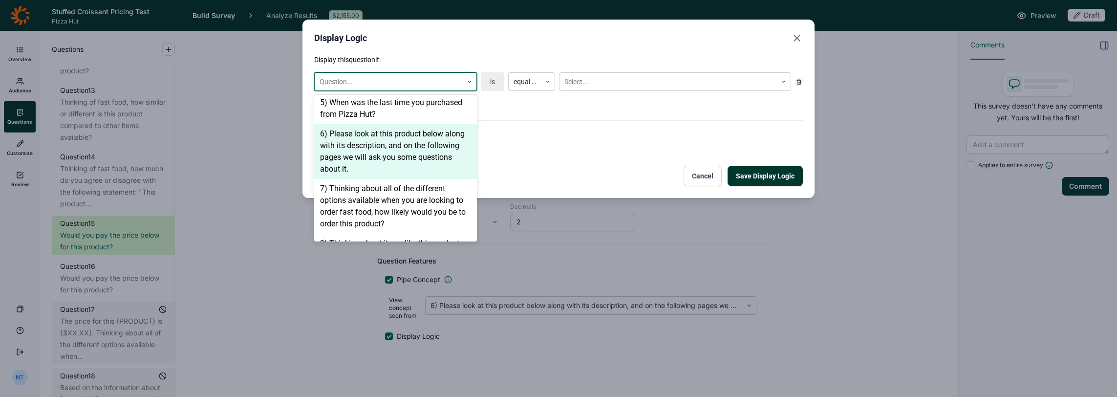
click at [373, 146] on div "6) Please look at this product below along with its description, and on the fol…" at bounding box center [395, 151] width 163 height 55
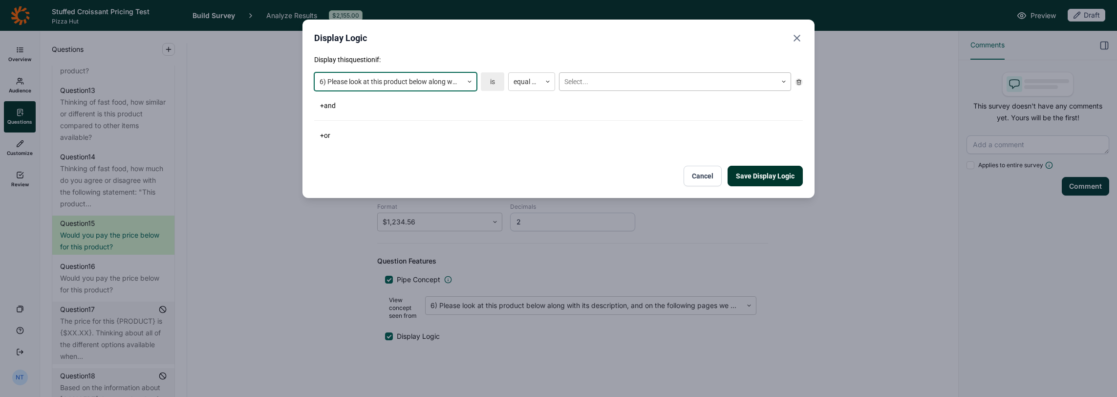
click at [602, 85] on div at bounding box center [668, 82] width 208 height 12
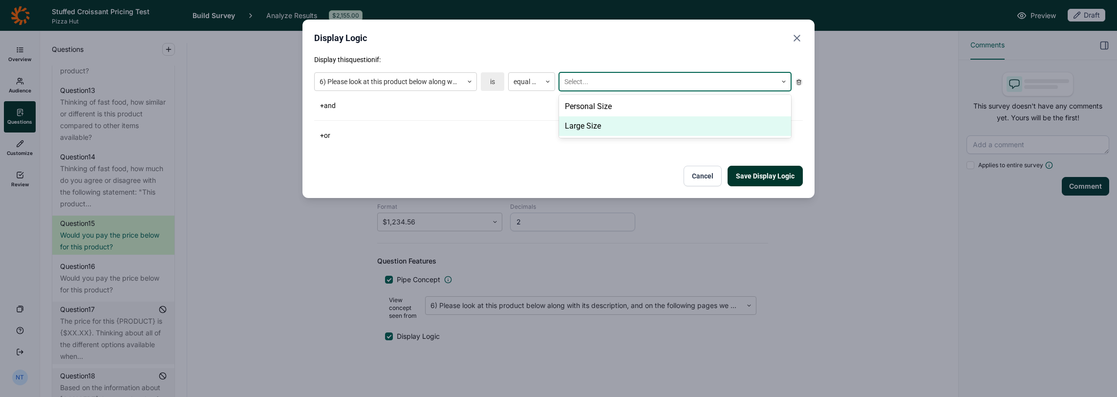
click at [607, 126] on div "Large Size" at bounding box center [675, 126] width 232 height 20
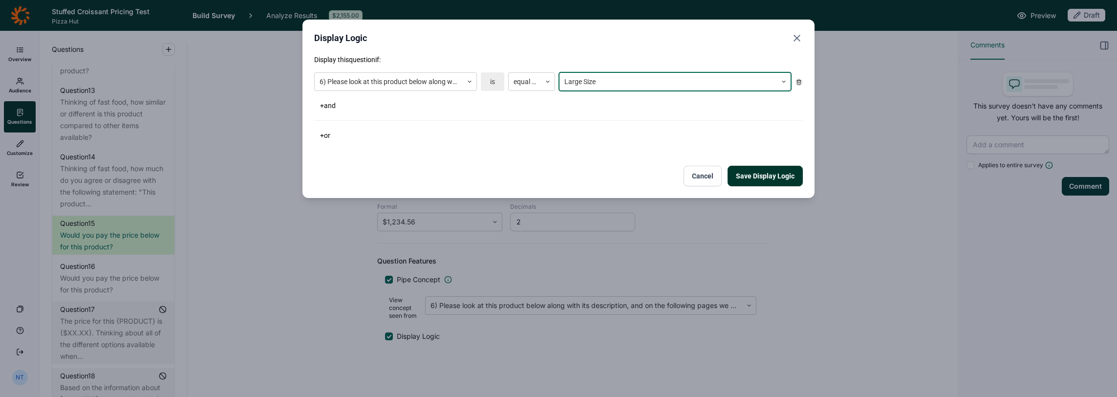
click at [745, 183] on button "Save Display Logic" at bounding box center [764, 176] width 75 height 21
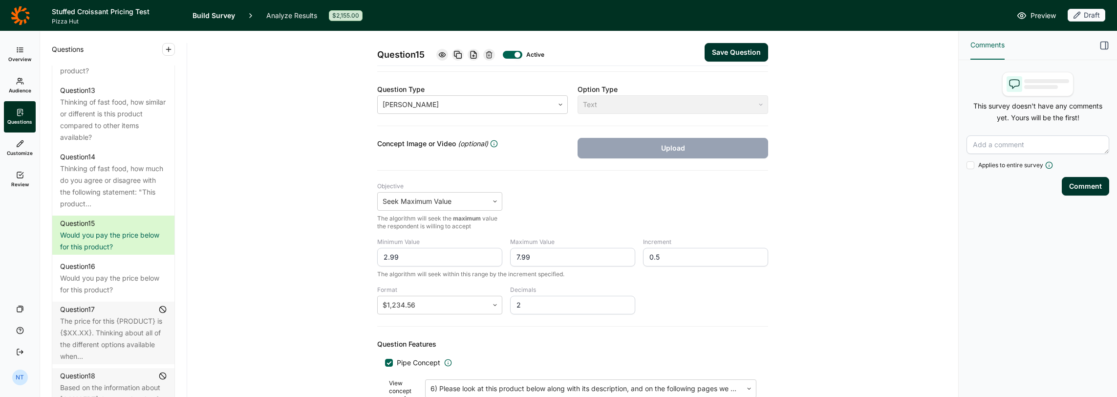
scroll to position [286, 0]
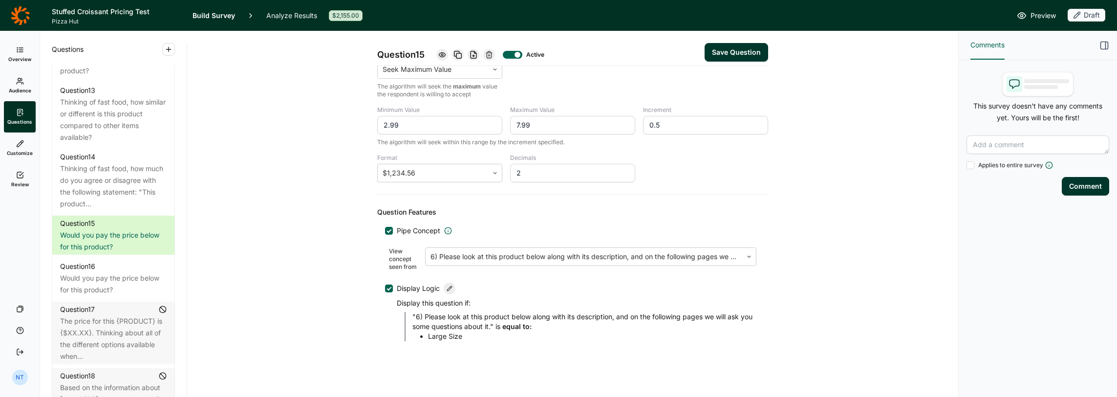
click at [440, 286] on div "Display Logic" at bounding box center [426, 288] width 59 height 12
click at [385, 288] on input "Display Logic" at bounding box center [385, 288] width 0 height 0
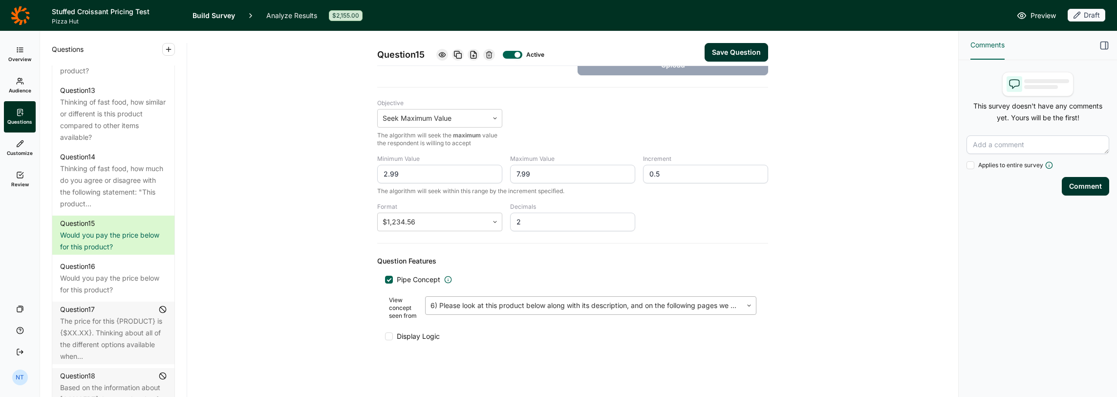
click at [443, 311] on div "6) Please look at this product below along with its description, and on the fol…" at bounding box center [583, 305] width 317 height 18
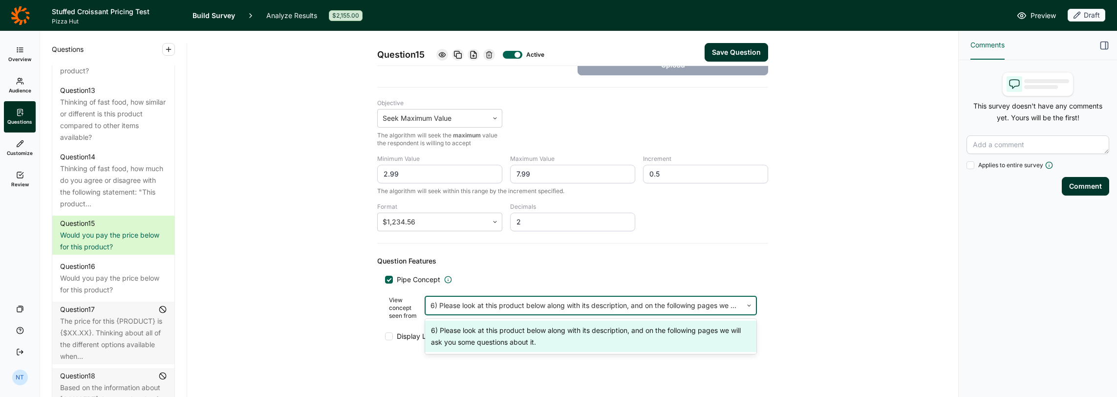
click at [458, 326] on div "6) Please look at this product below along with its description, and on the fol…" at bounding box center [590, 335] width 331 height 31
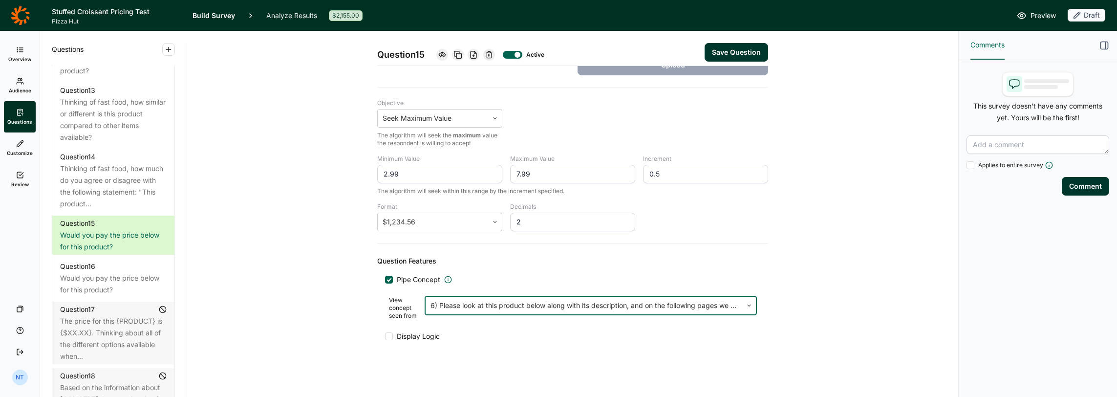
click at [405, 332] on span "Display Logic" at bounding box center [418, 336] width 43 height 10
click at [385, 336] on input "Display Logic" at bounding box center [385, 336] width 0 height 0
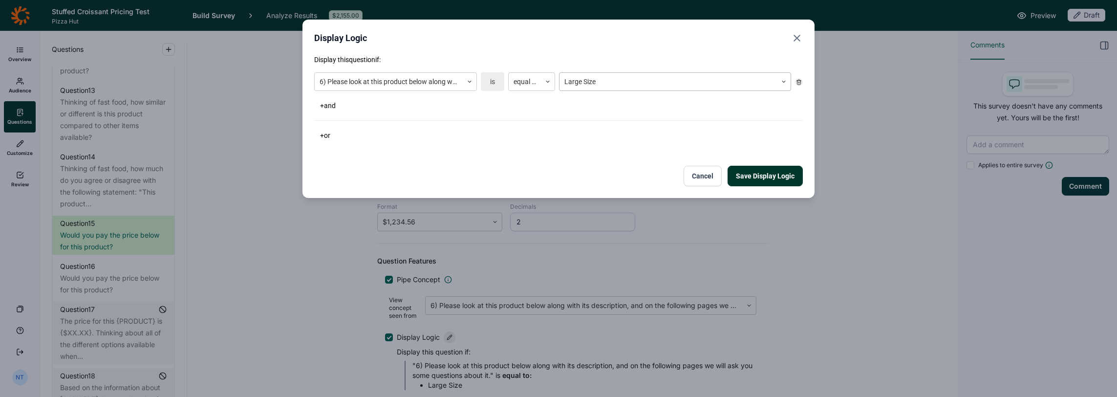
click at [607, 76] on div at bounding box center [668, 82] width 208 height 12
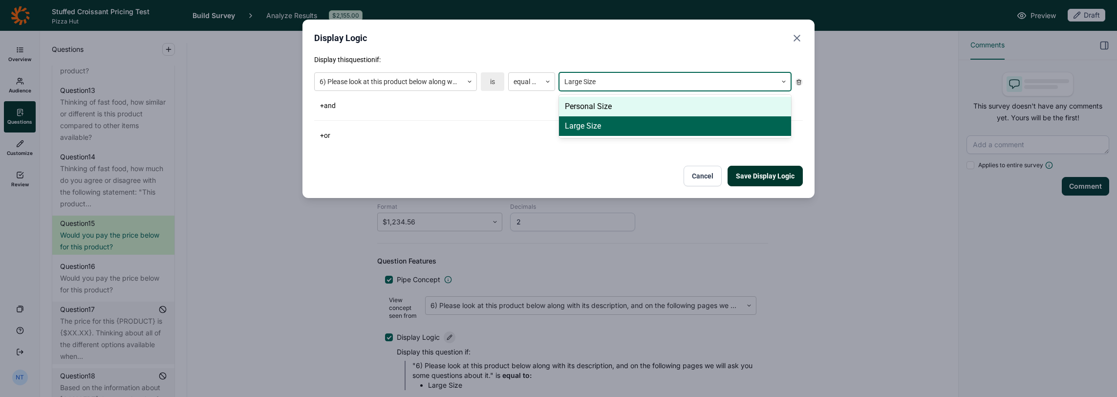
click at [617, 101] on div "Personal Size" at bounding box center [675, 107] width 232 height 20
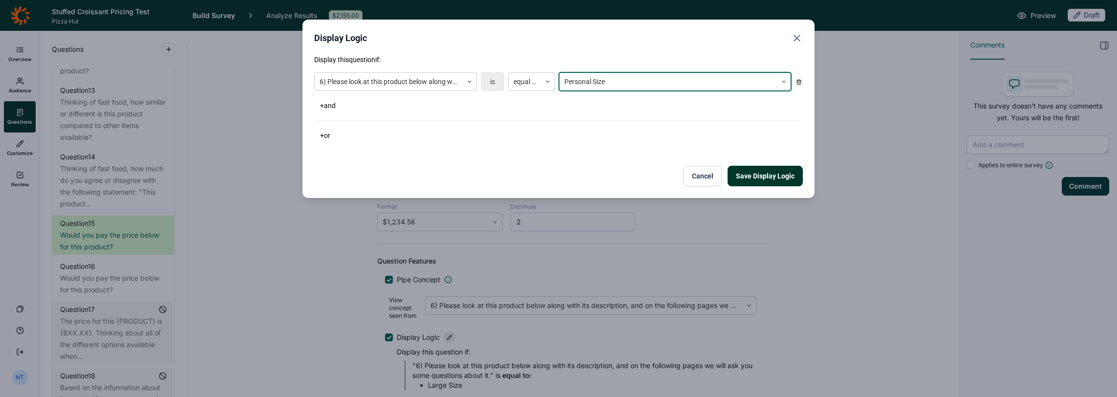
click at [745, 167] on button "Save Display Logic" at bounding box center [764, 176] width 75 height 21
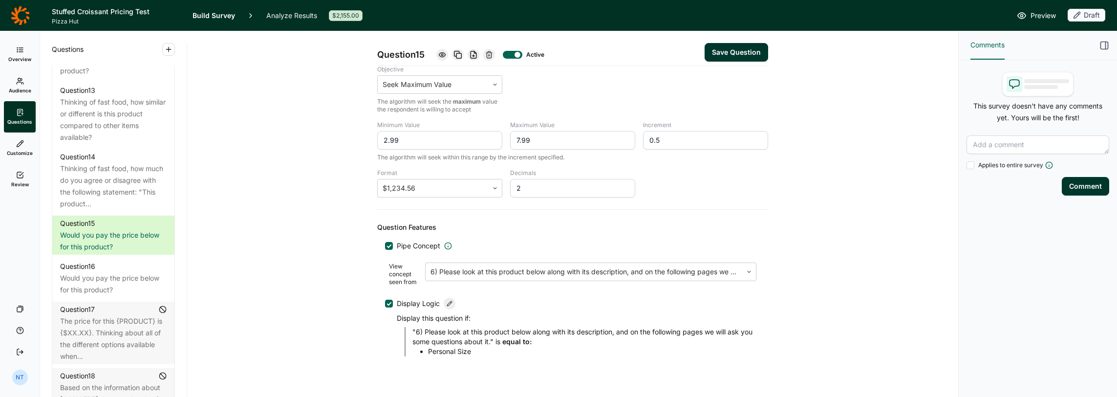
scroll to position [286, 0]
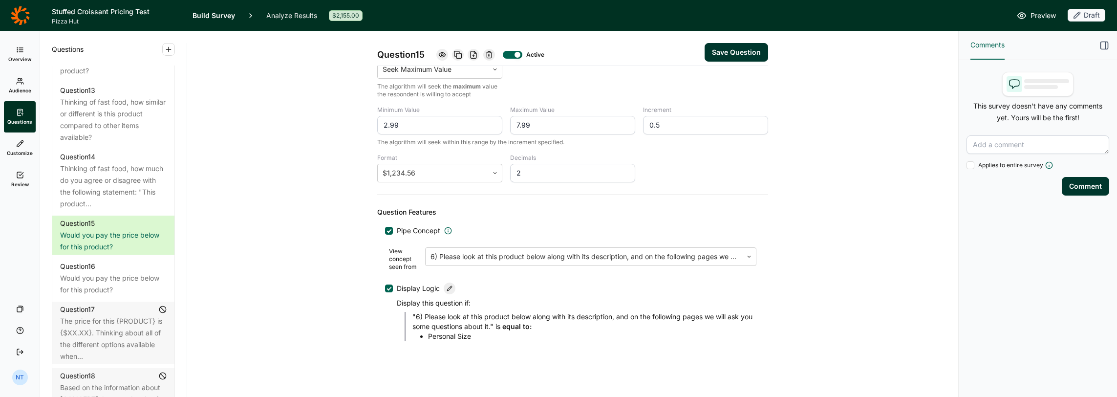
click at [712, 57] on button "Save Question" at bounding box center [735, 52] width 63 height 19
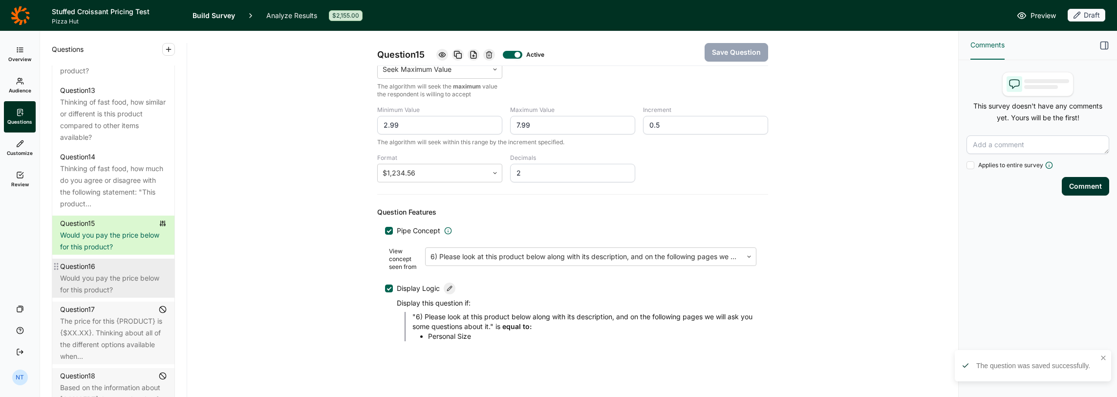
click at [99, 296] on div "Would you pay the price below for this product?" at bounding box center [113, 283] width 106 height 23
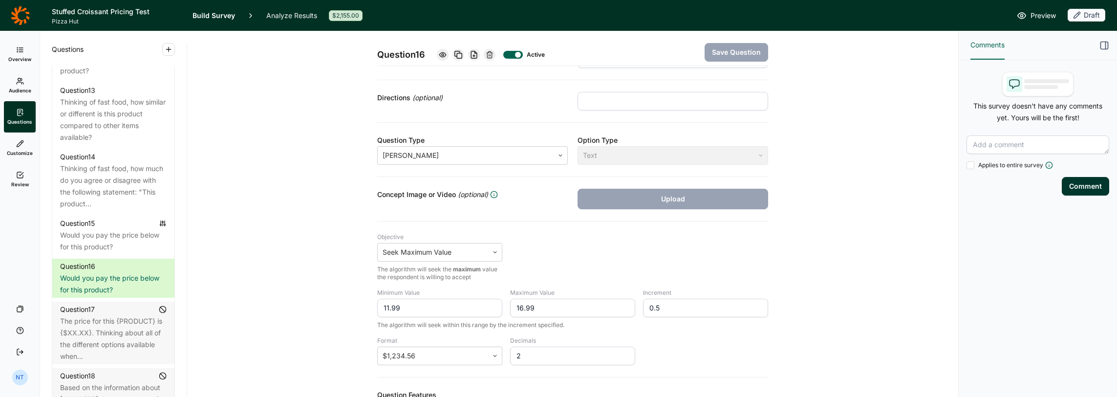
scroll to position [237, 0]
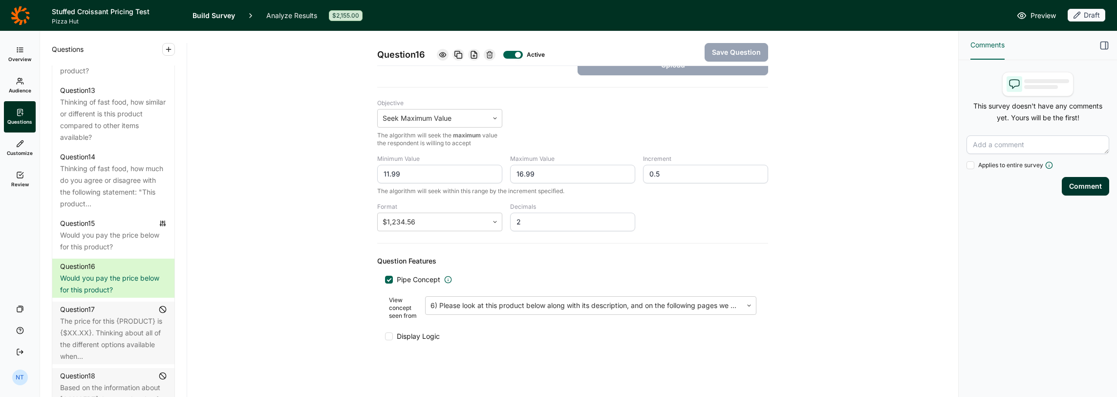
click at [412, 328] on div "Pipe Concept View concept seen from 6) Please look at this product below along …" at bounding box center [572, 308] width 375 height 66
click at [411, 332] on span "Display Logic" at bounding box center [418, 336] width 43 height 10
click at [385, 336] on input "Display Logic" at bounding box center [385, 336] width 0 height 0
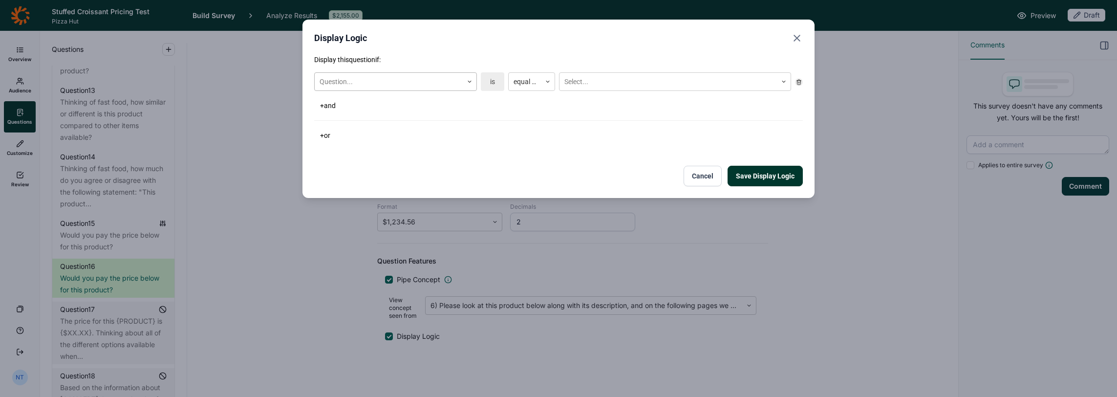
click at [433, 78] on div at bounding box center [388, 82] width 138 height 12
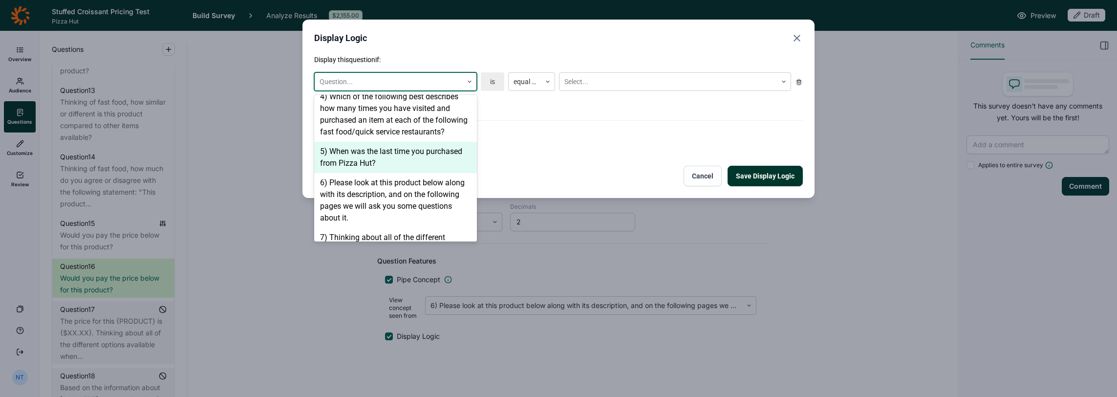
scroll to position [391, 0]
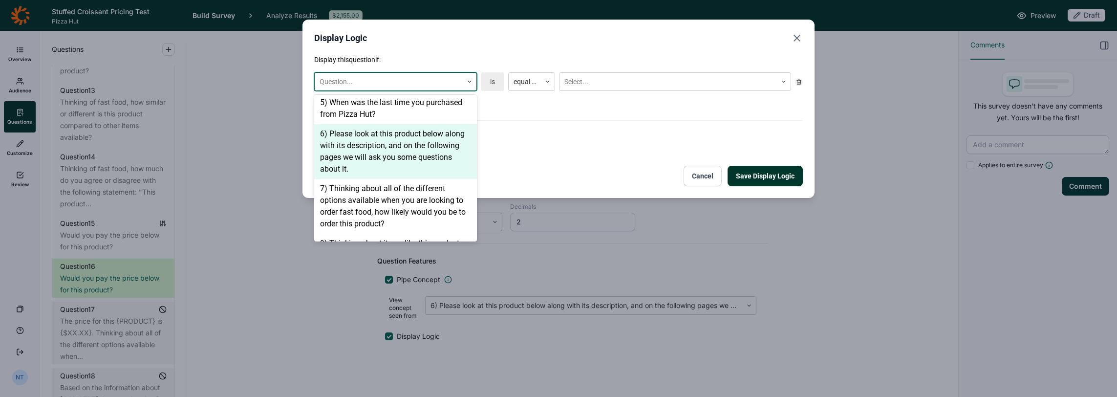
click at [405, 137] on div "6) Please look at this product below along with its description, and on the fol…" at bounding box center [395, 151] width 163 height 55
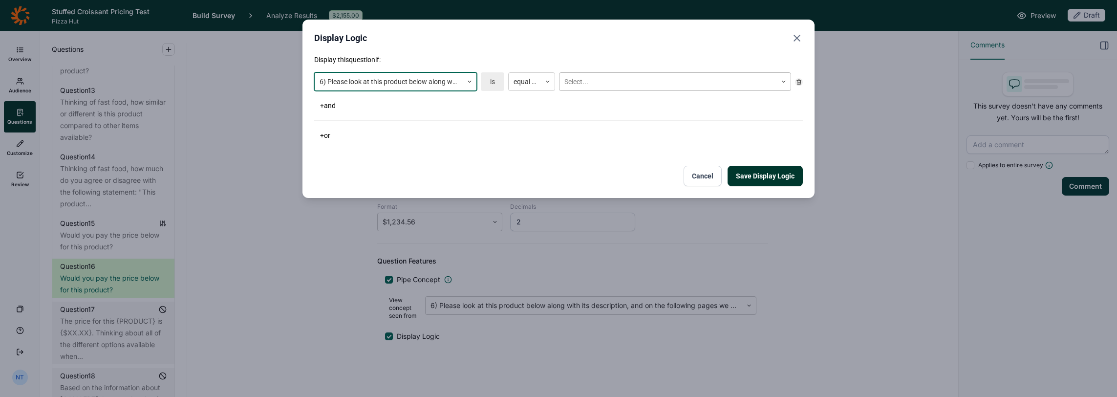
click at [583, 84] on div at bounding box center [668, 82] width 208 height 12
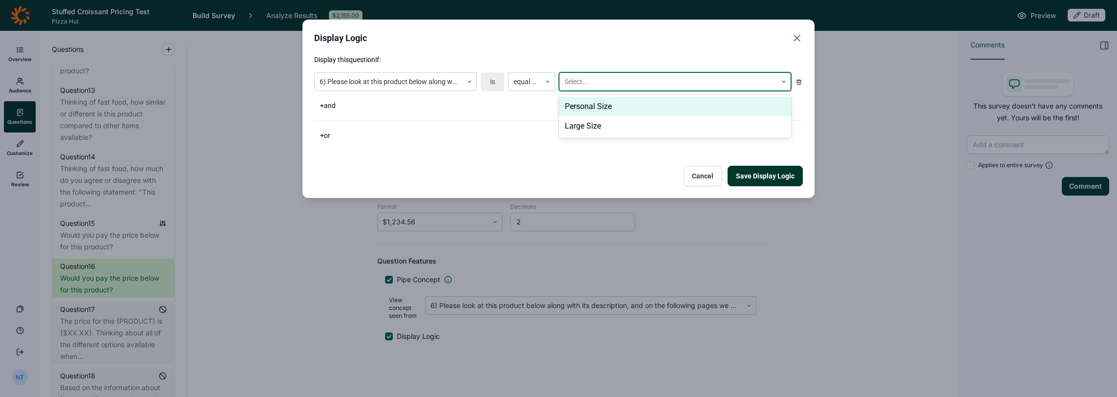
click at [594, 107] on div "Personal Size" at bounding box center [675, 107] width 232 height 20
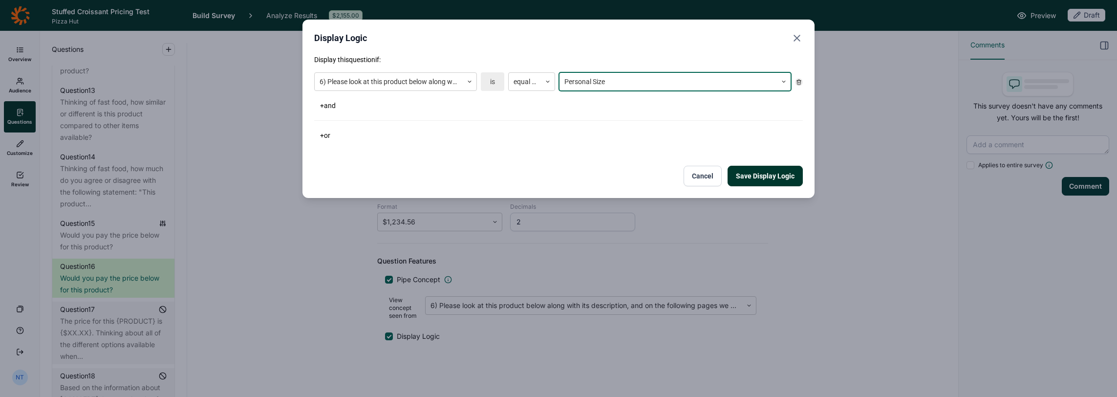
click at [762, 181] on button "Save Display Logic" at bounding box center [764, 176] width 75 height 21
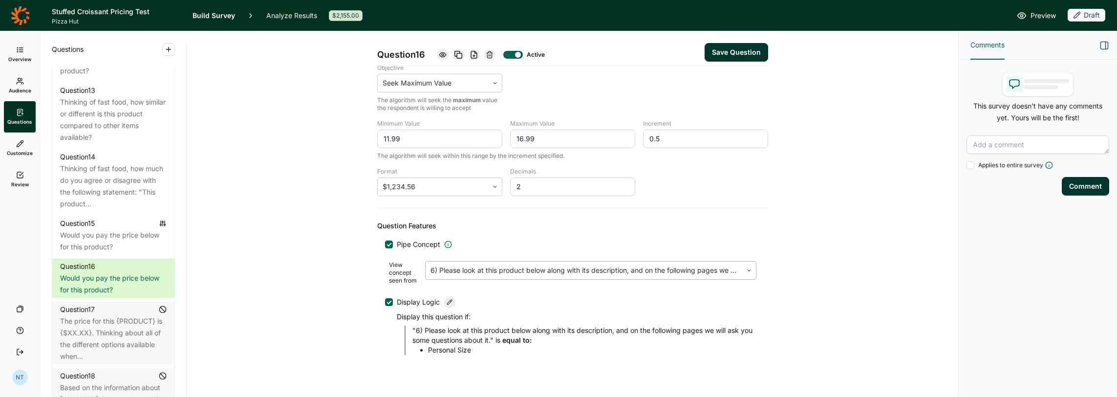
scroll to position [286, 0]
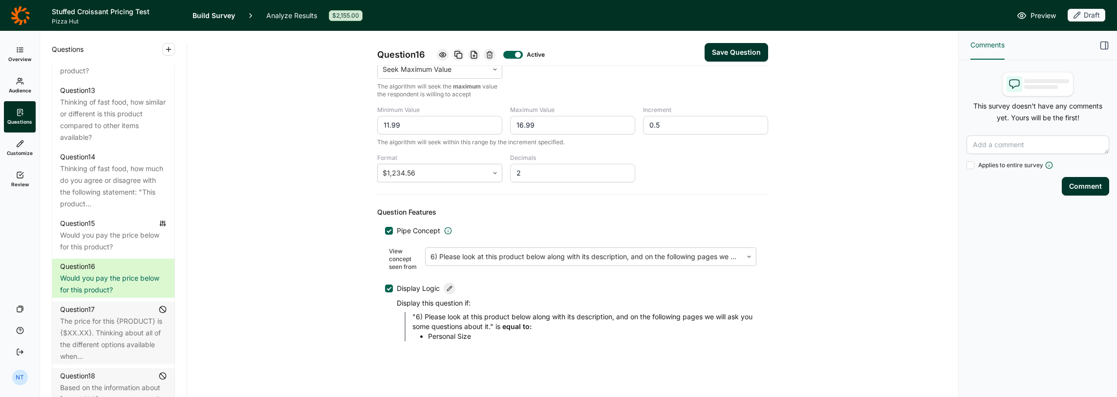
click at [446, 285] on icon at bounding box center [449, 288] width 6 height 6
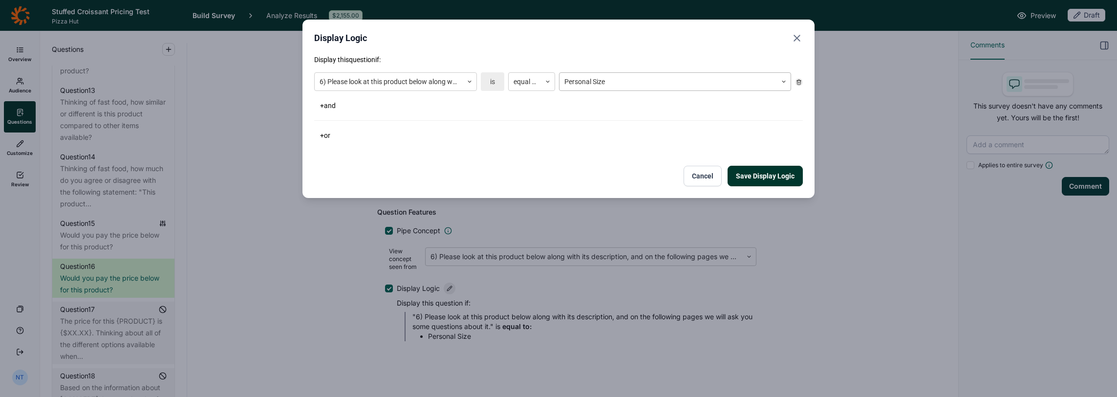
click at [617, 89] on div "Personal Size" at bounding box center [667, 82] width 217 height 16
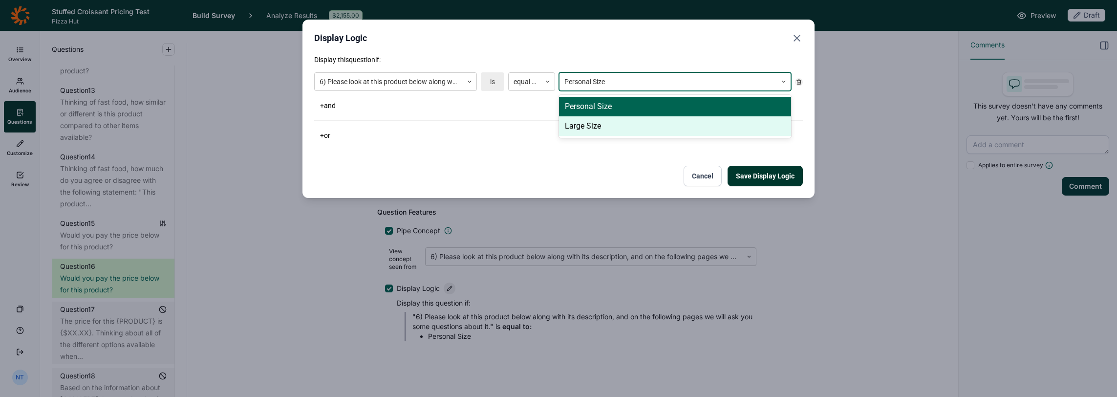
click at [595, 128] on div "Large Size" at bounding box center [675, 126] width 232 height 20
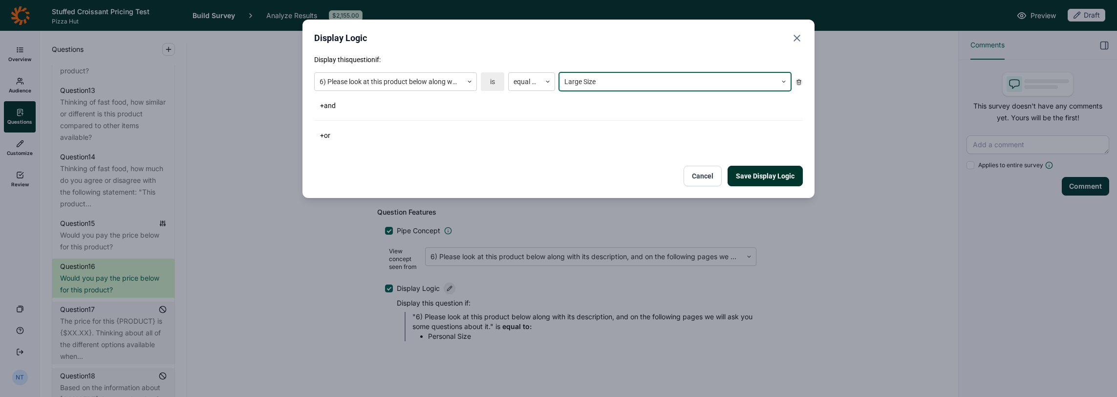
click at [771, 175] on button "Save Display Logic" at bounding box center [764, 176] width 75 height 21
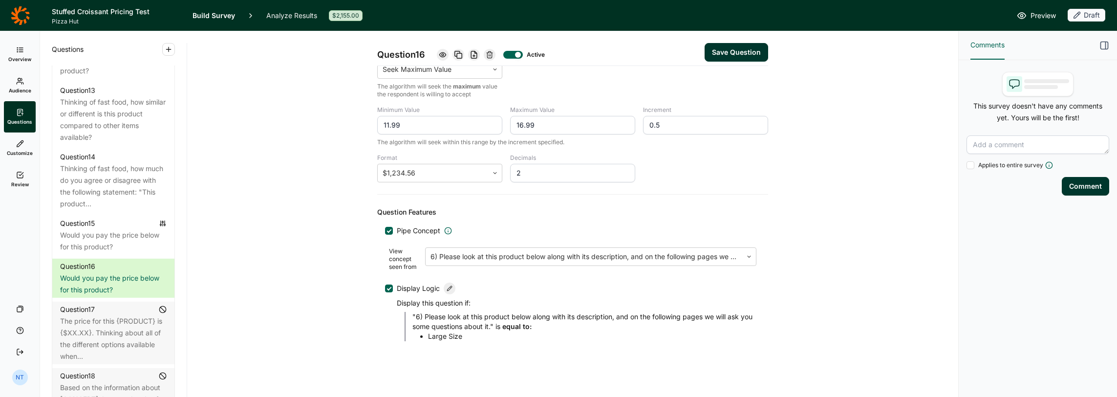
click at [715, 59] on button "Save Question" at bounding box center [735, 52] width 63 height 19
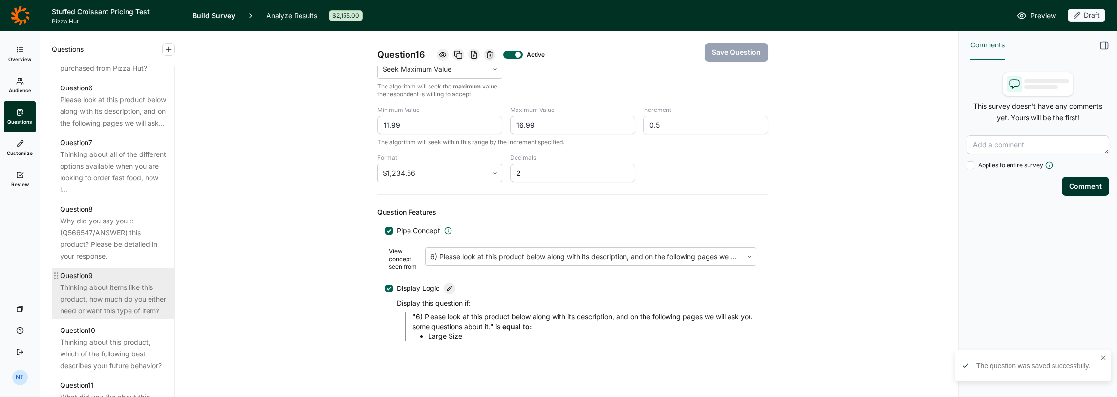
scroll to position [610, 0]
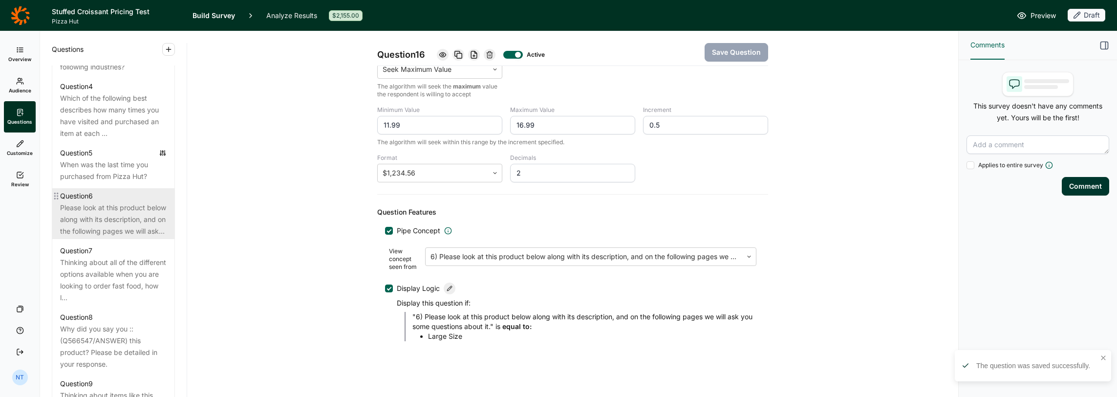
click at [127, 219] on div "Please look at this product below along with its description, and on the follow…" at bounding box center [113, 219] width 106 height 35
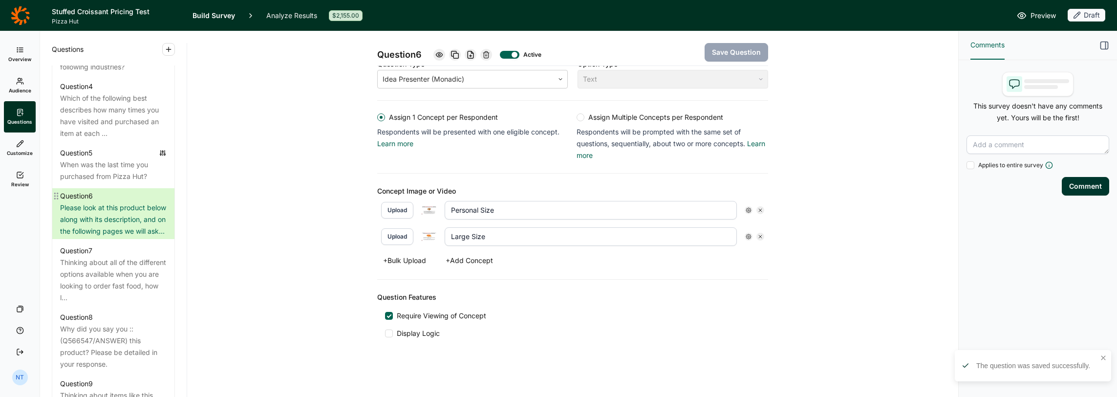
scroll to position [177, 0]
click at [435, 53] on icon at bounding box center [439, 55] width 8 height 8
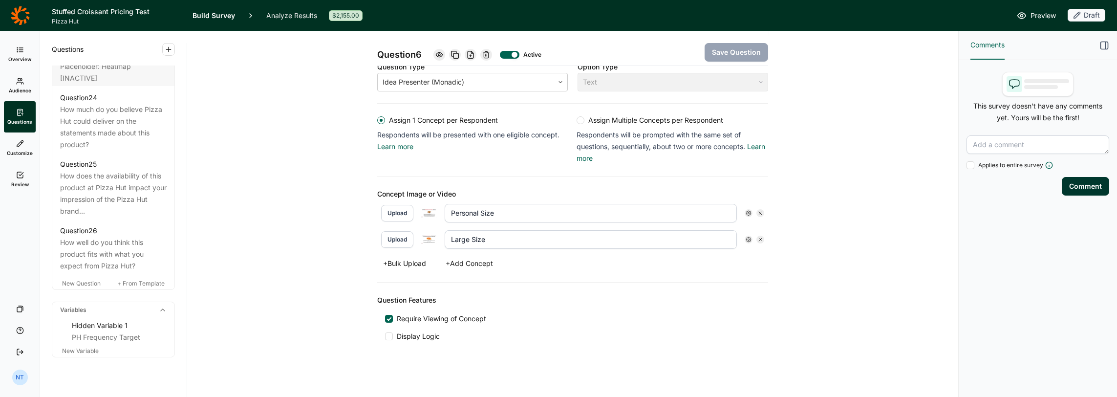
scroll to position [1733, 0]
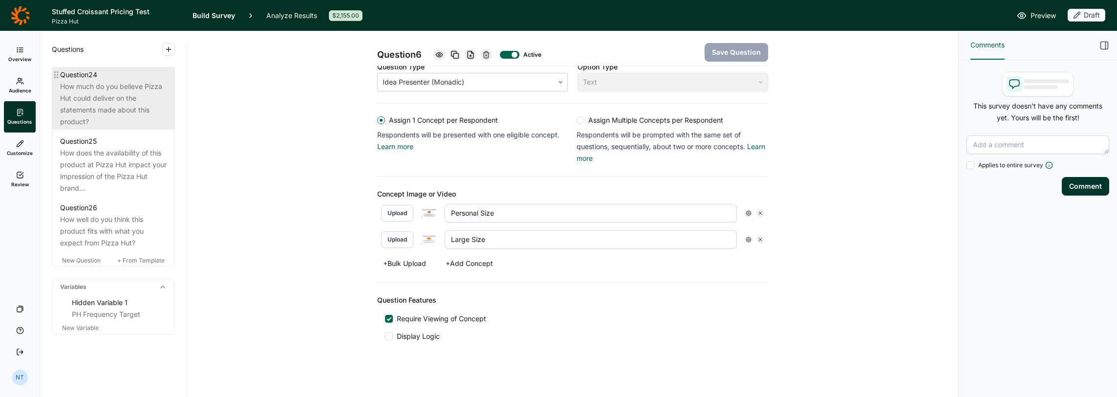
click at [126, 127] on div "How much do you believe Pizza Hut could deliver on the statements made about th…" at bounding box center [113, 104] width 106 height 47
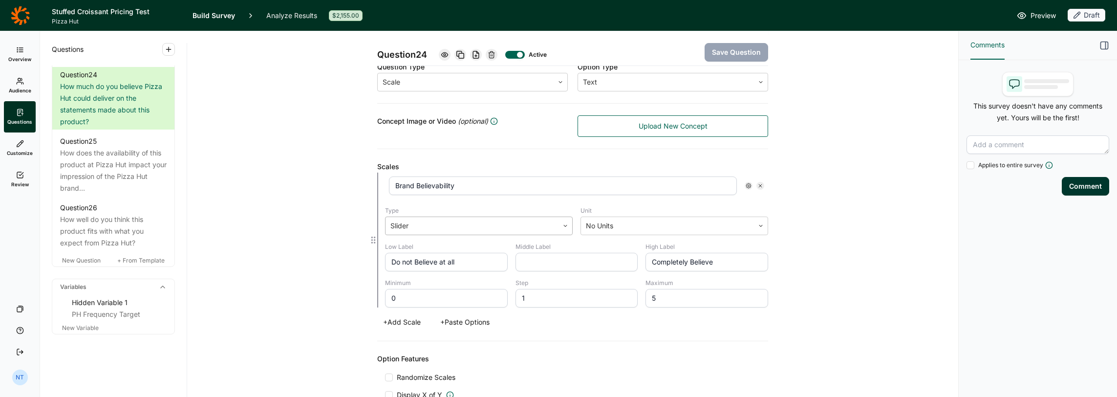
scroll to position [376, 0]
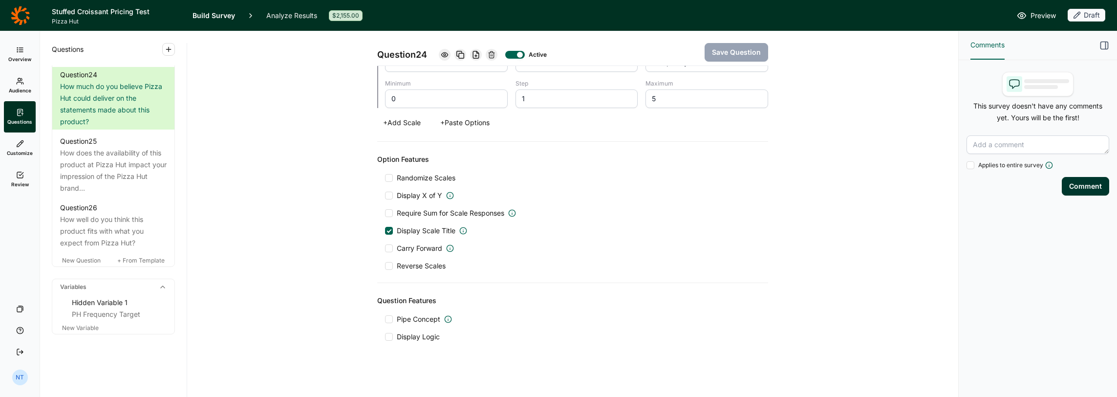
click at [416, 226] on span "Display Scale Title" at bounding box center [426, 231] width 59 height 10
click at [385, 231] on input "Display Scale Title" at bounding box center [385, 231] width 0 height 0
click at [720, 64] on div "Question 24 Active Save Question" at bounding box center [572, 48] width 391 height 35
click at [726, 48] on button "Save Question" at bounding box center [735, 52] width 63 height 19
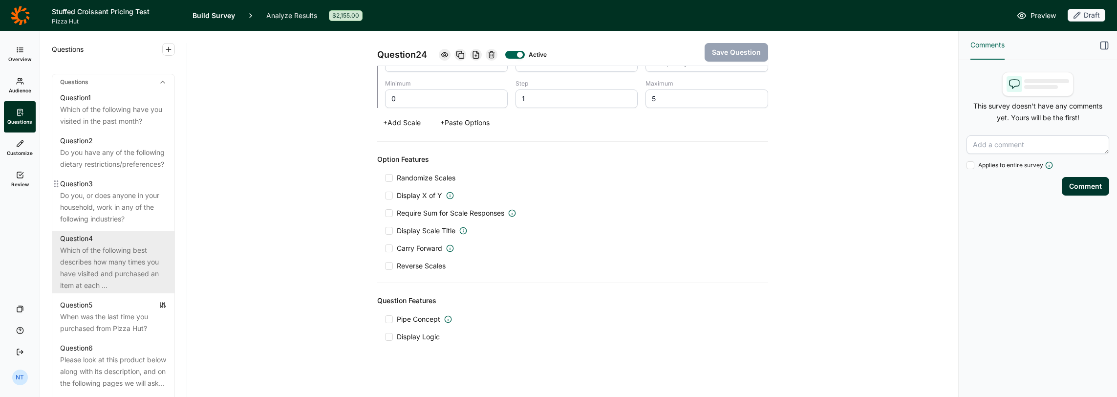
scroll to position [463, 0]
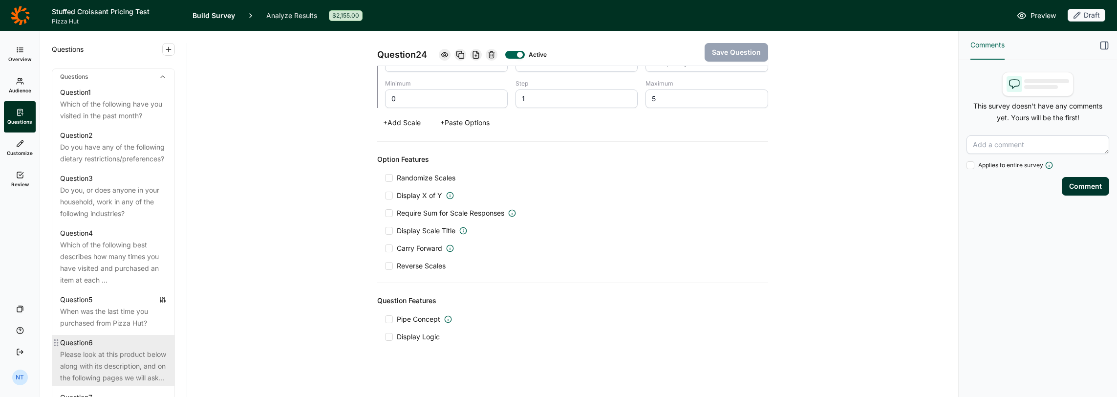
click at [104, 348] on div "Question 6" at bounding box center [113, 343] width 106 height 12
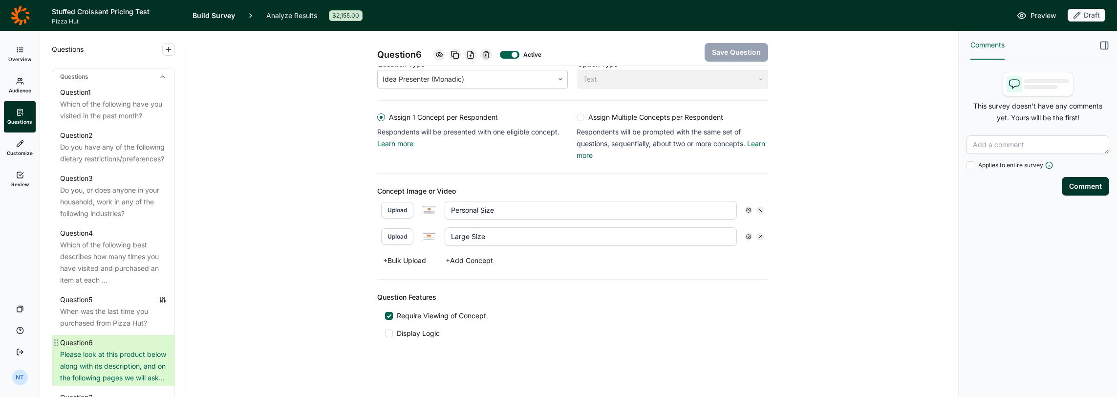
scroll to position [177, 0]
click at [436, 50] on div at bounding box center [439, 55] width 12 height 12
